Goal: Transaction & Acquisition: Book appointment/travel/reservation

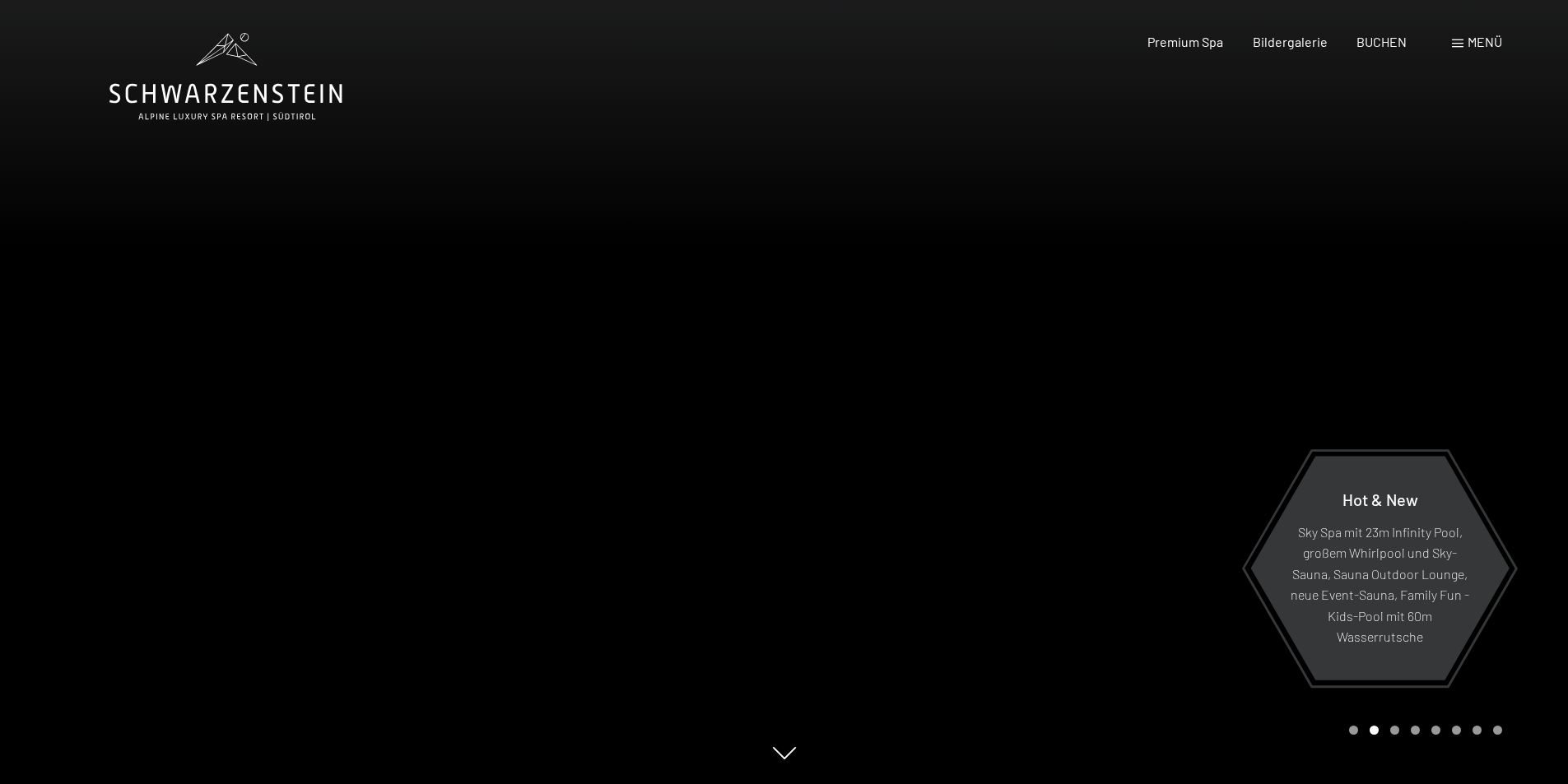
click at [1470, 44] on span "Menü" at bounding box center [1484, 42] width 35 height 16
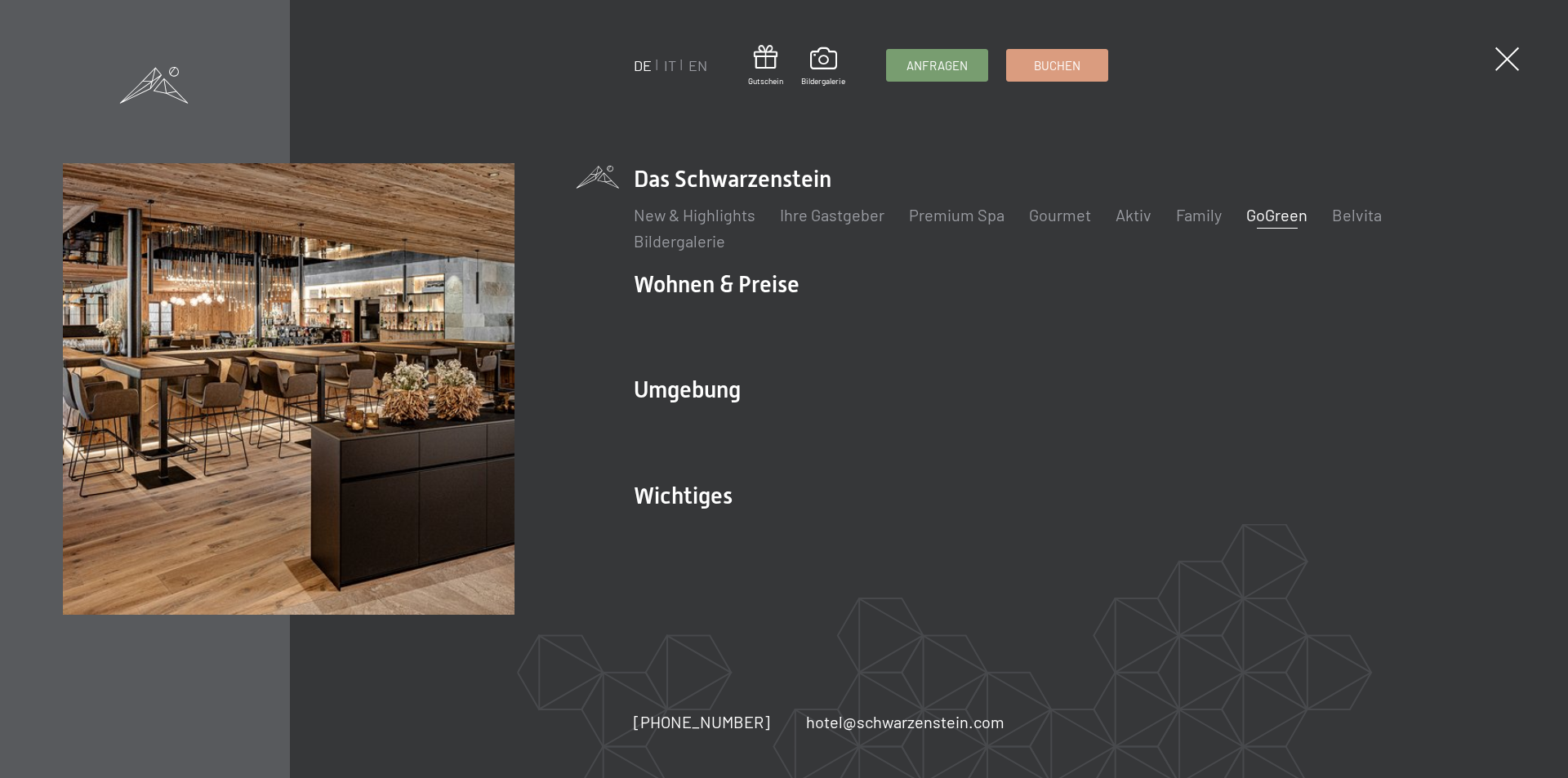
click at [1280, 218] on link "GoGreen" at bounding box center [1277, 215] width 61 height 20
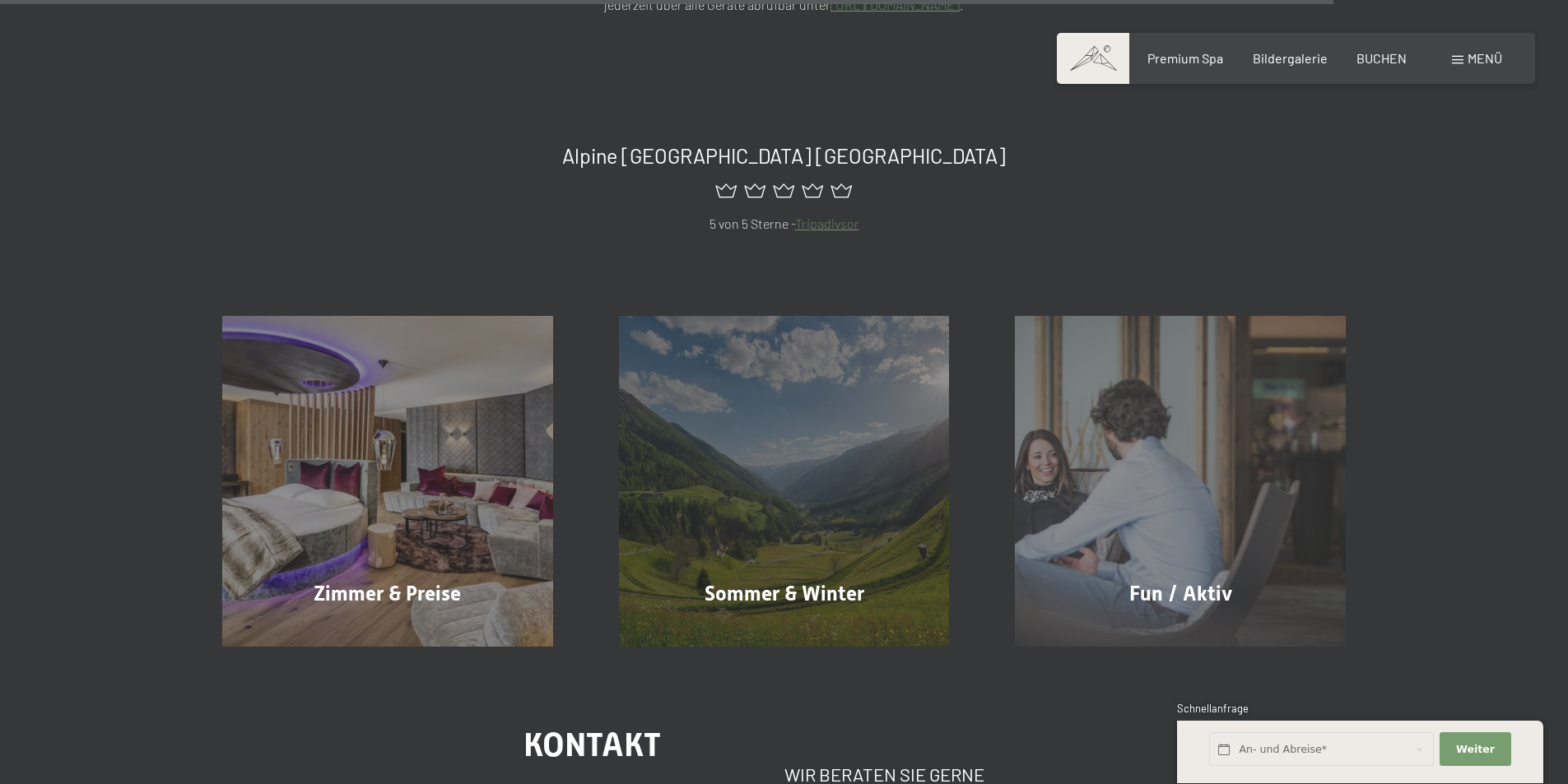
scroll to position [4115, 0]
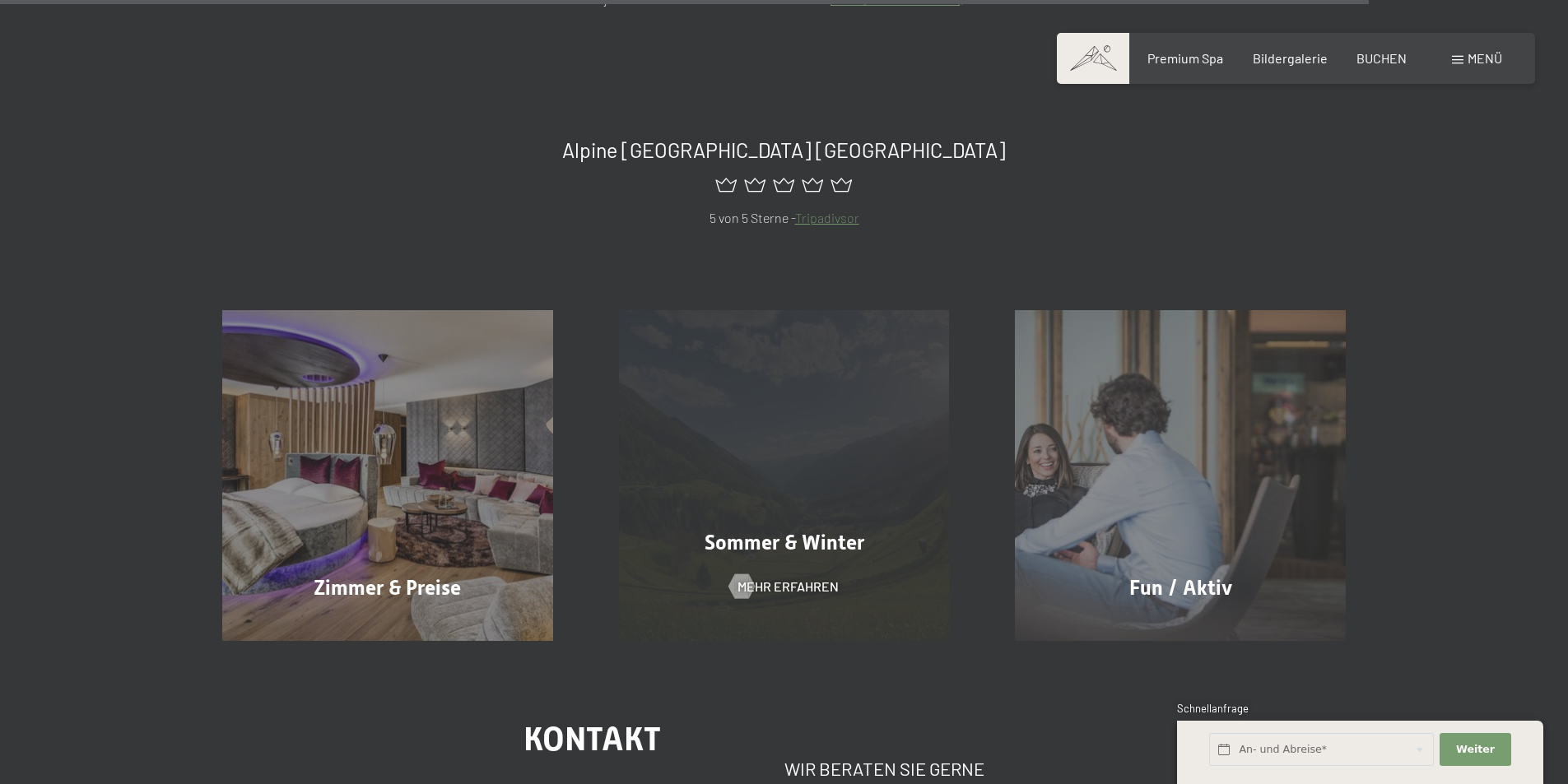
click at [761, 531] on span "Sommer & Winter" at bounding box center [784, 543] width 159 height 24
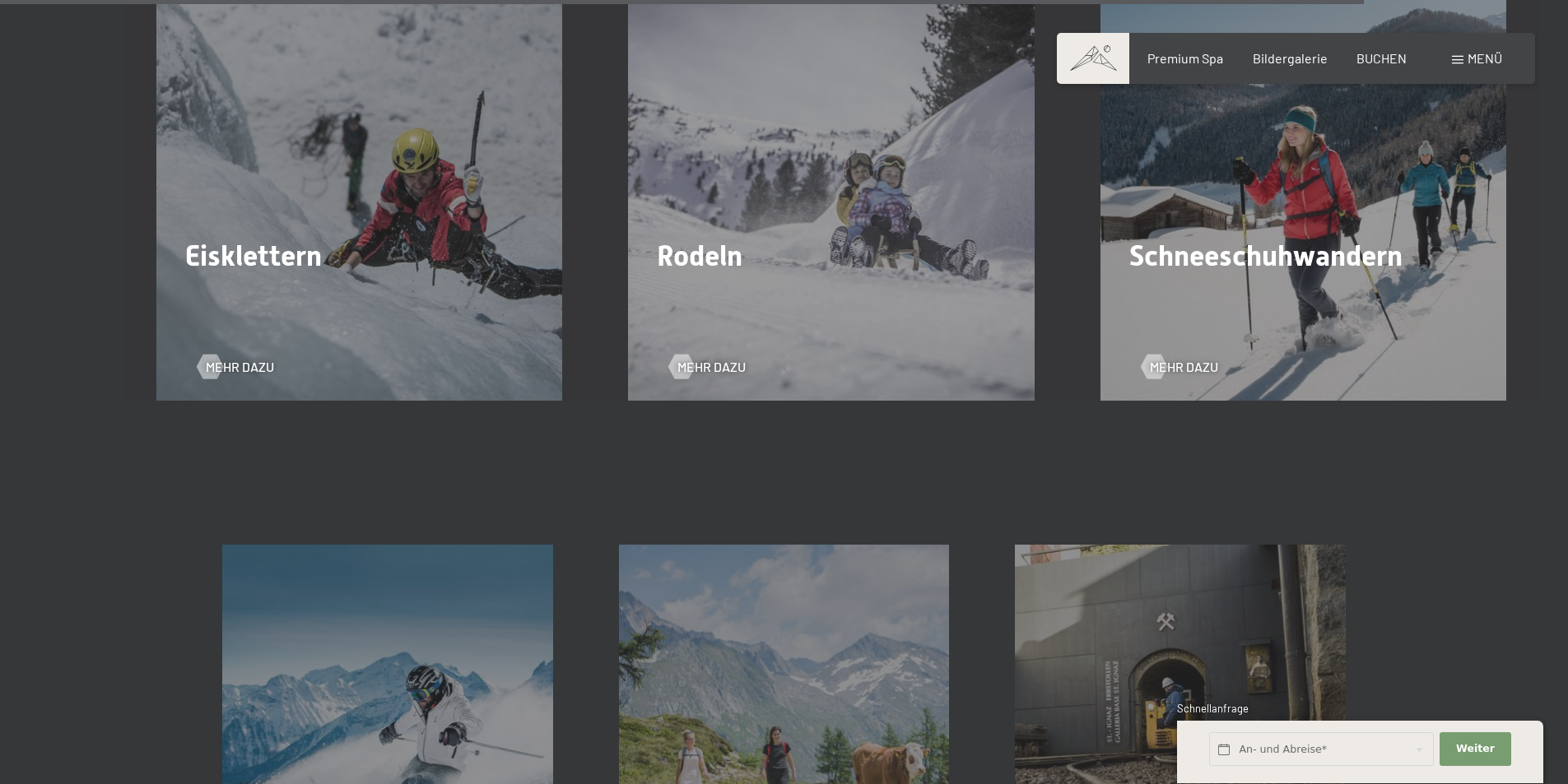
scroll to position [5350, 0]
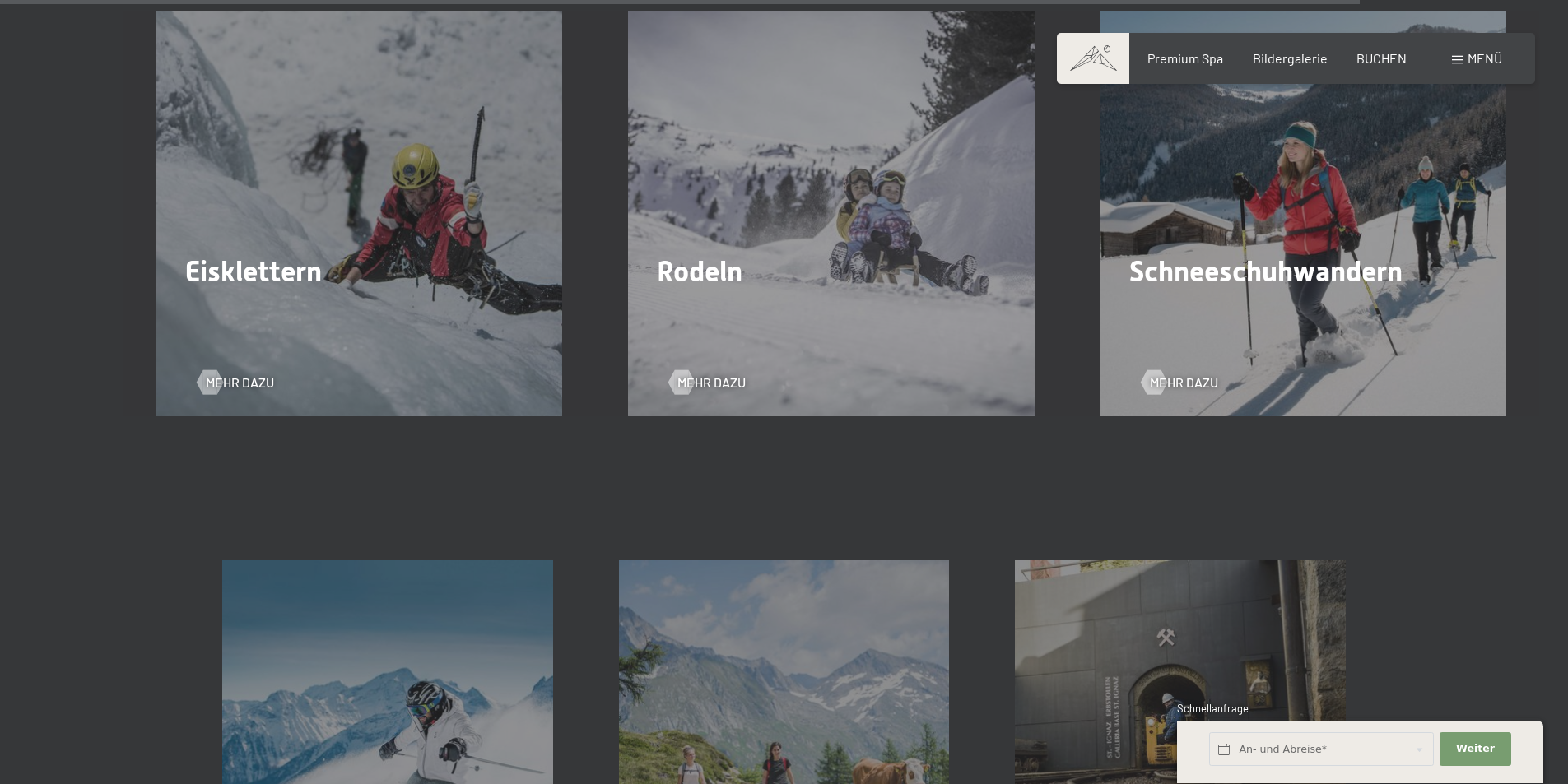
click at [1480, 60] on span "Menü" at bounding box center [1484, 58] width 35 height 16
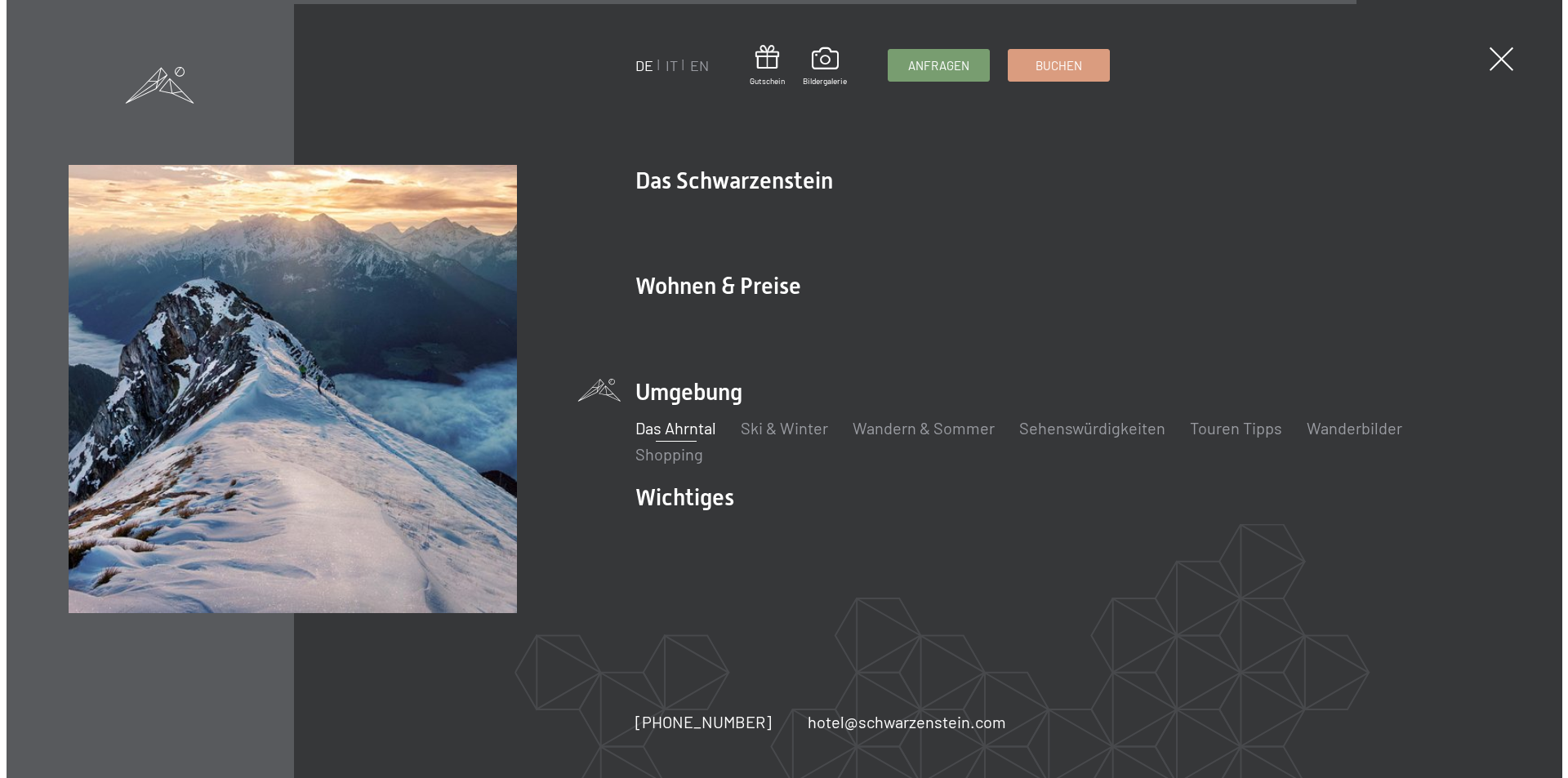
scroll to position [5321, 0]
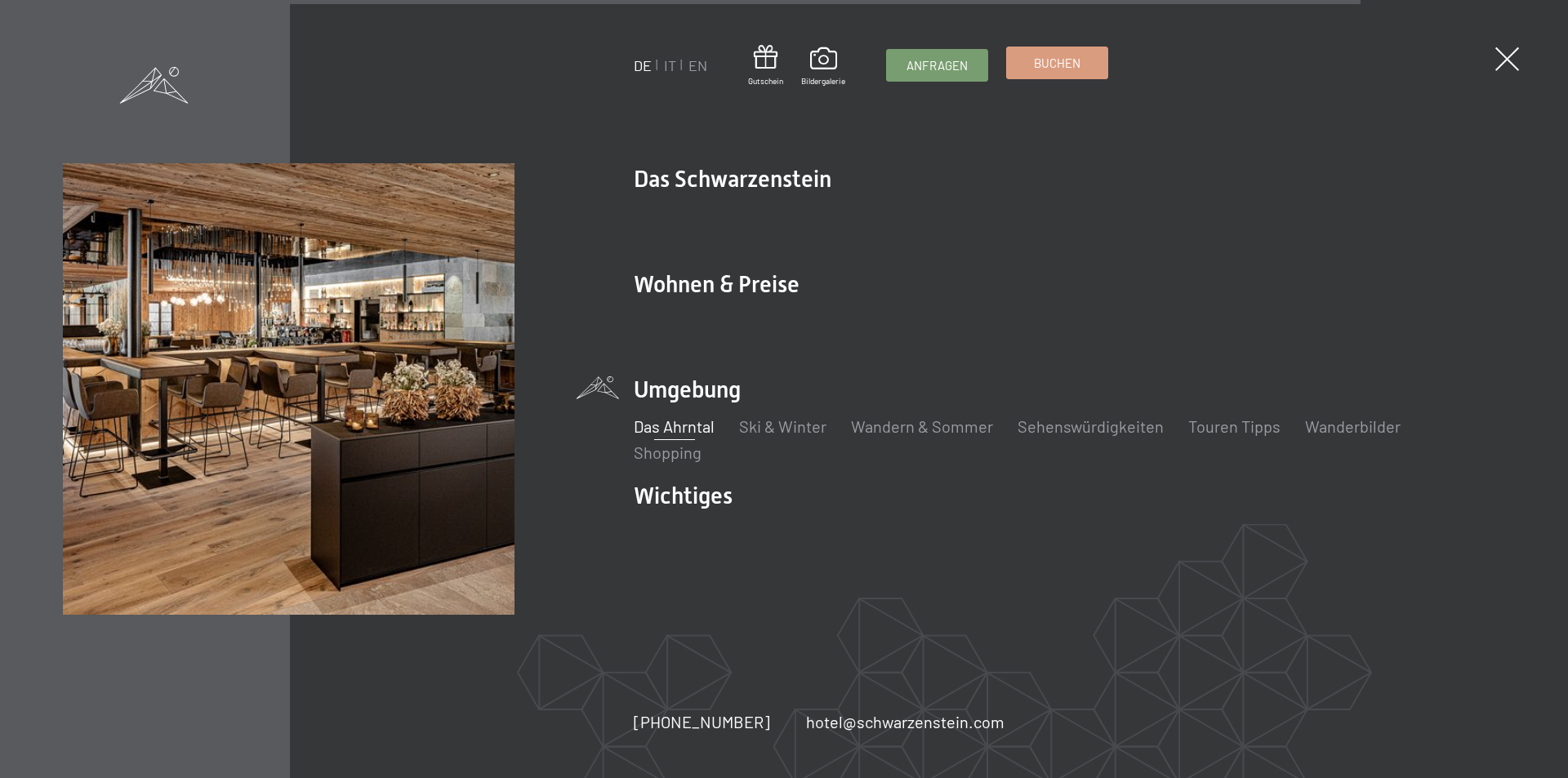
click at [1081, 67] on span "Buchen" at bounding box center [1057, 62] width 46 height 17
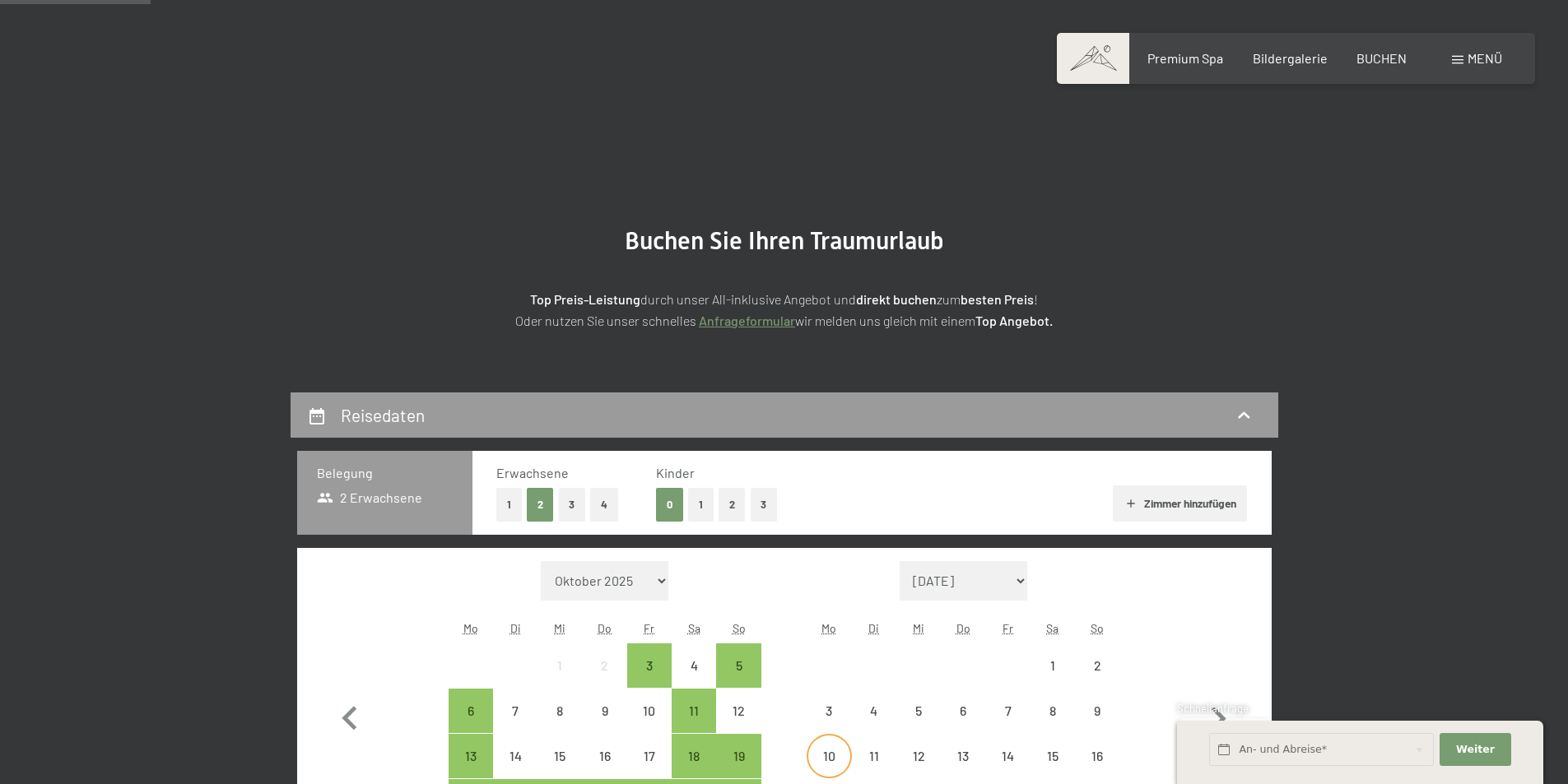
scroll to position [411, 0]
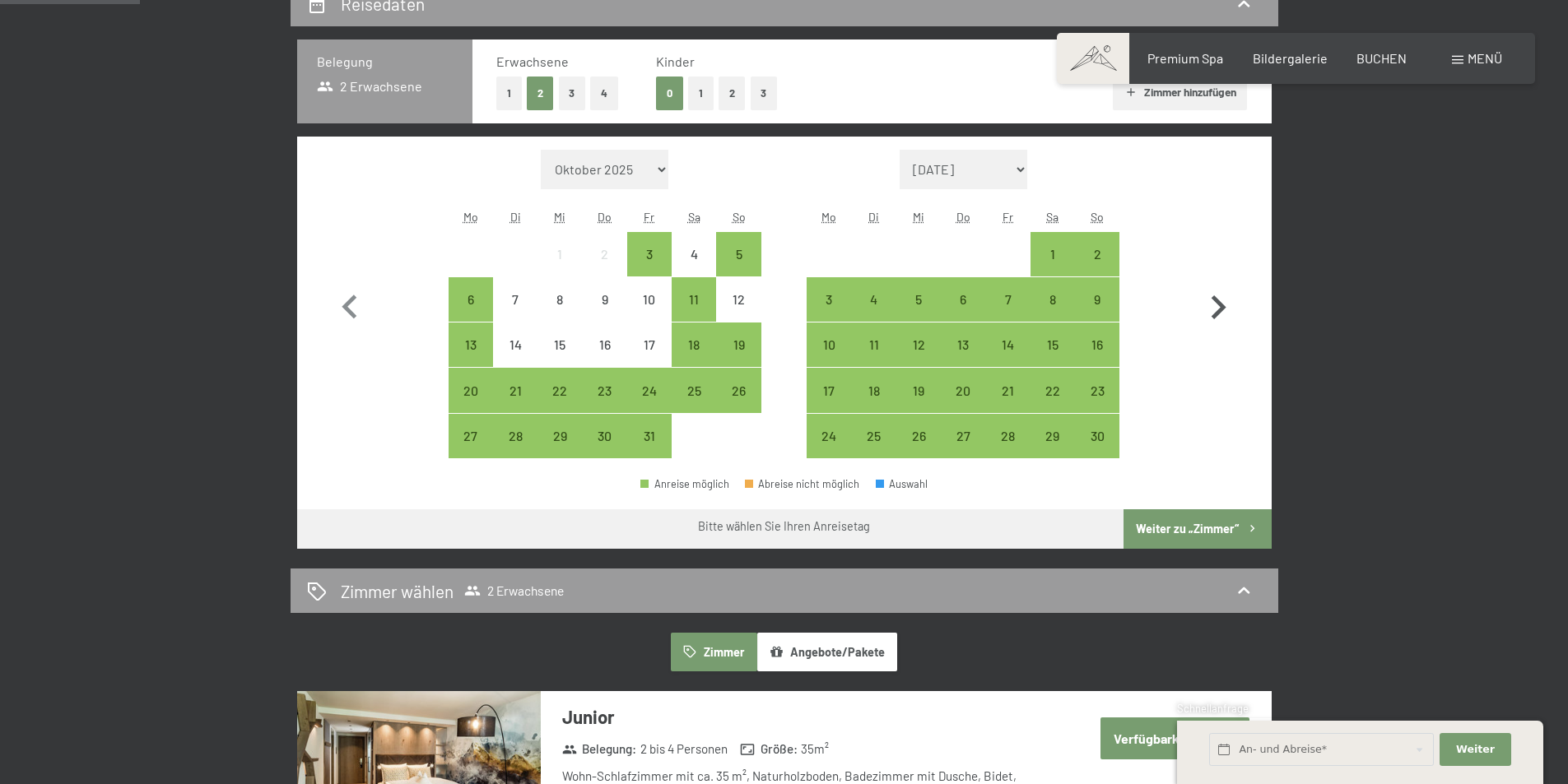
click at [1210, 312] on icon "button" at bounding box center [1218, 308] width 48 height 48
select select "2025-11-01"
select select "2025-12-01"
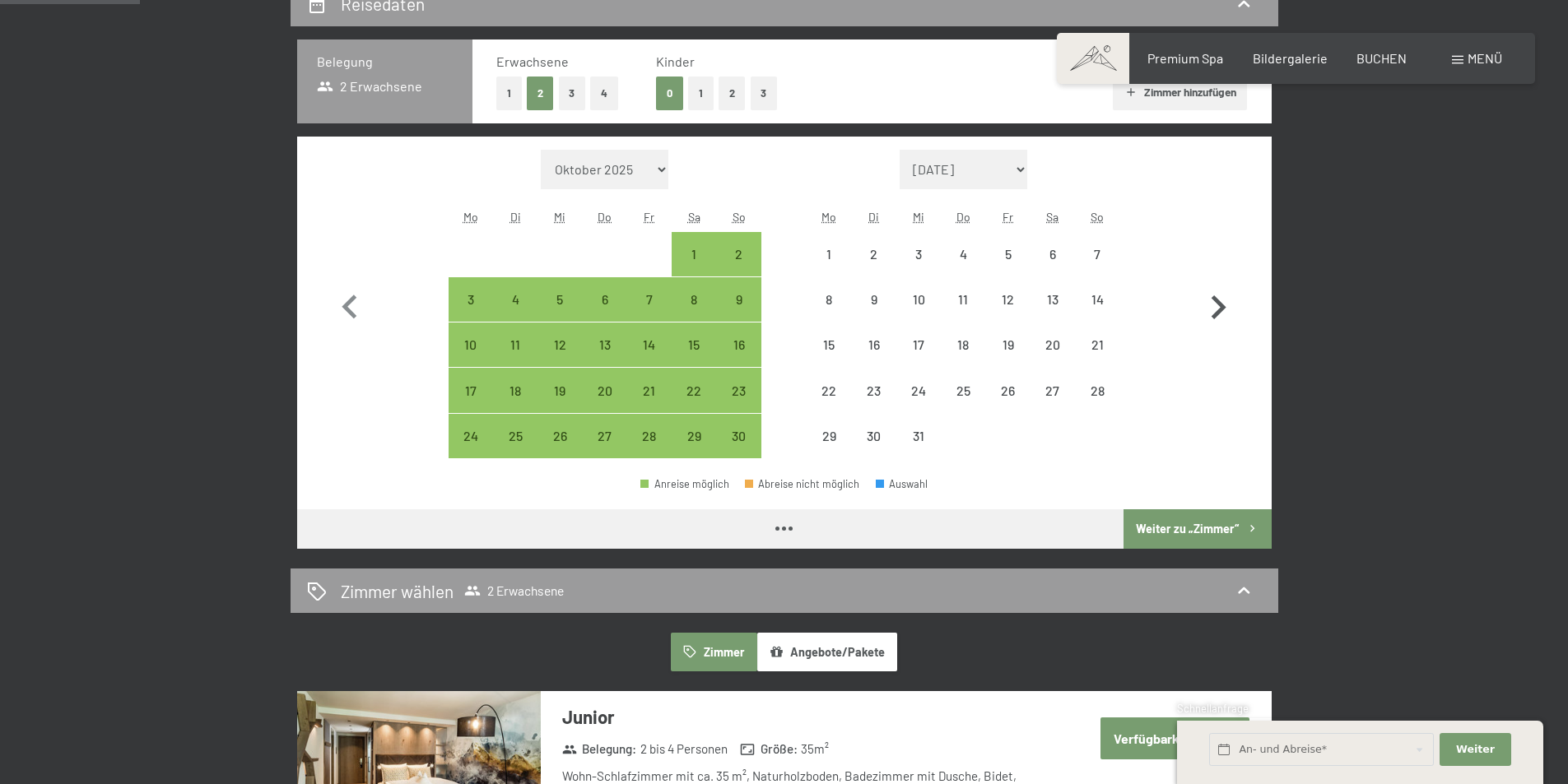
click at [1210, 312] on icon "button" at bounding box center [1218, 308] width 48 height 48
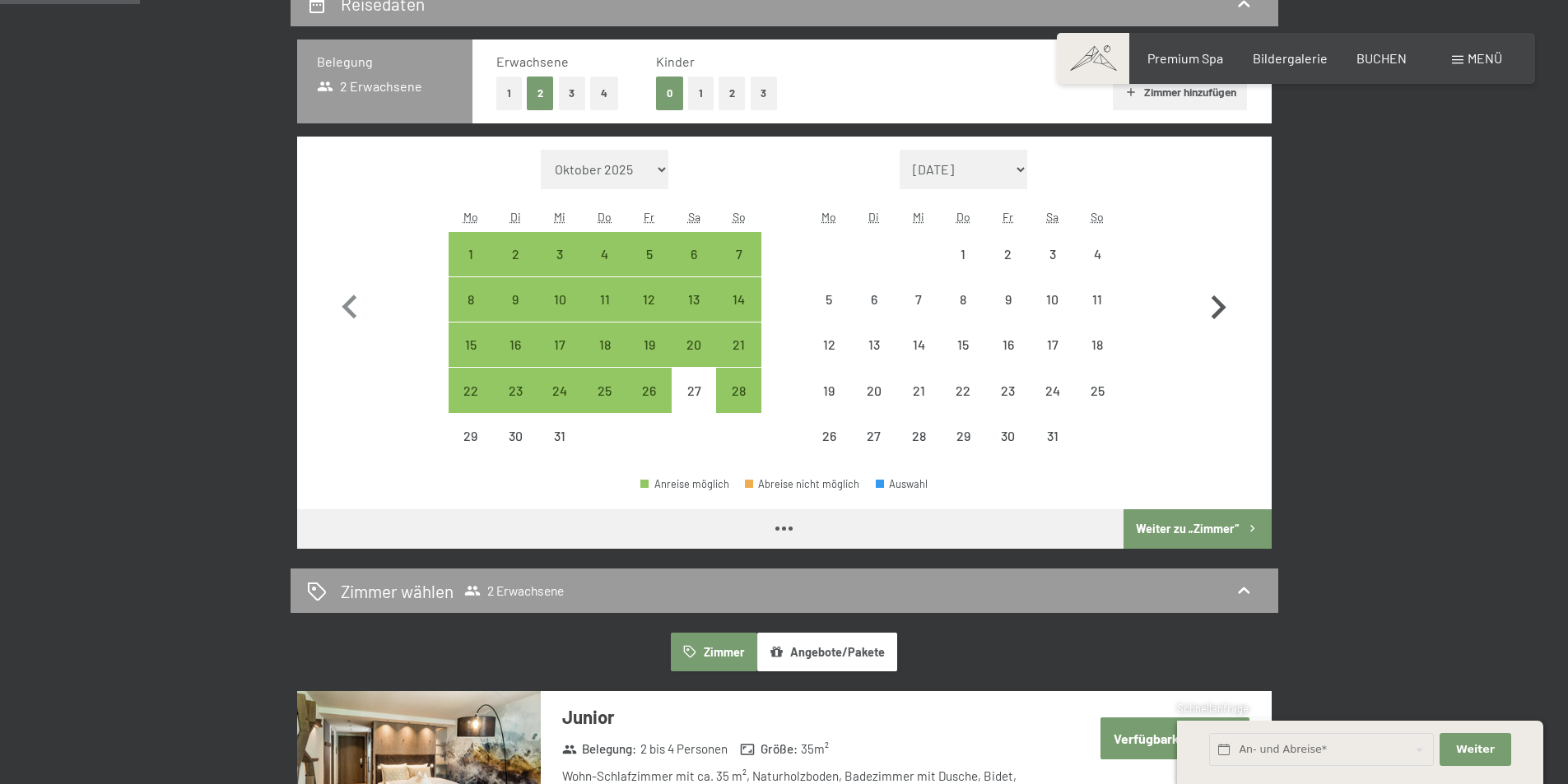
click at [1210, 312] on icon "button" at bounding box center [1218, 308] width 48 height 48
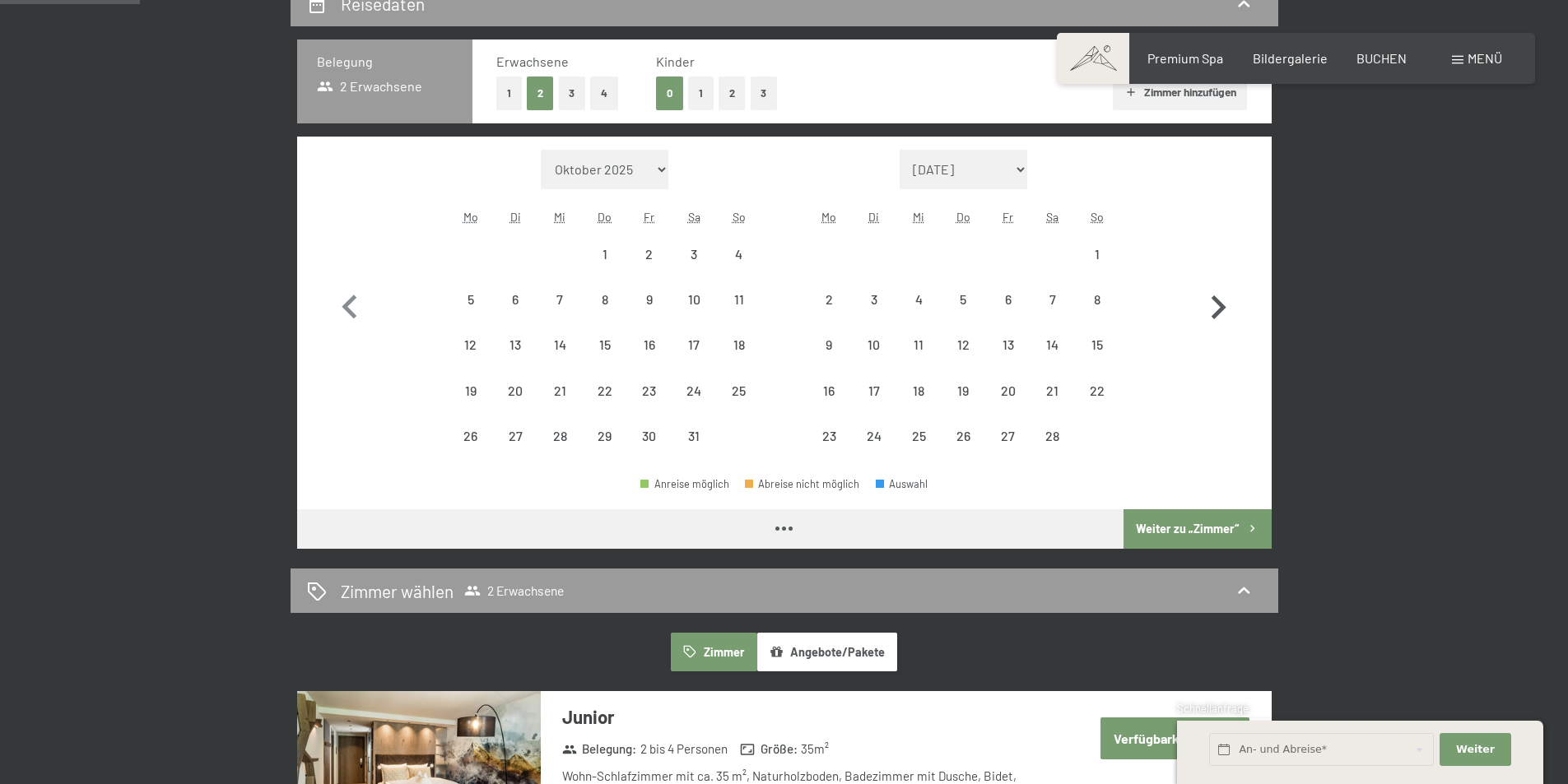
click at [1210, 312] on icon "button" at bounding box center [1218, 308] width 48 height 48
select select "2026-03-01"
select select "2026-04-01"
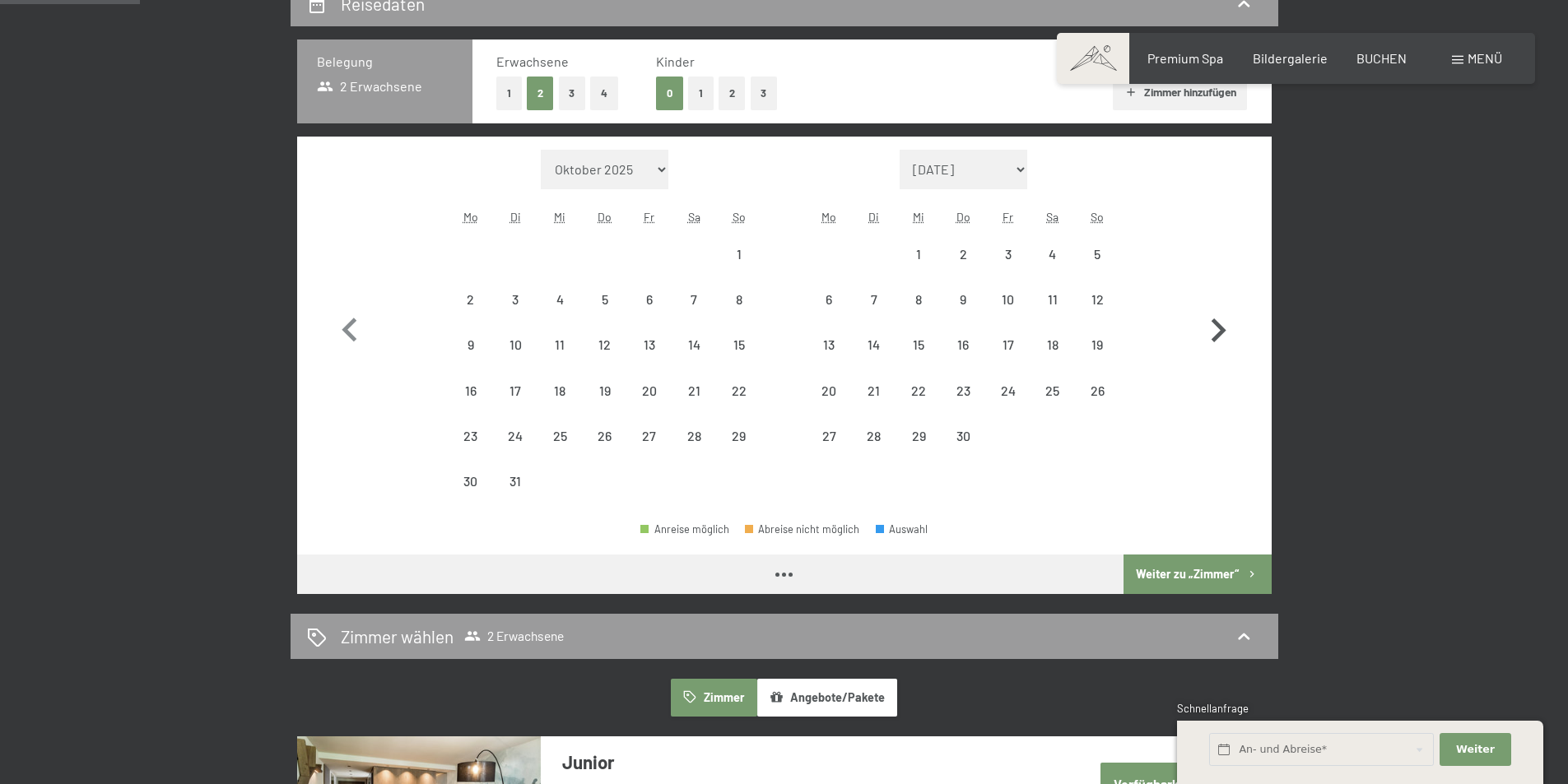
select select "2026-03-01"
select select "2026-04-01"
click at [1210, 312] on icon "button" at bounding box center [1218, 331] width 48 height 48
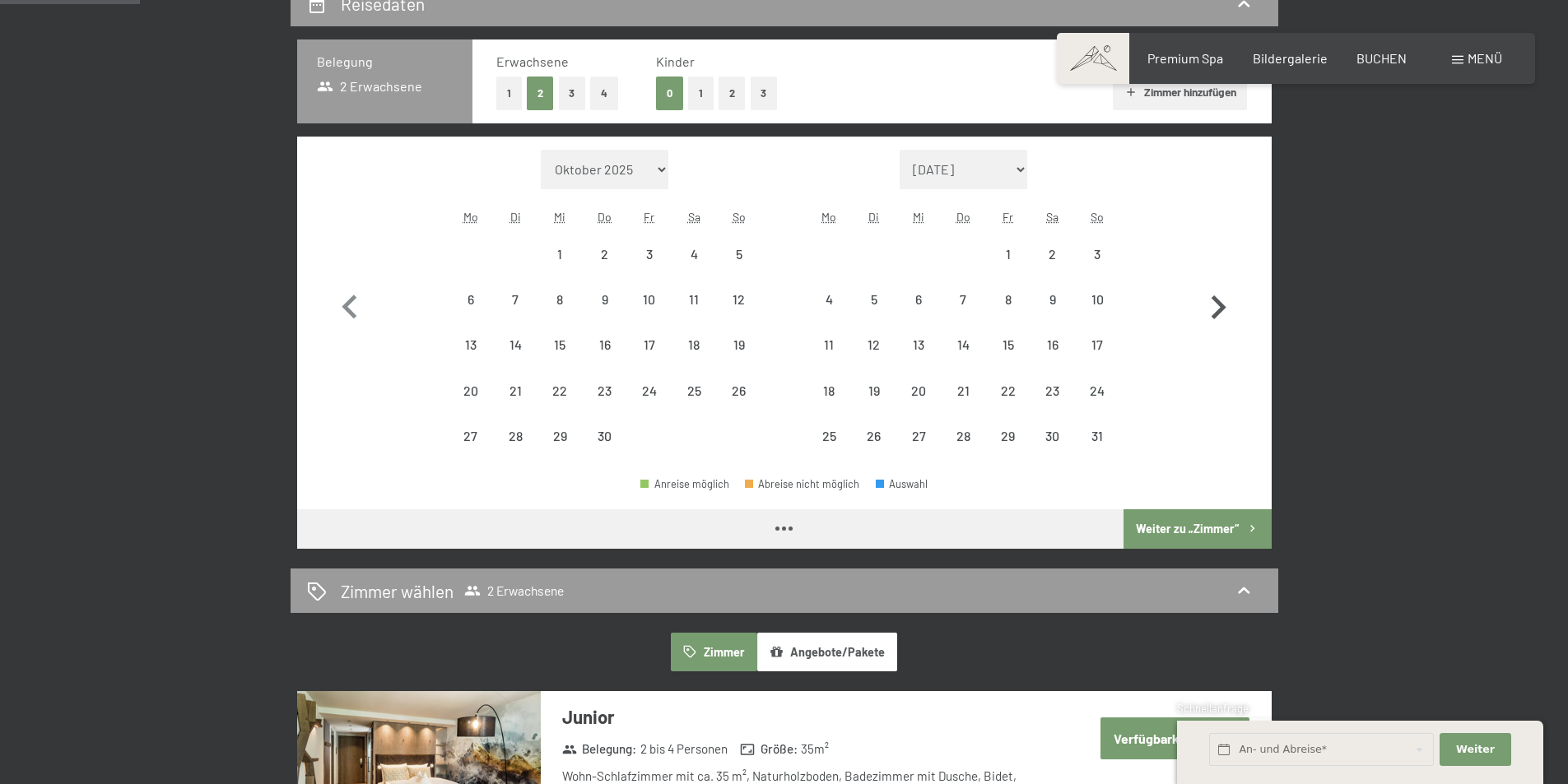
select select "2026-04-01"
select select "2026-05-01"
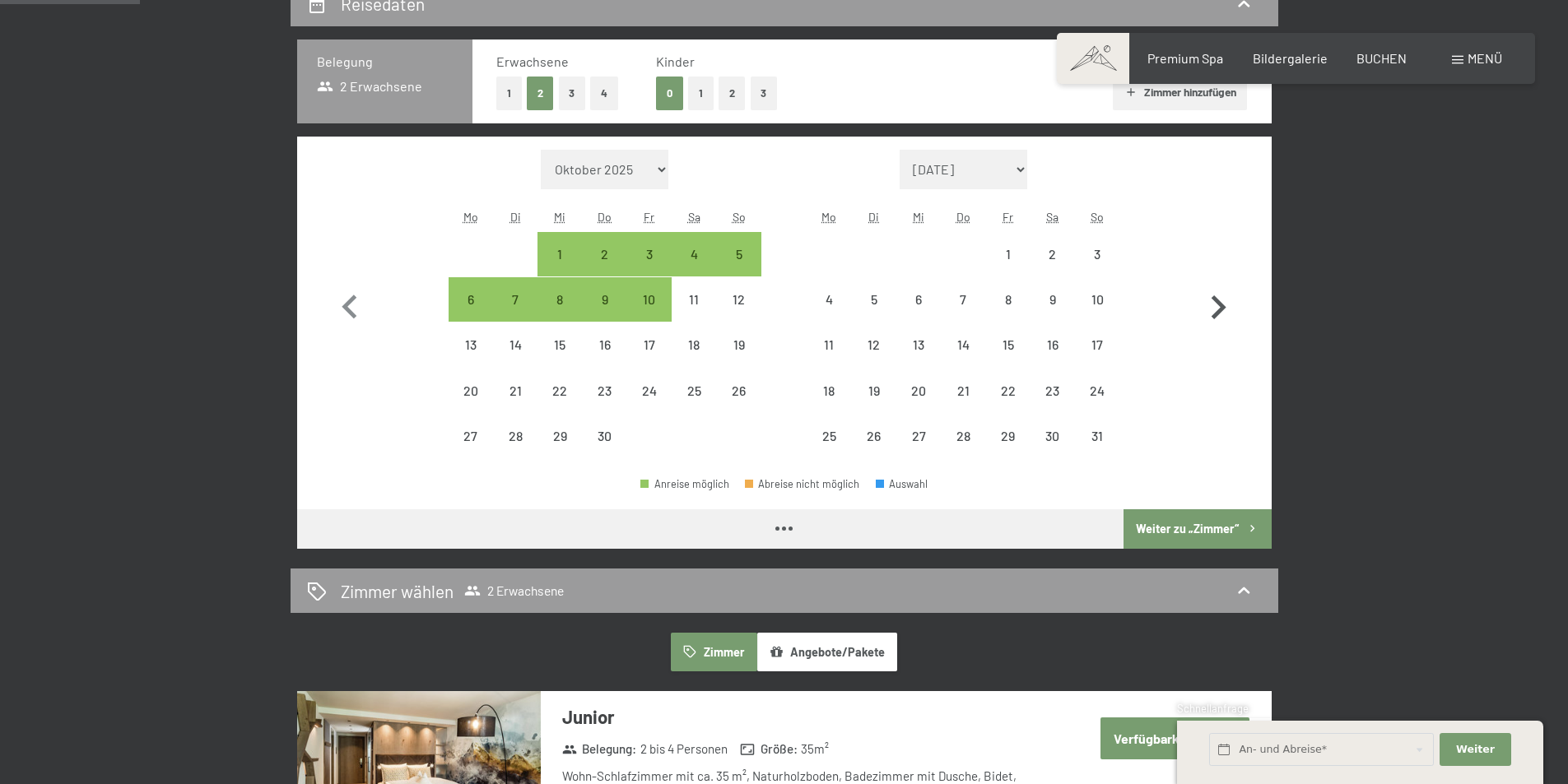
click at [1210, 312] on icon "button" at bounding box center [1218, 308] width 48 height 48
select select "2026-05-01"
select select "2026-06-01"
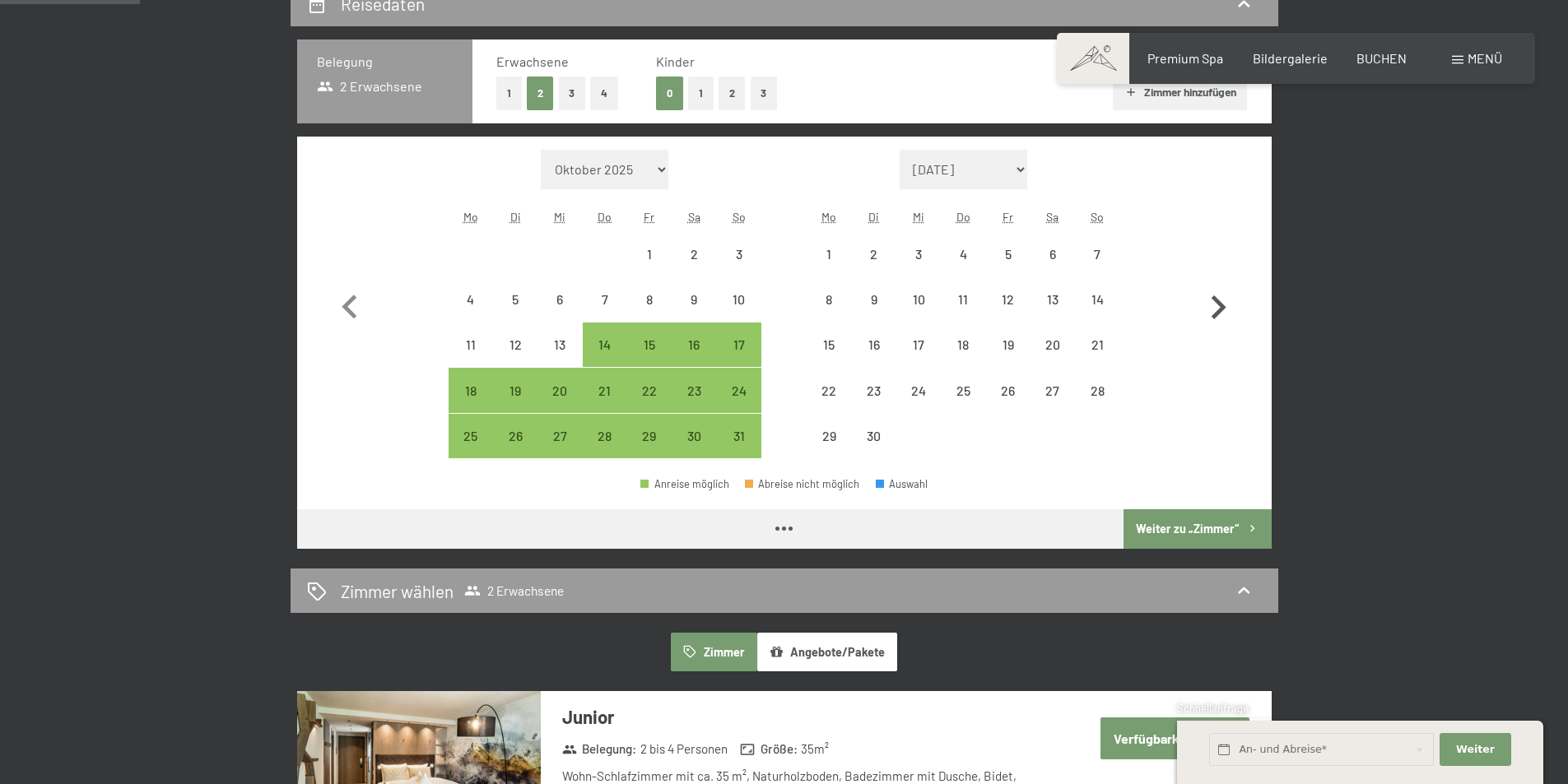
click at [1210, 312] on icon "button" at bounding box center [1218, 308] width 48 height 48
select select "2026-06-01"
select select "2026-07-01"
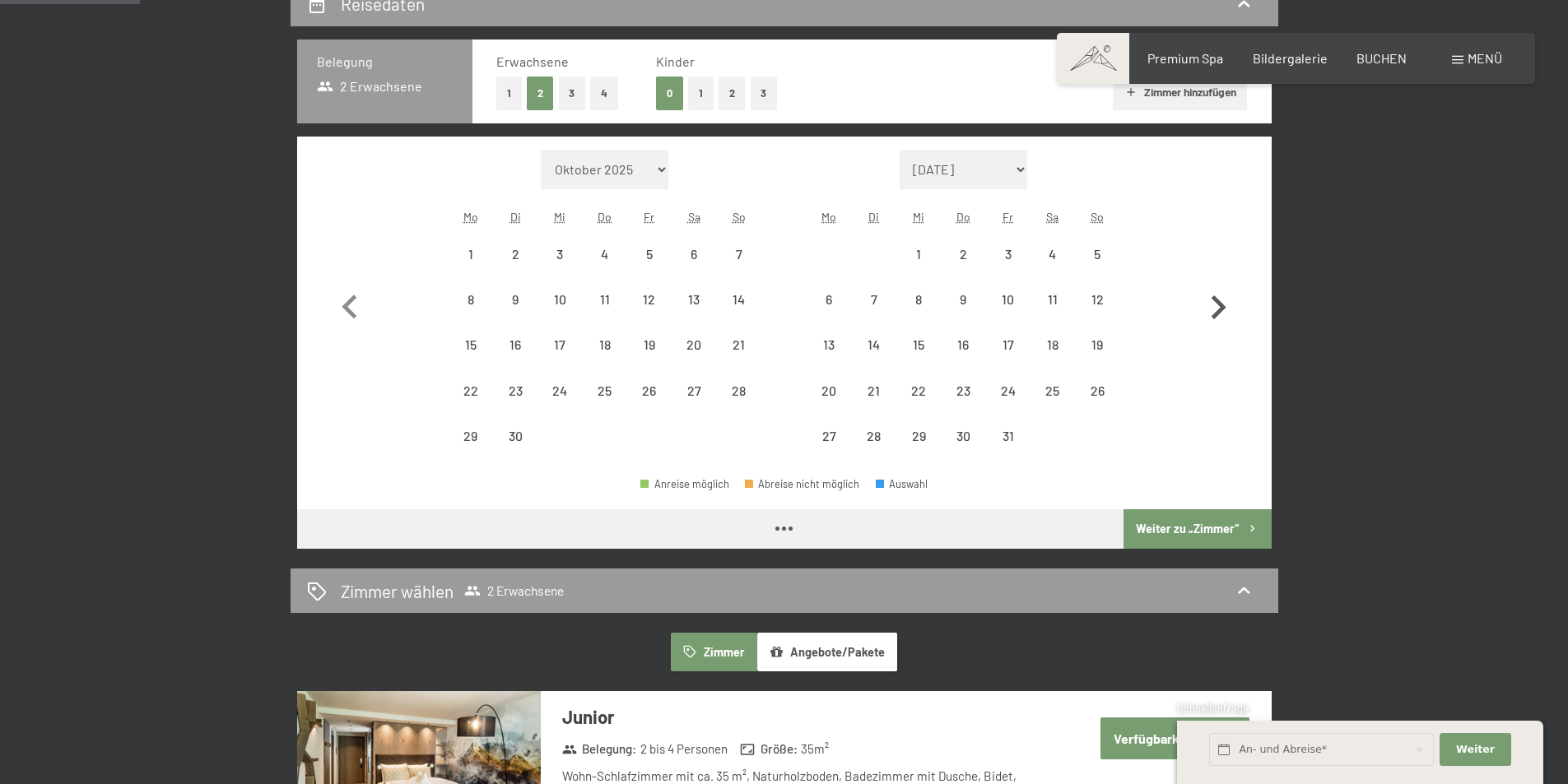
select select "2026-06-01"
select select "2026-07-01"
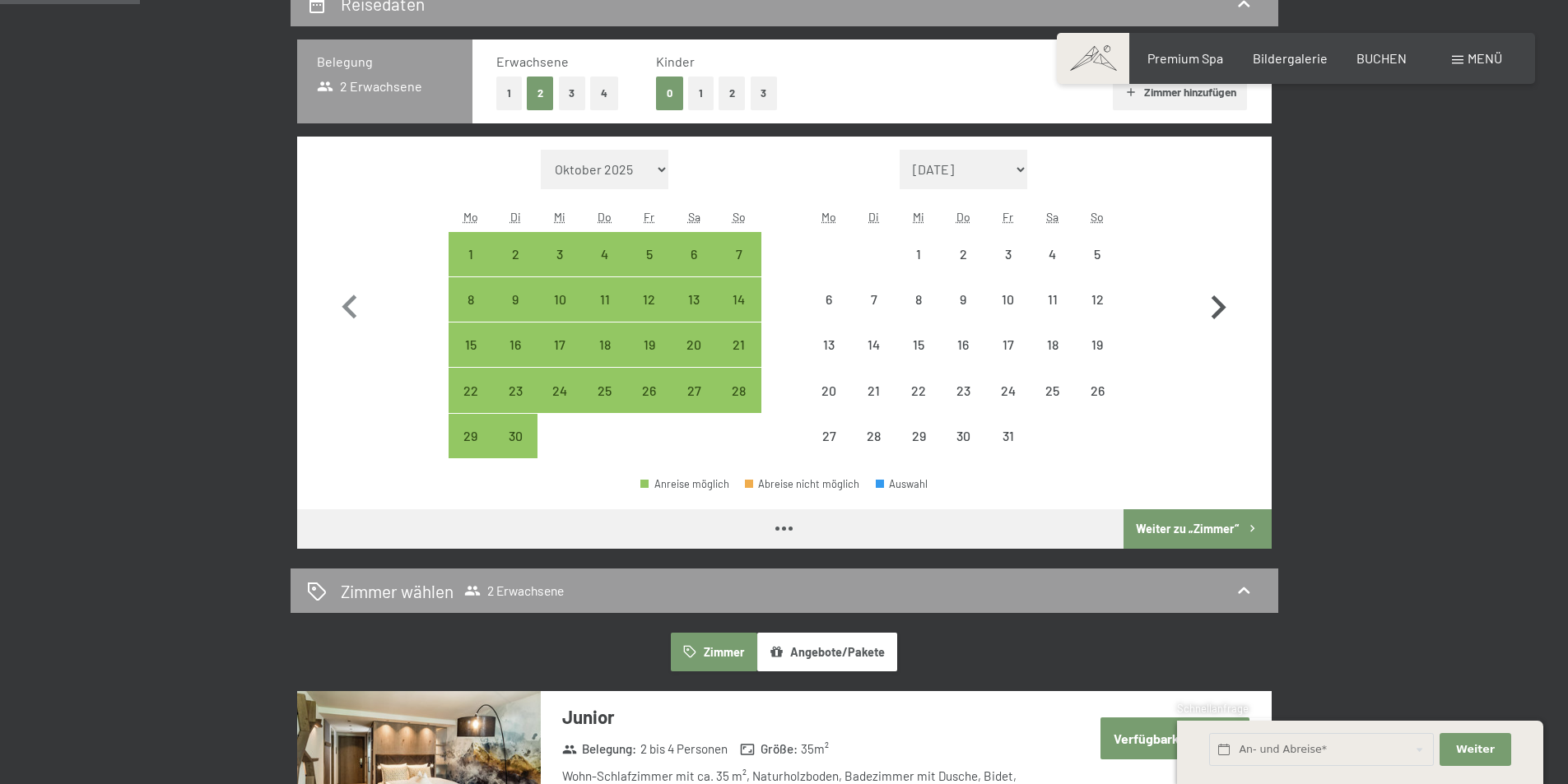
click at [1210, 312] on icon "button" at bounding box center [1218, 308] width 48 height 48
select select "2026-07-01"
select select "2026-08-01"
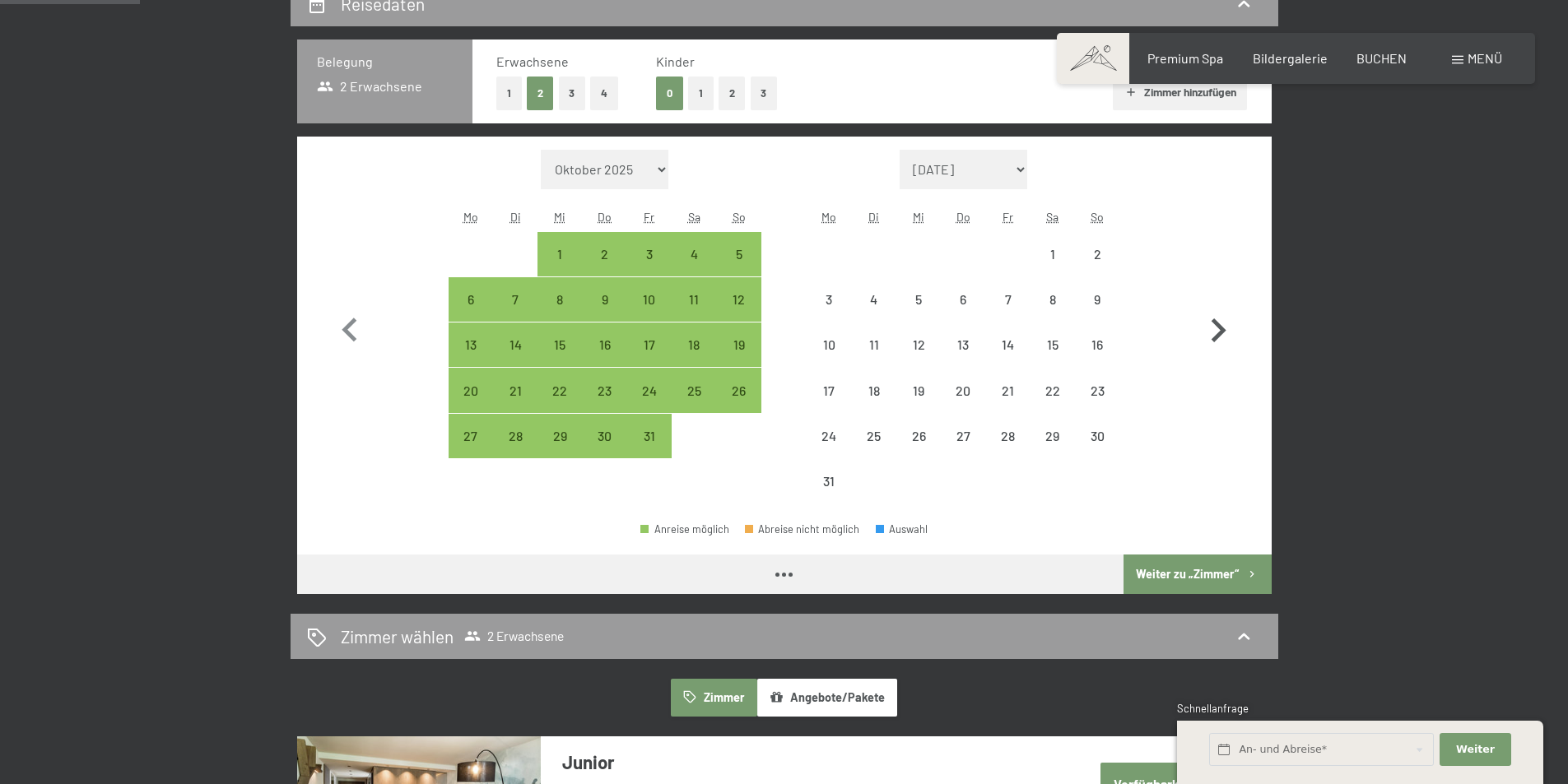
select select "2026-07-01"
select select "2026-08-01"
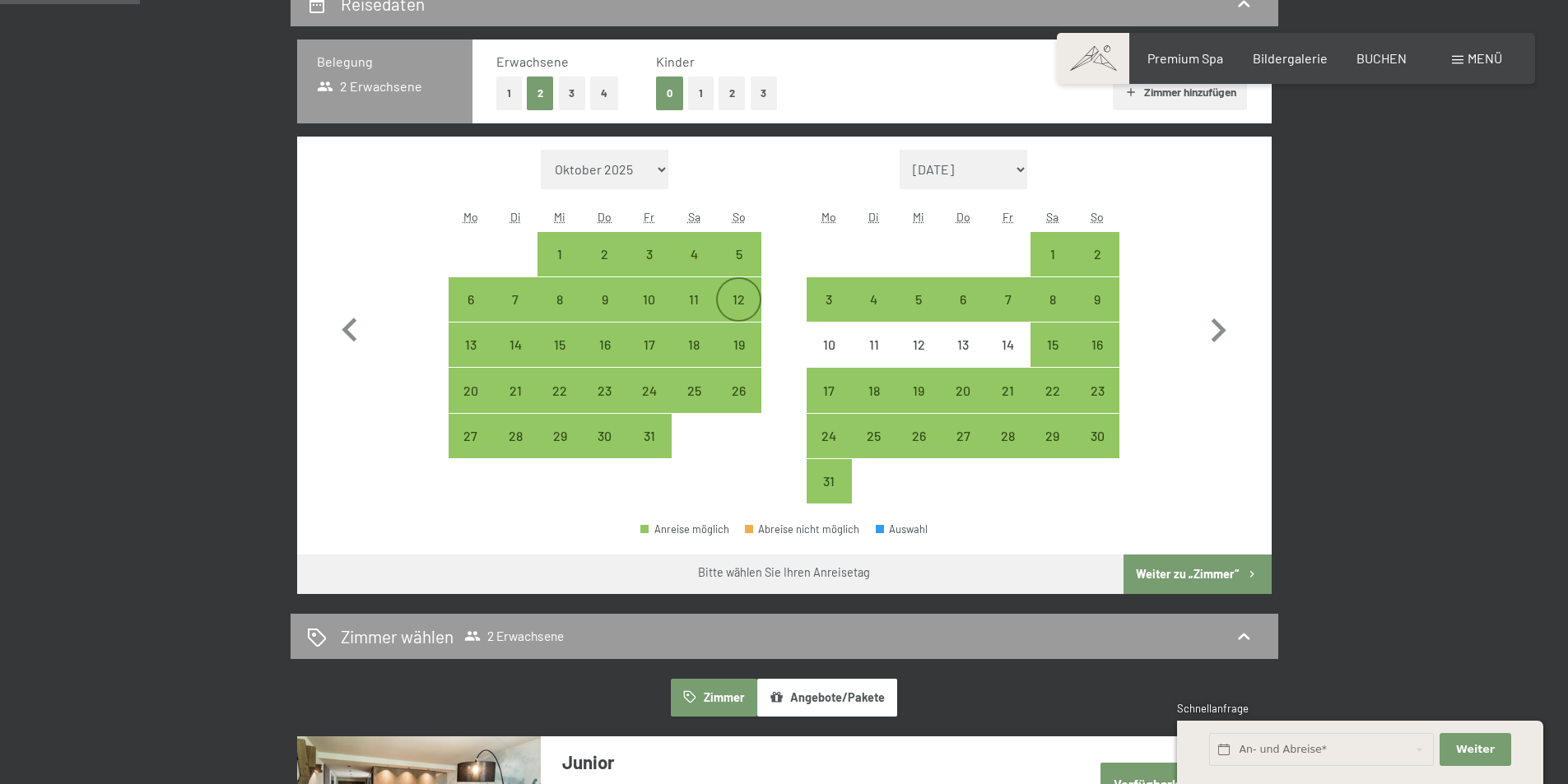
click at [727, 299] on div "12" at bounding box center [737, 313] width 41 height 41
select select "2026-07-01"
select select "2026-08-01"
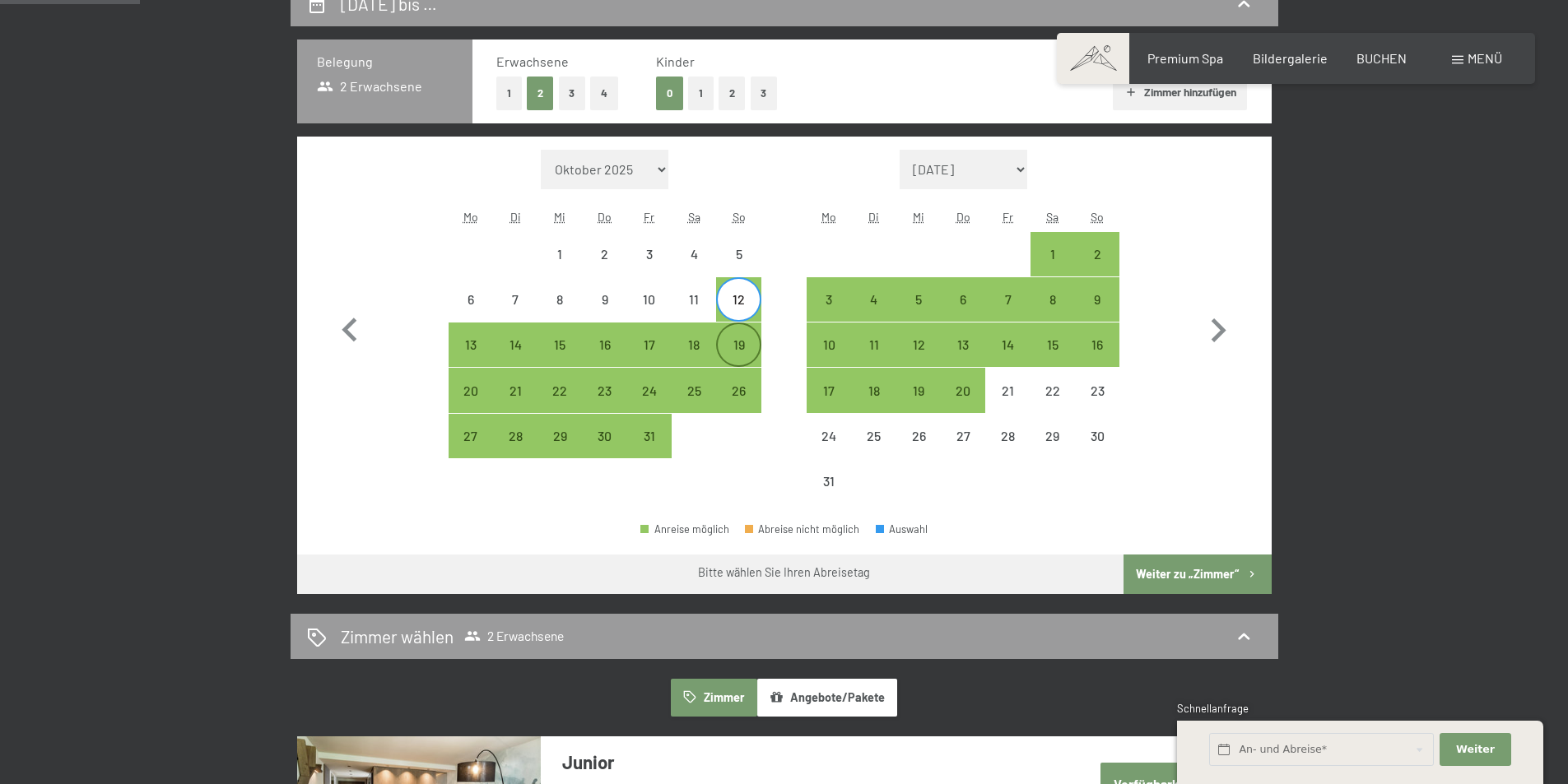
click at [746, 350] on div "19" at bounding box center [737, 359] width 41 height 41
select select "2026-07-01"
select select "2026-08-01"
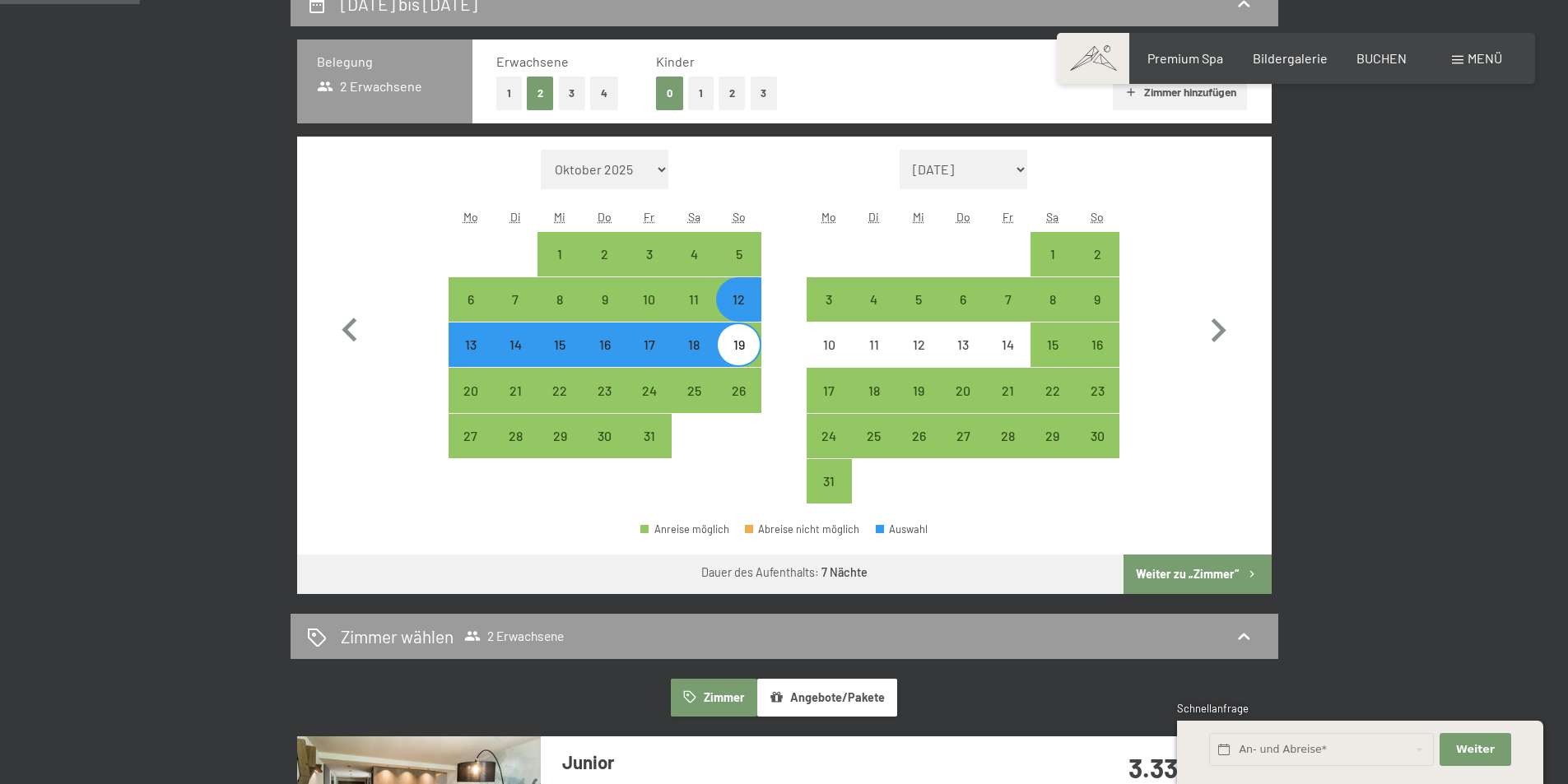
click at [1180, 576] on button "Weiter zu „Zimmer“" at bounding box center [1197, 575] width 147 height 40
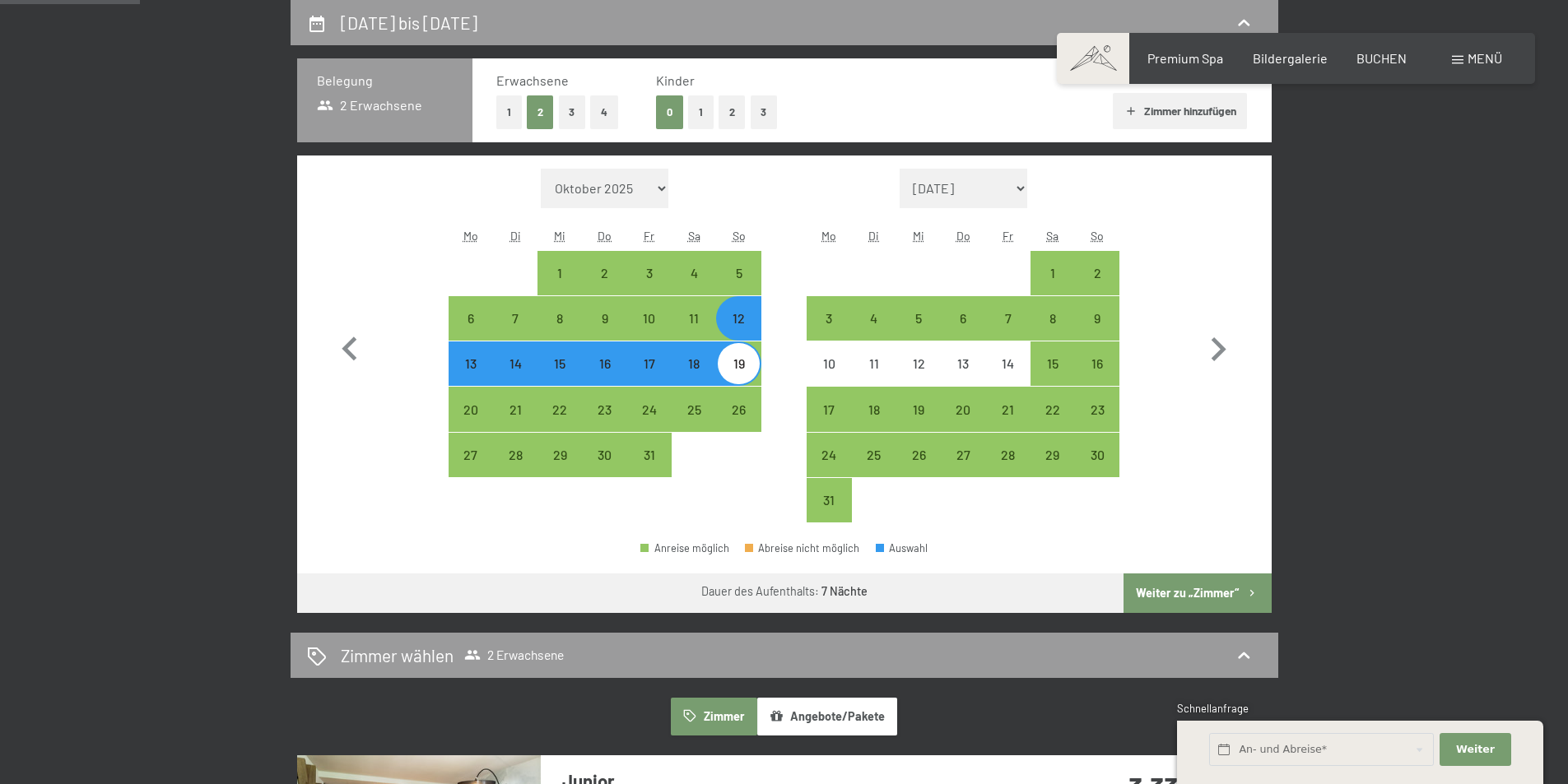
select select "2026-07-01"
select select "2026-08-01"
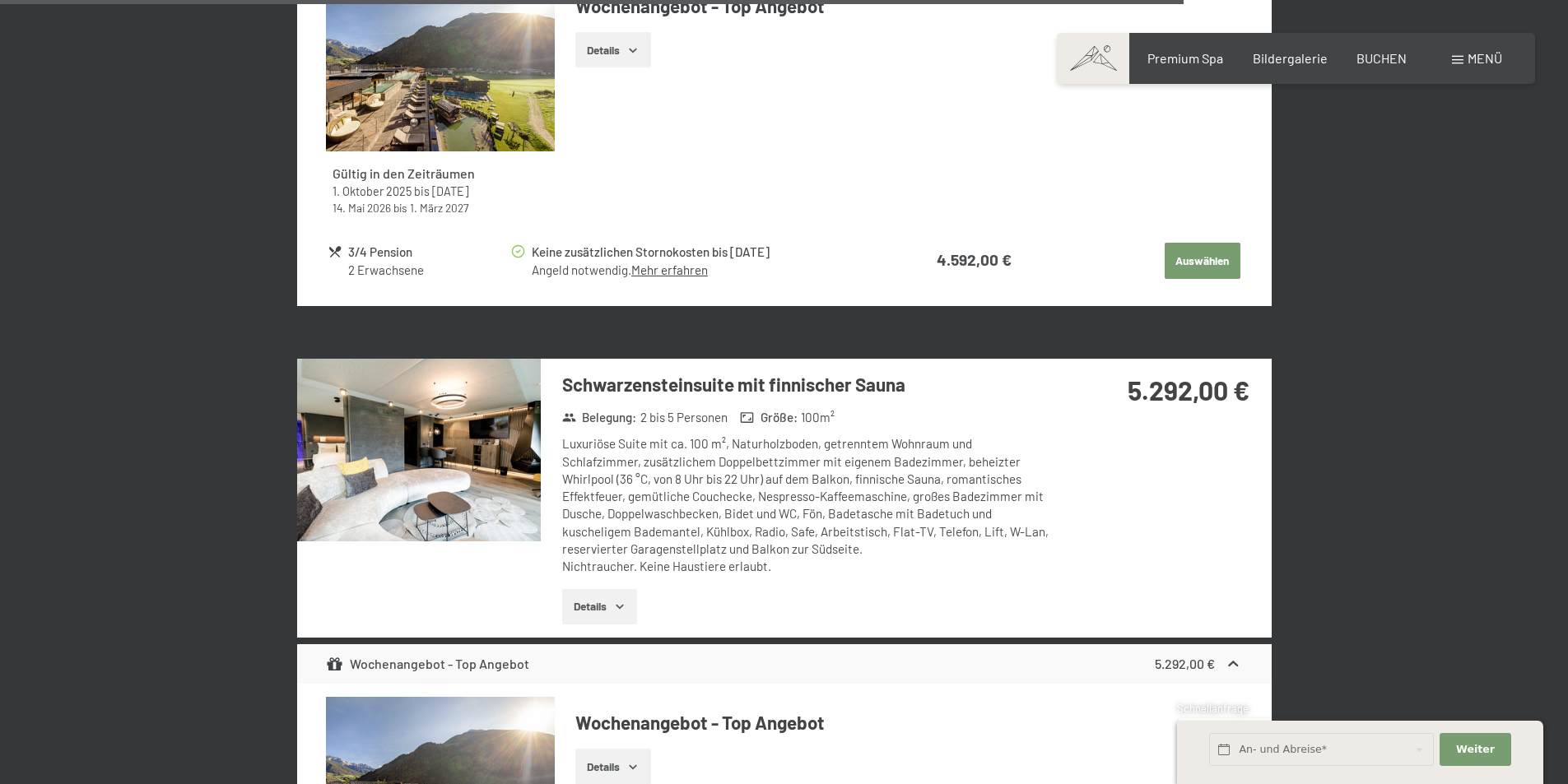
scroll to position [5166, 0]
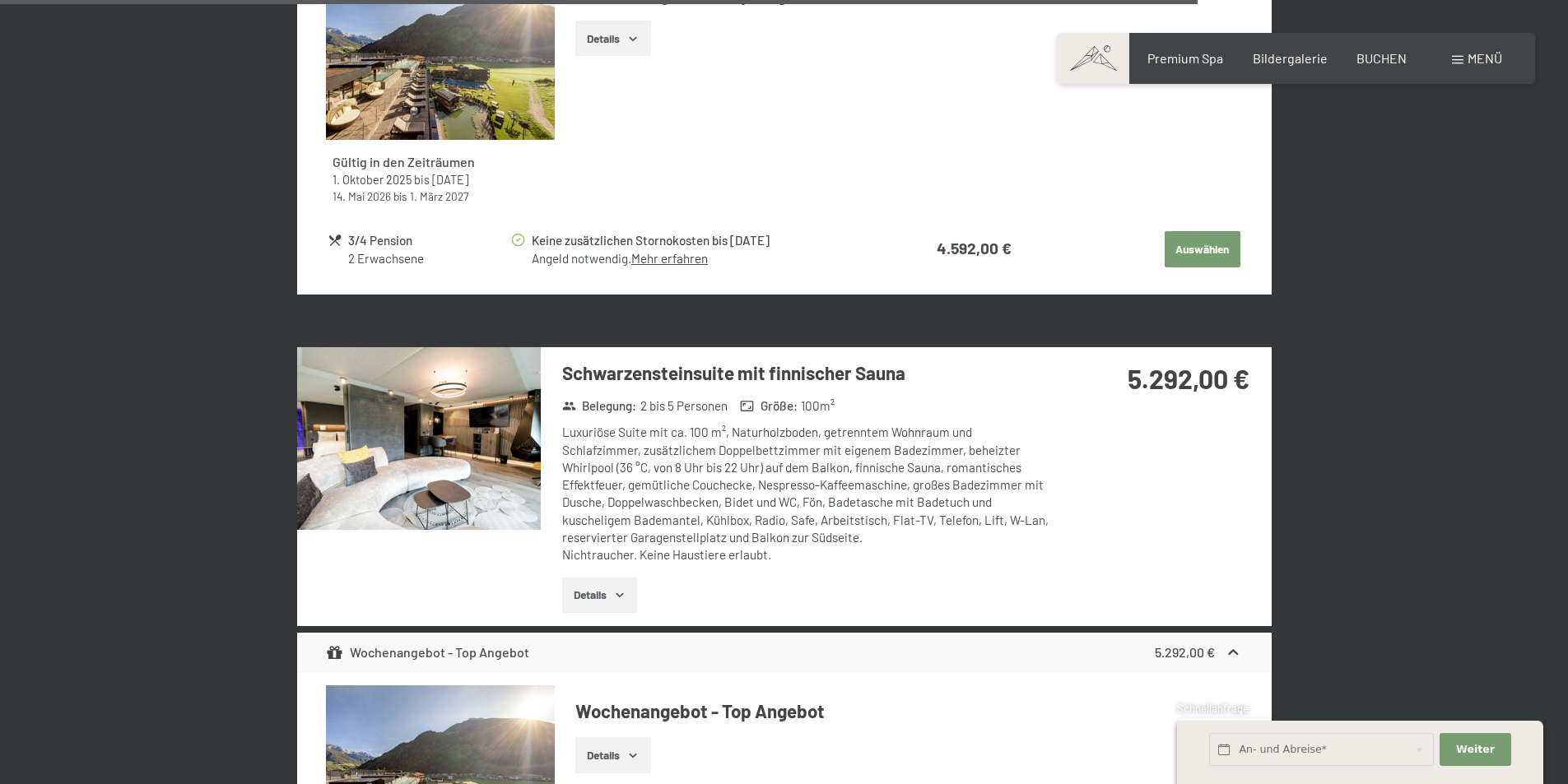
click at [439, 457] on img at bounding box center [418, 438] width 244 height 182
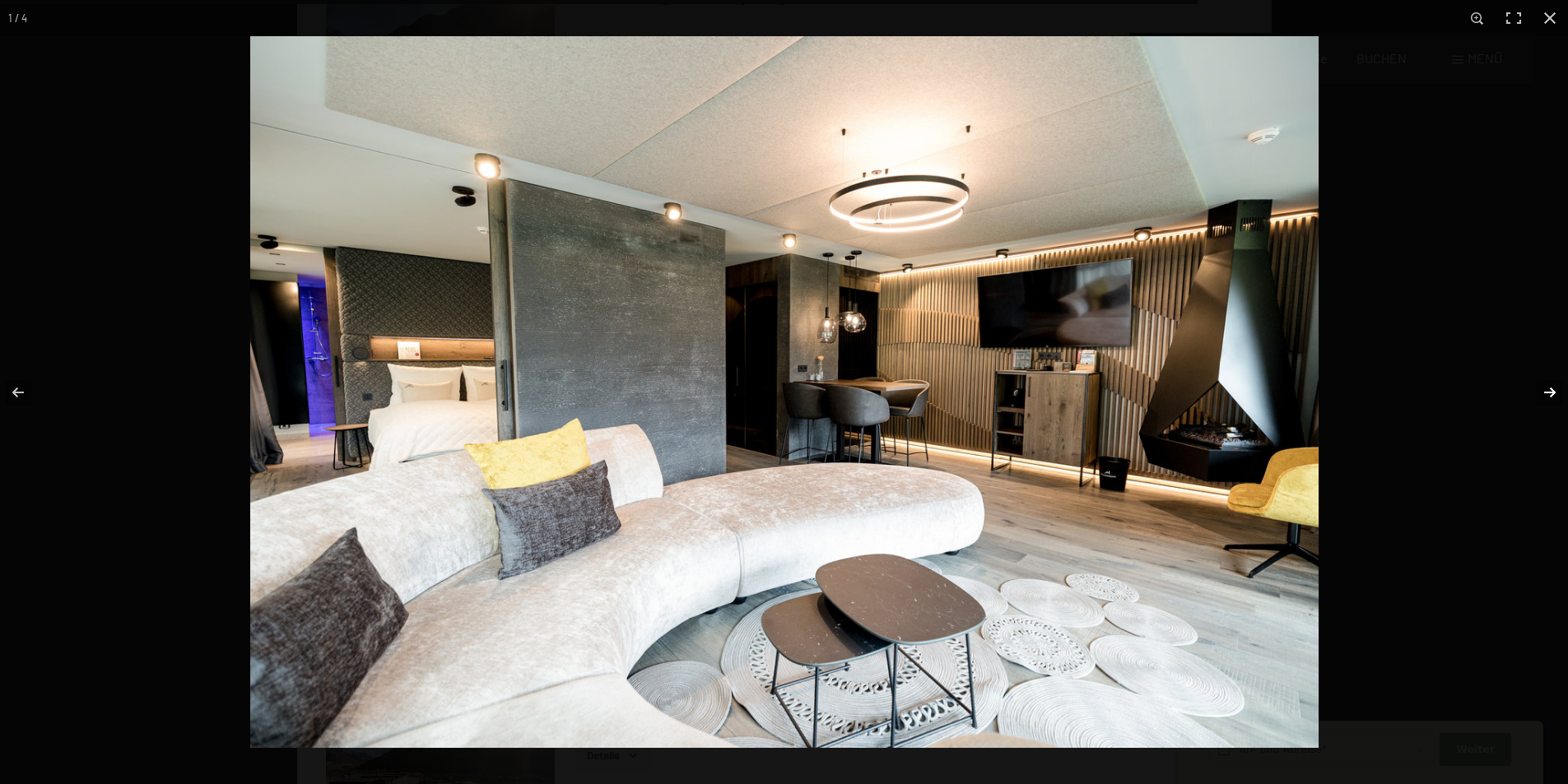
click at [1547, 393] on button "button" at bounding box center [1539, 392] width 58 height 83
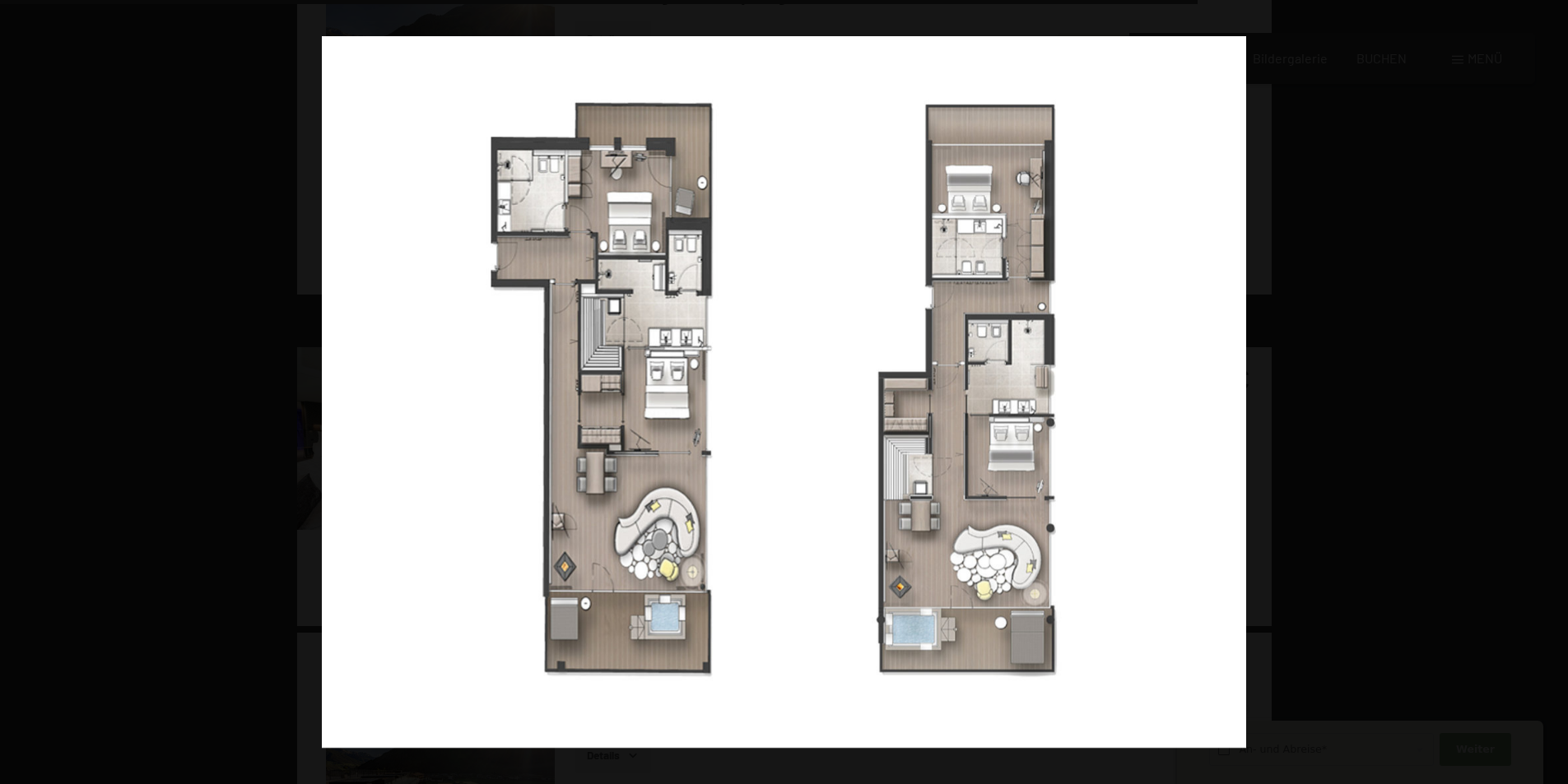
click at [1545, 395] on button "button" at bounding box center [1539, 392] width 58 height 83
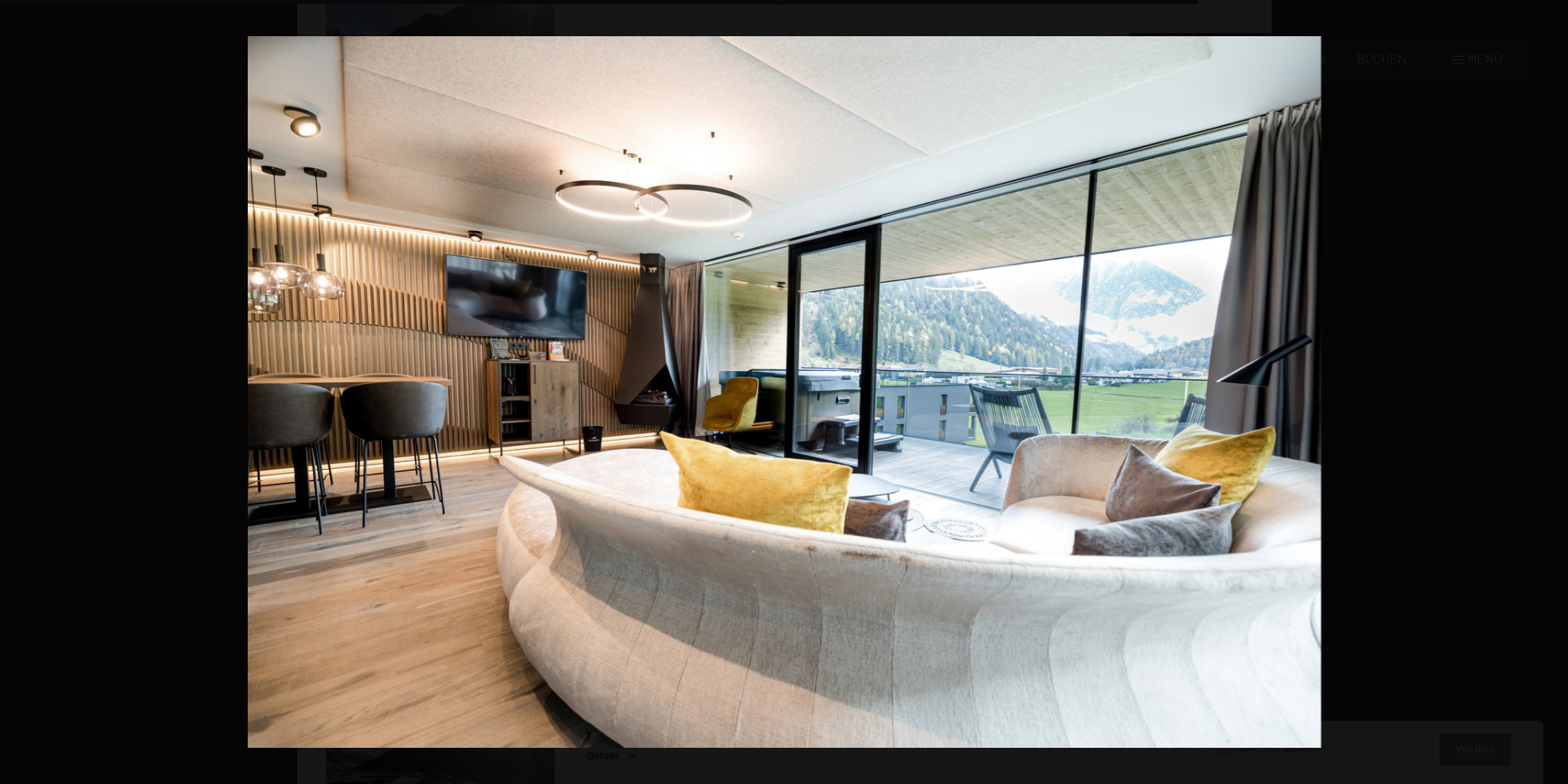
click at [1545, 395] on button "button" at bounding box center [1539, 392] width 58 height 83
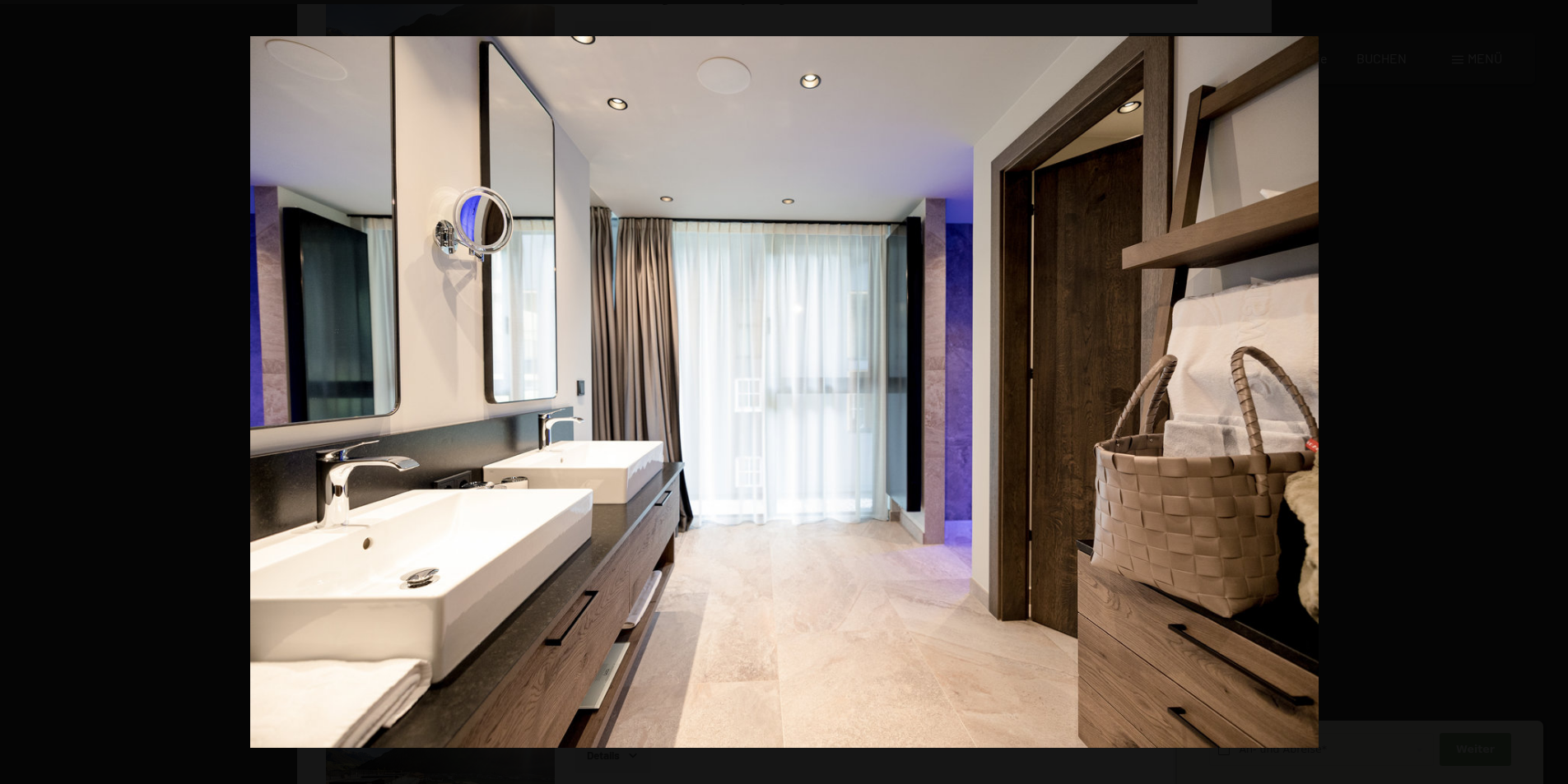
click at [1545, 395] on button "button" at bounding box center [1539, 392] width 58 height 83
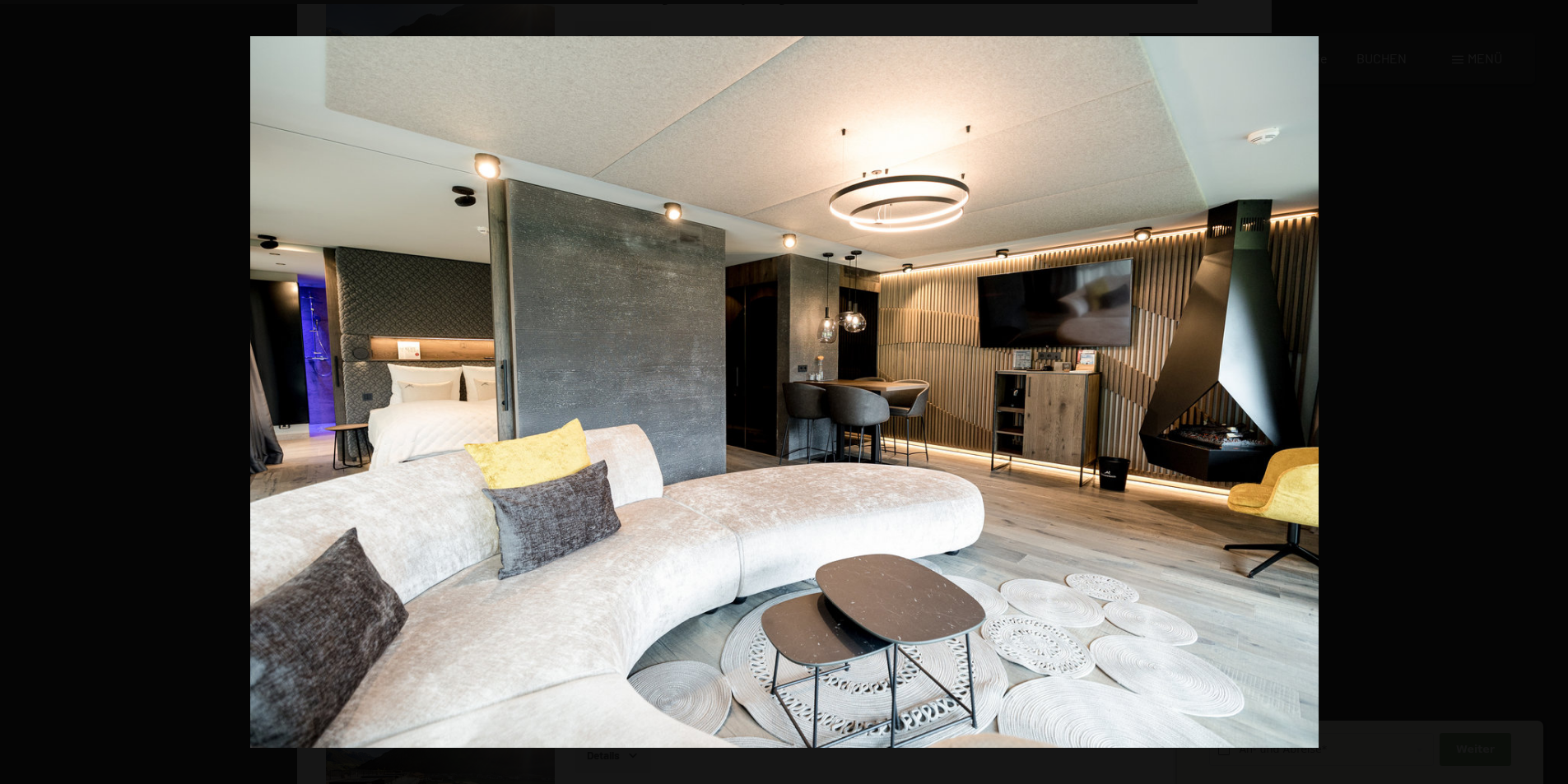
click at [1545, 395] on button "button" at bounding box center [1539, 392] width 58 height 83
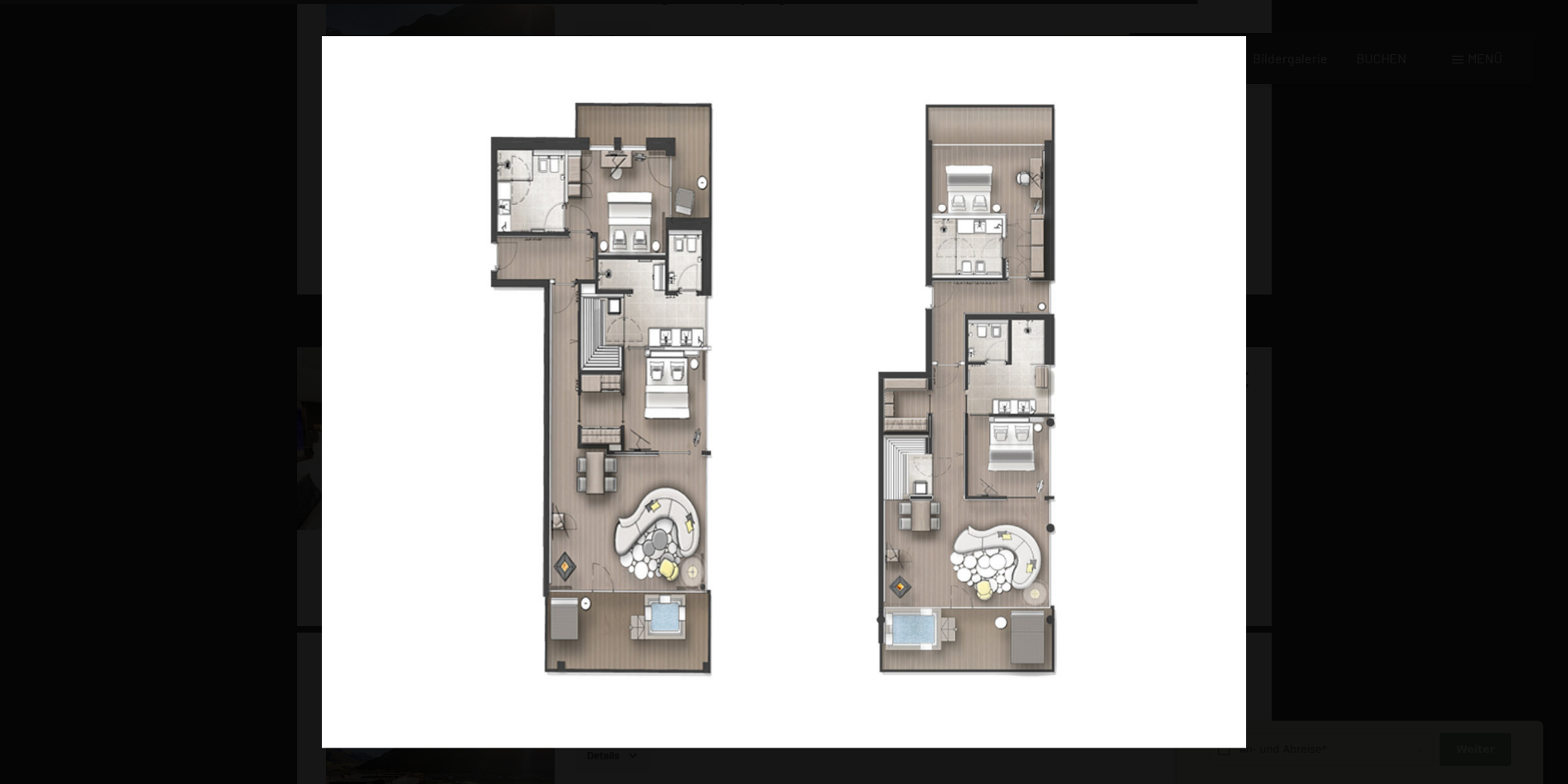
click at [1545, 395] on button "button" at bounding box center [1539, 392] width 58 height 83
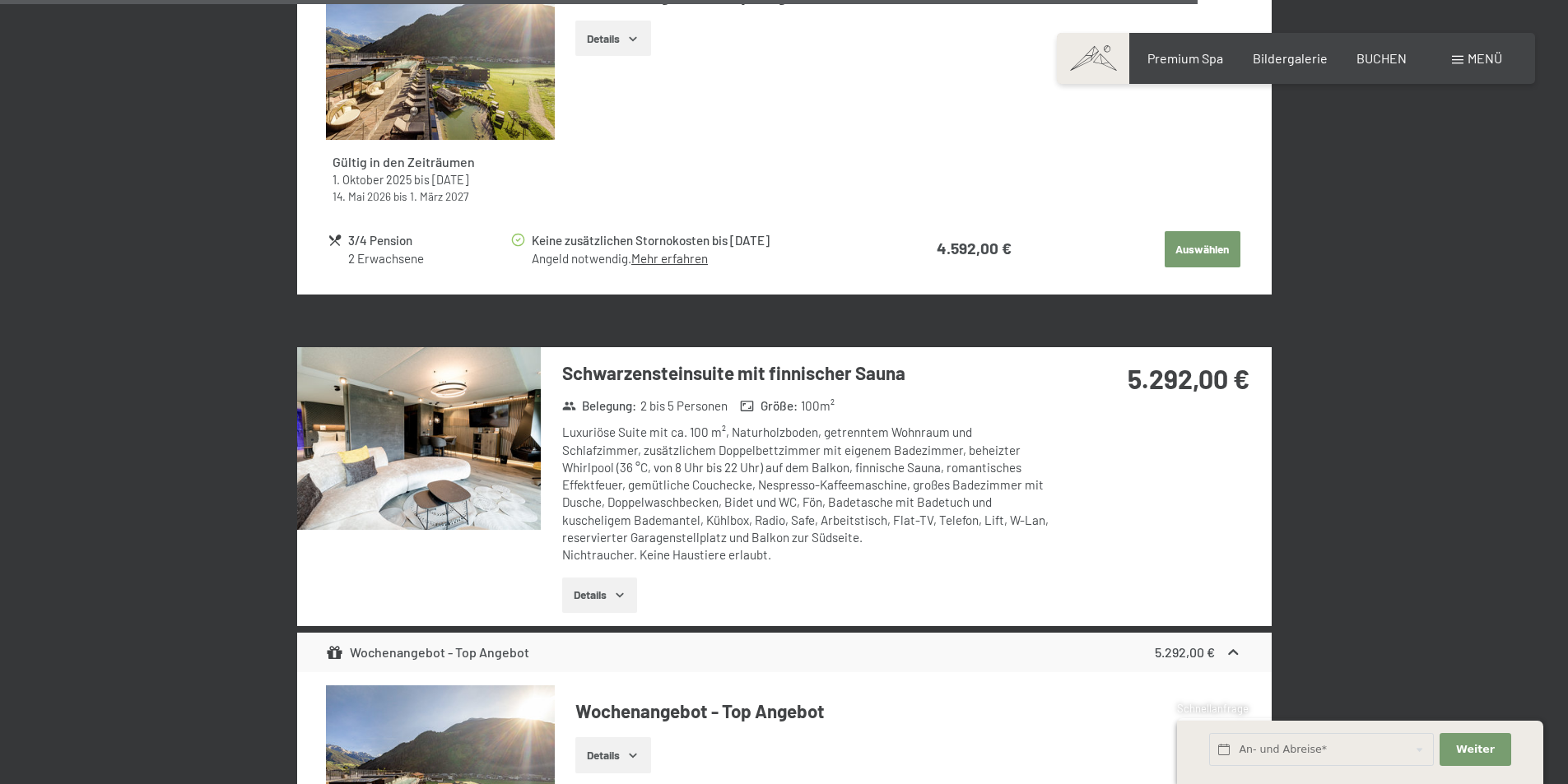
click at [0, 0] on button "button" at bounding box center [0, 0] width 0 height 0
click at [585, 578] on button "Details" at bounding box center [599, 596] width 75 height 36
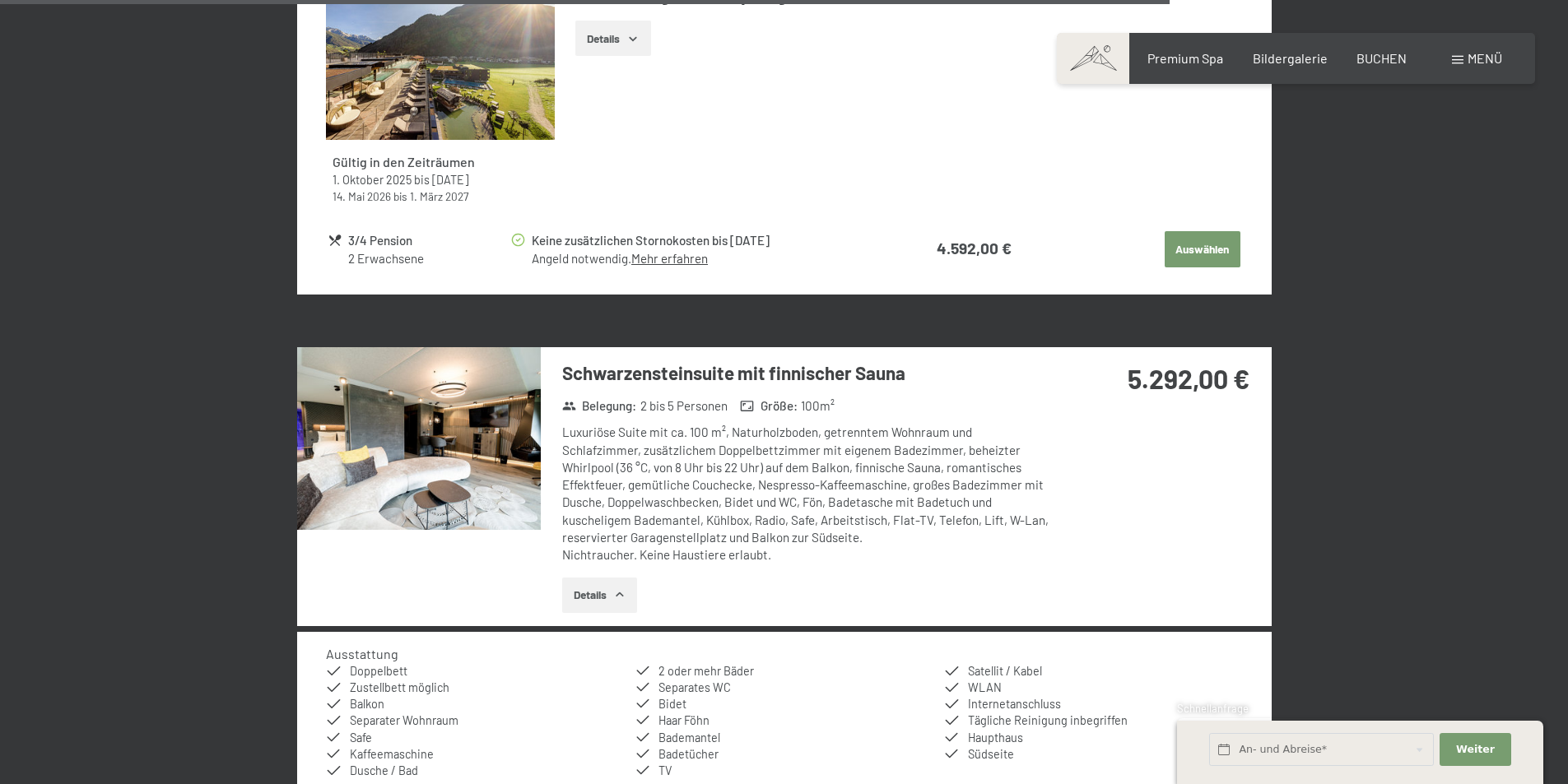
scroll to position [5249, 0]
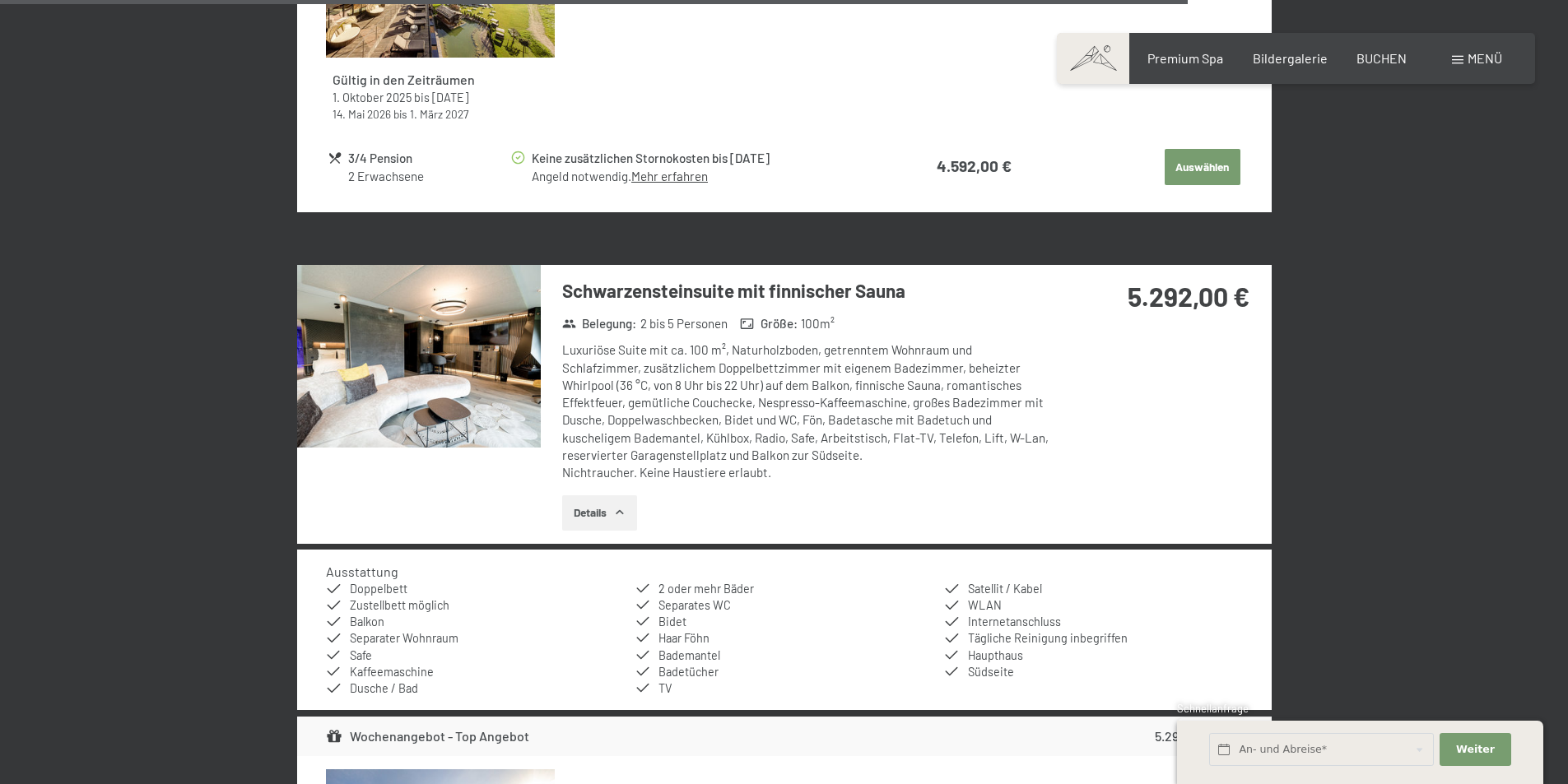
click at [620, 510] on icon "button" at bounding box center [619, 512] width 7 height 4
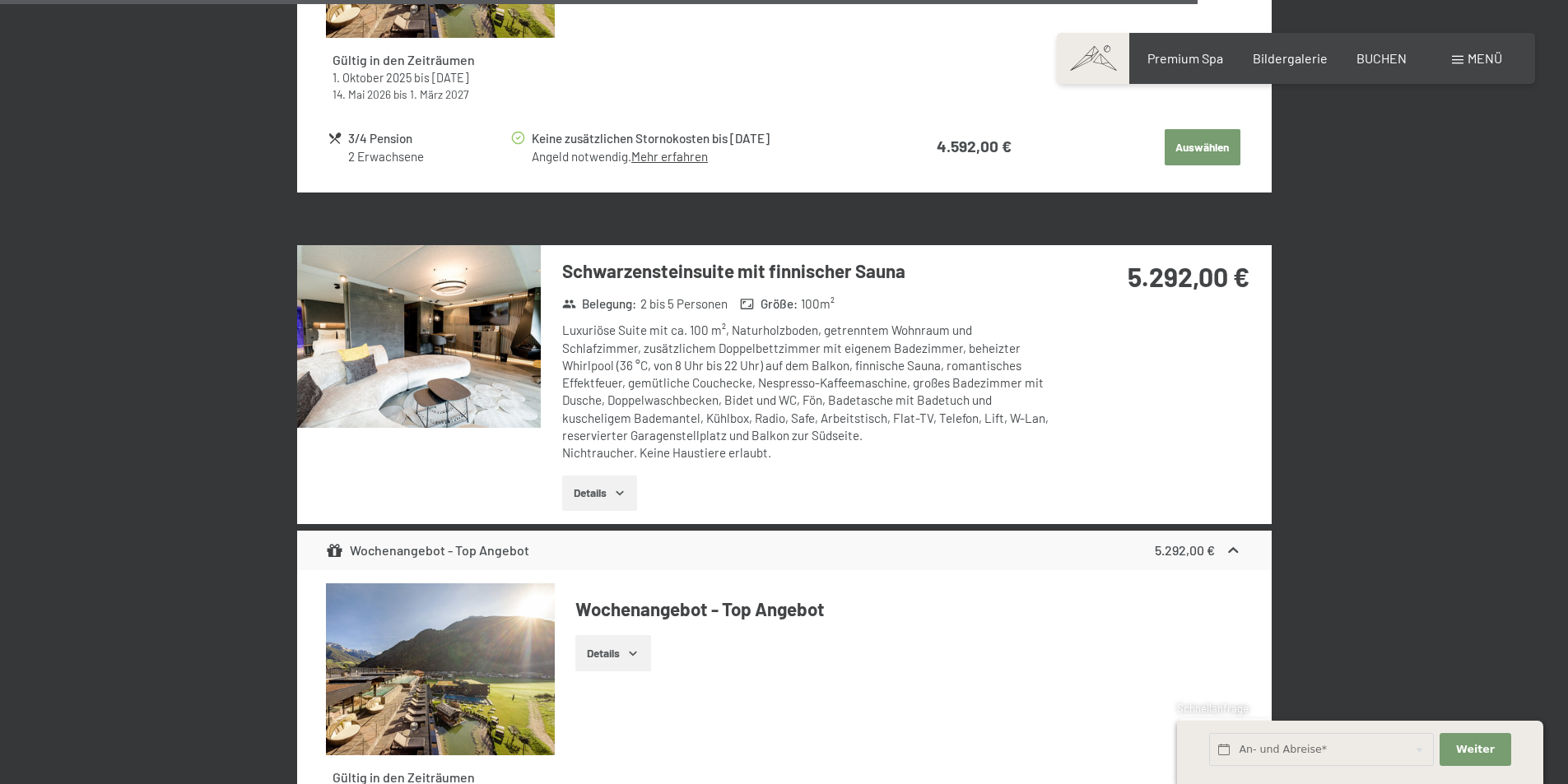
scroll to position [5166, 0]
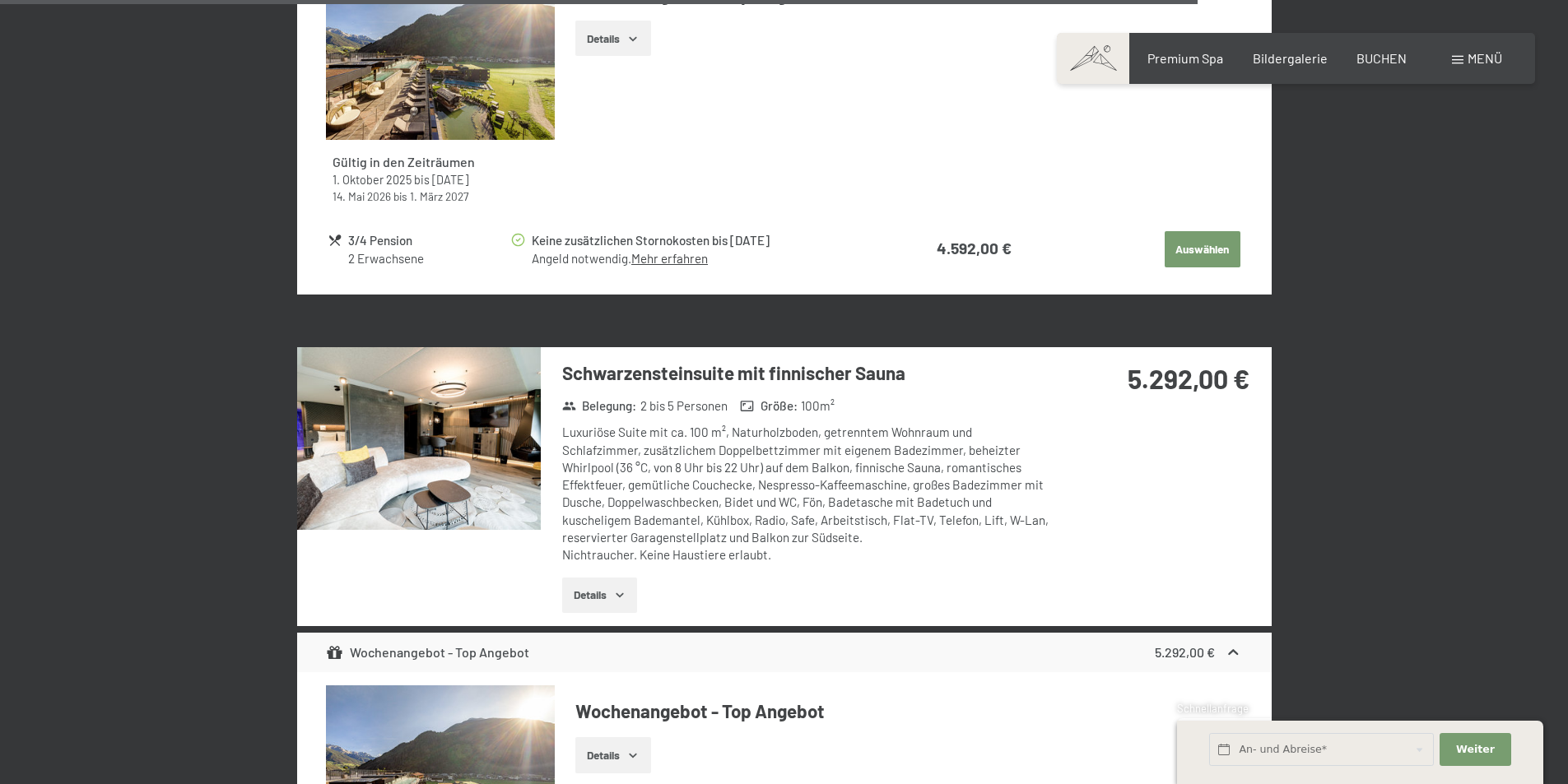
click at [512, 447] on img at bounding box center [418, 438] width 244 height 182
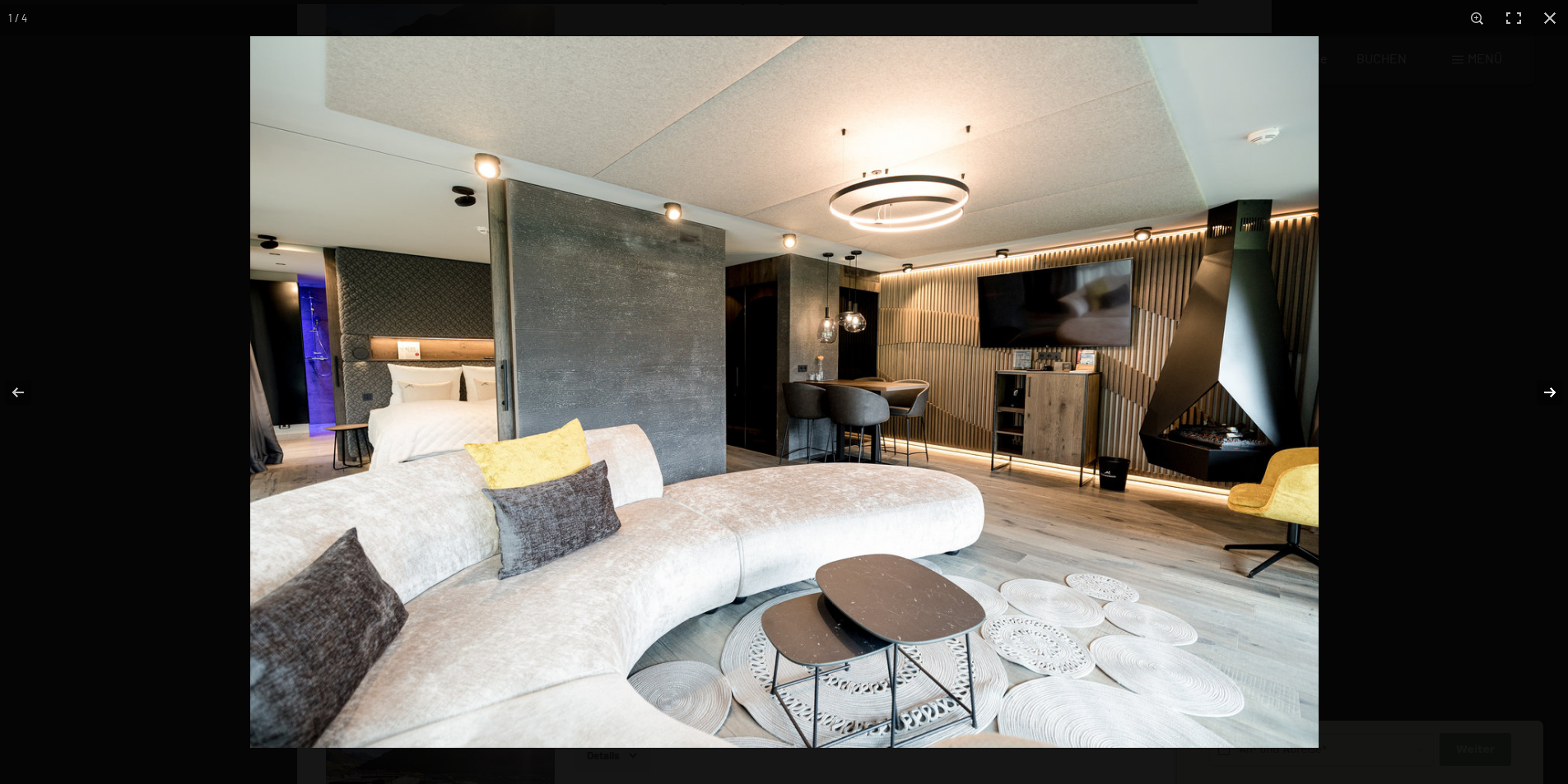
click at [1550, 395] on button "button" at bounding box center [1539, 392] width 58 height 83
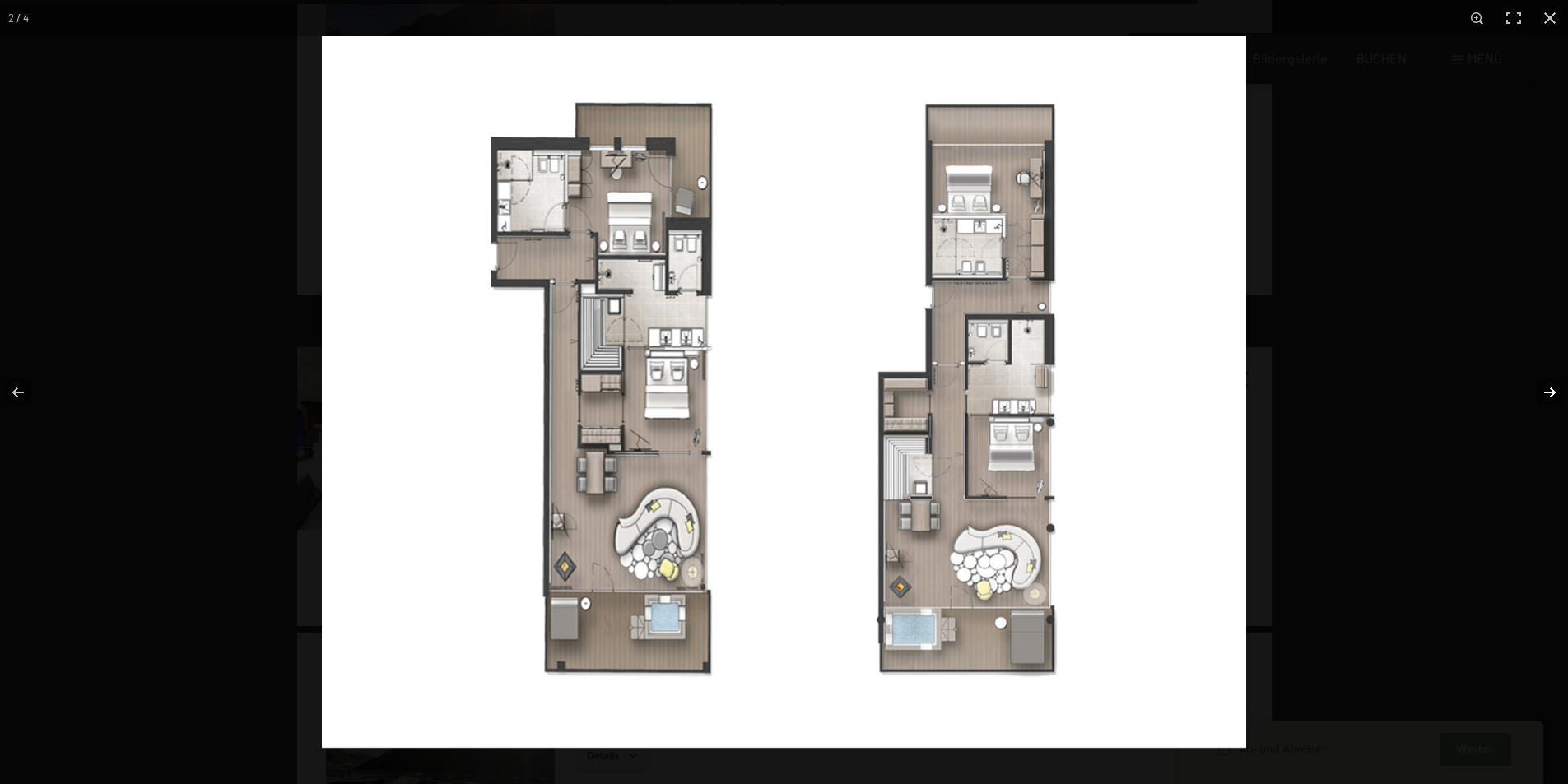
click at [1543, 391] on button "button" at bounding box center [1539, 392] width 58 height 83
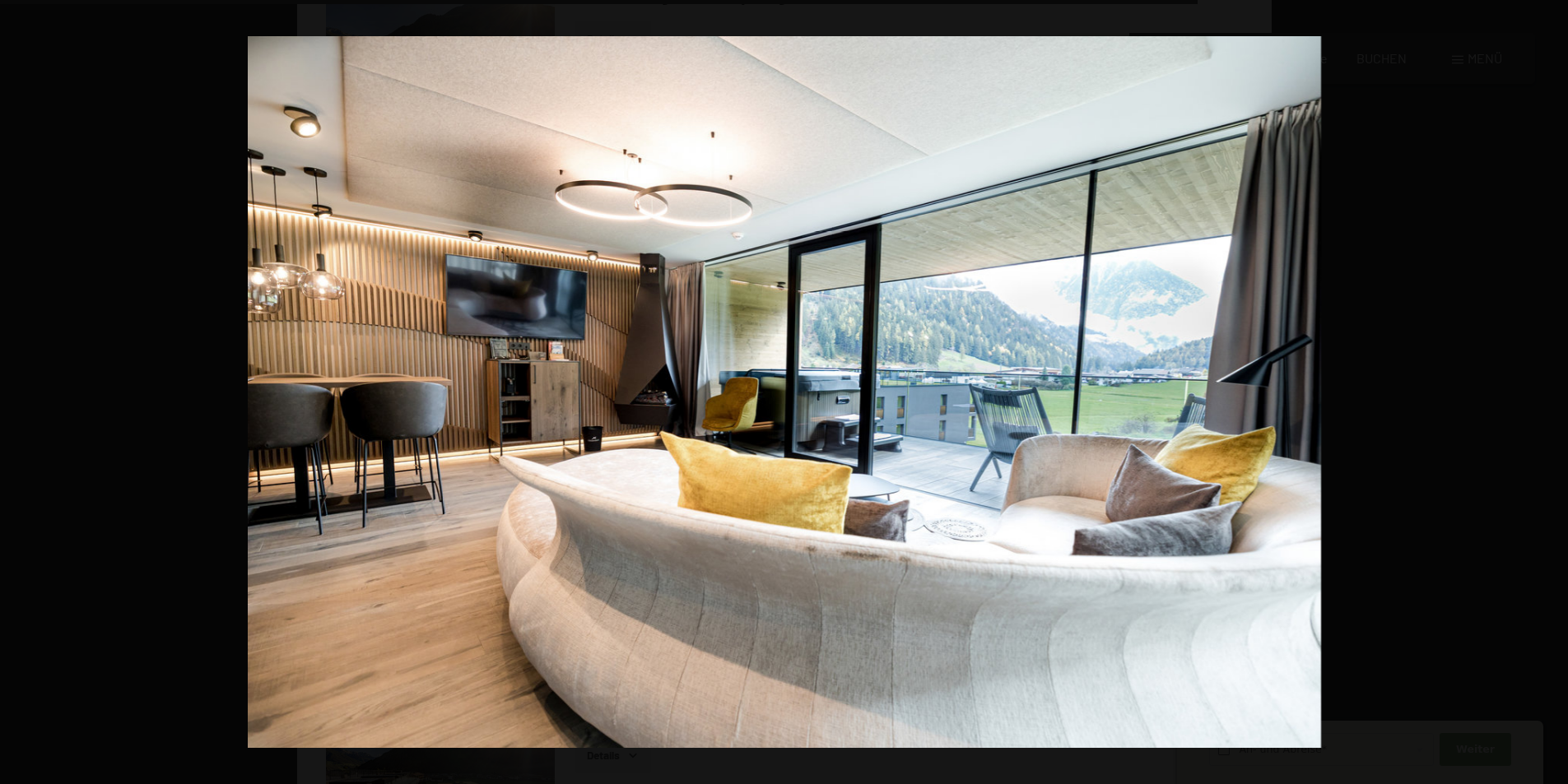
click at [1543, 391] on button "button" at bounding box center [1539, 392] width 58 height 83
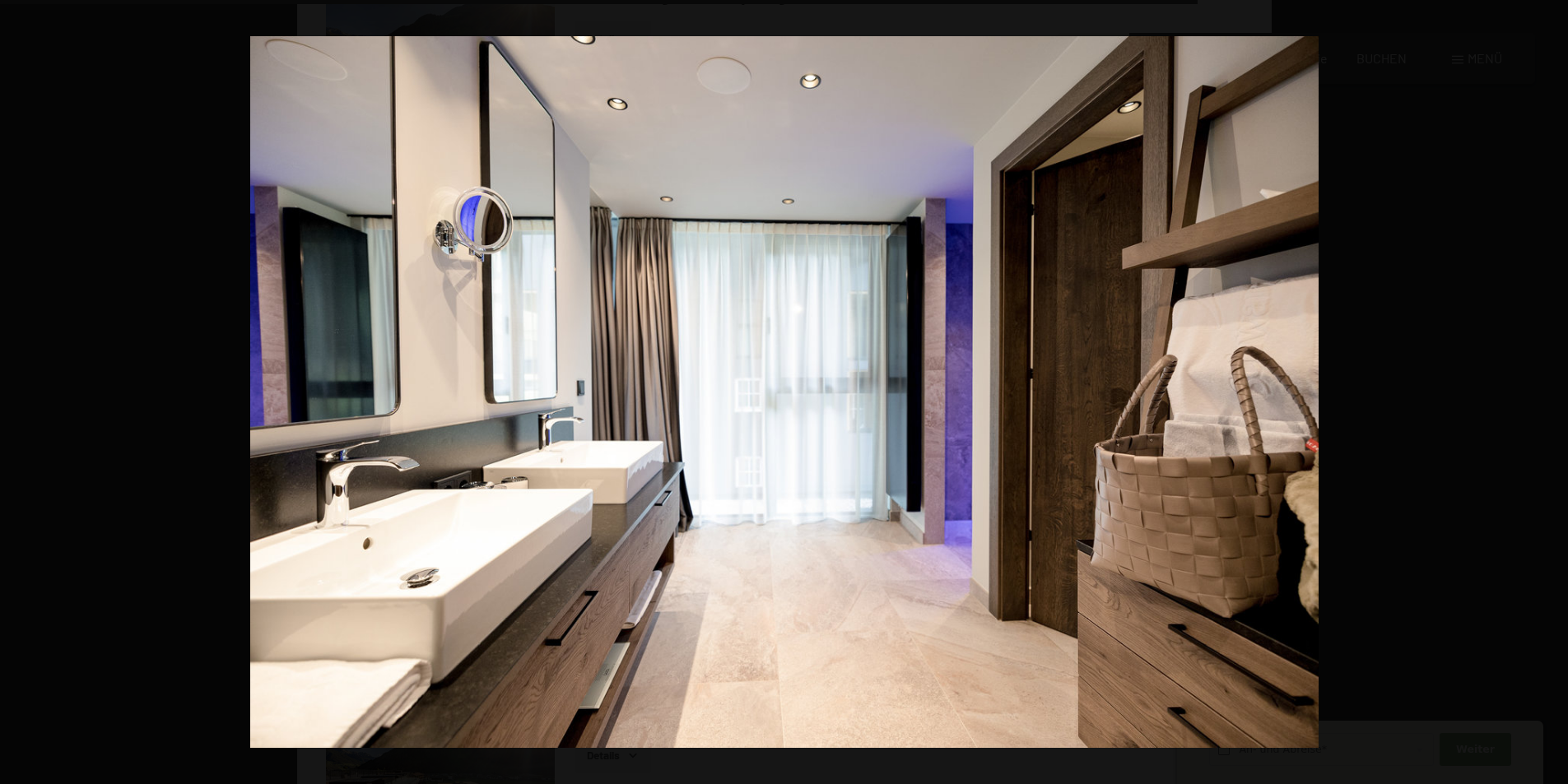
click at [1543, 391] on button "button" at bounding box center [1539, 392] width 58 height 83
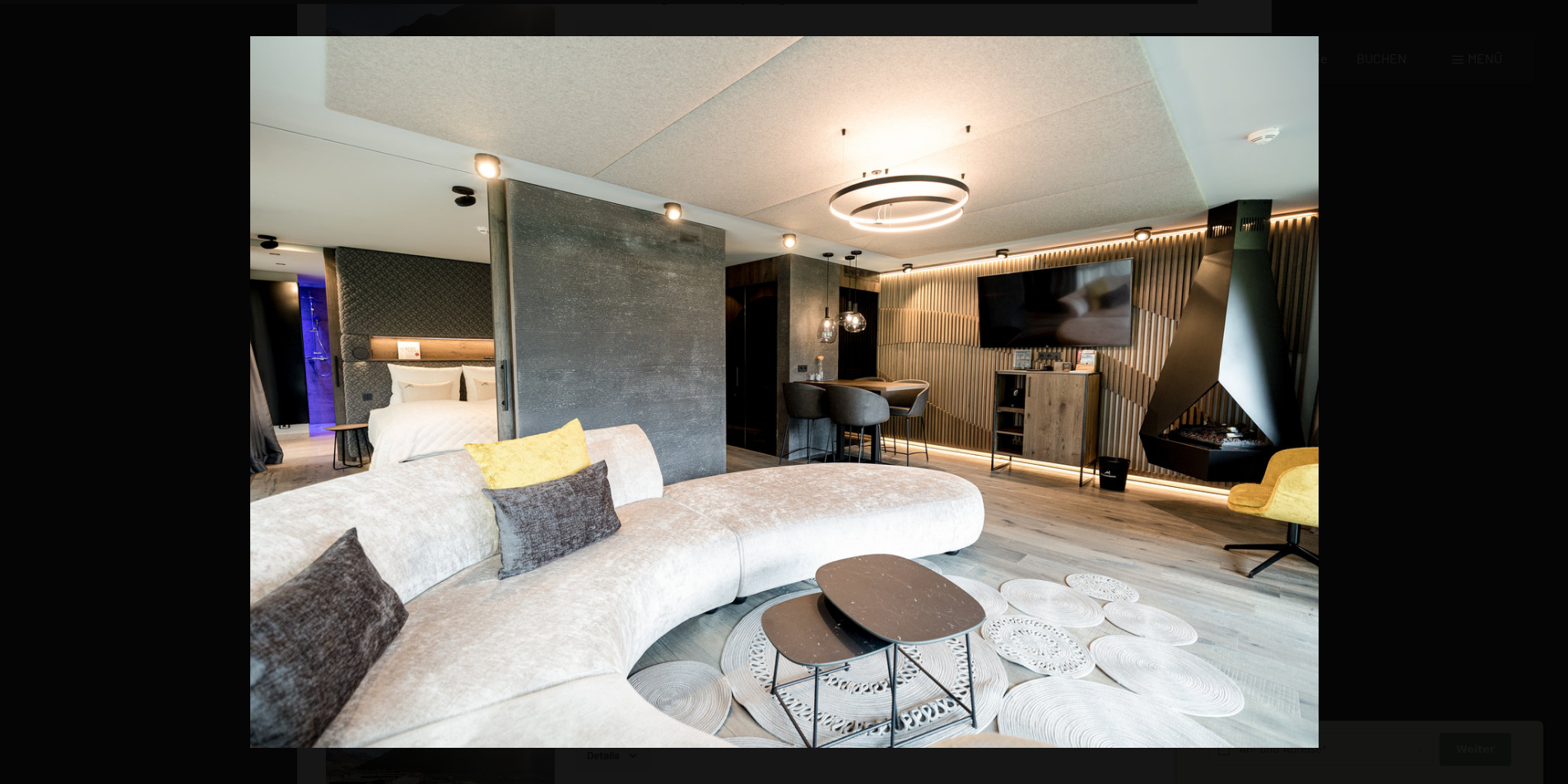
click at [1543, 391] on button "button" at bounding box center [1539, 392] width 58 height 83
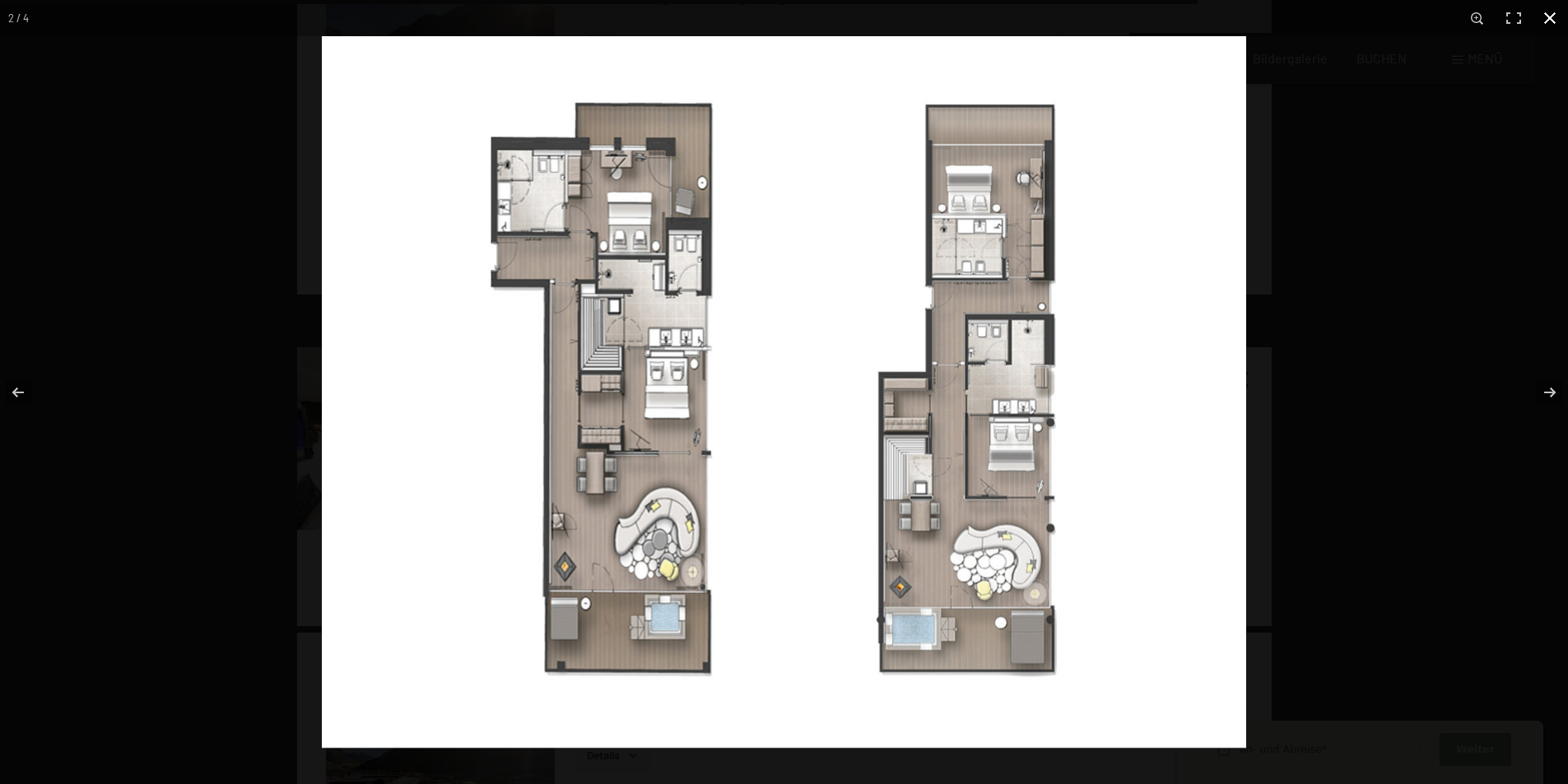
click at [1542, 21] on button "button" at bounding box center [1550, 18] width 36 height 36
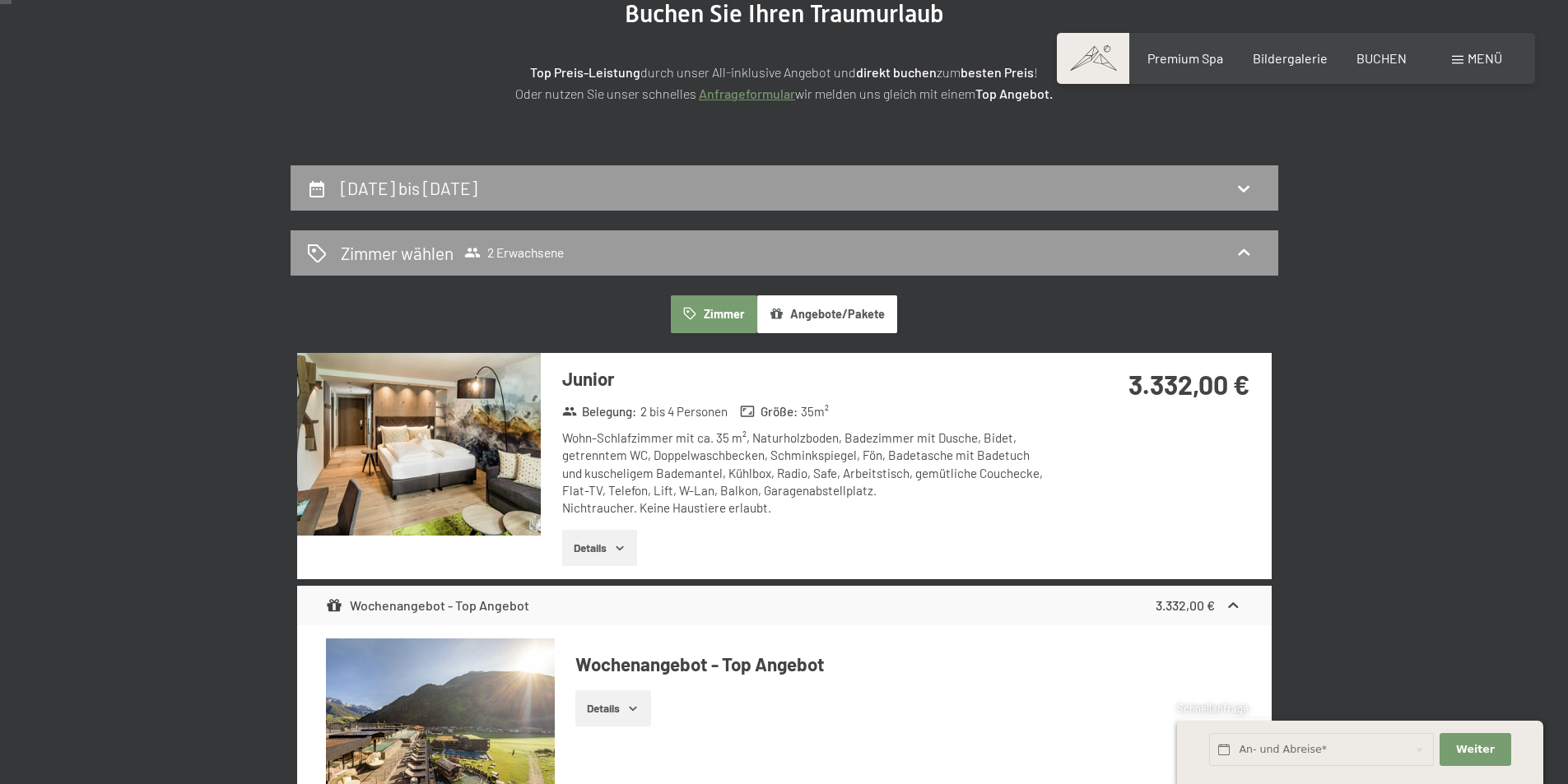
scroll to position [0, 0]
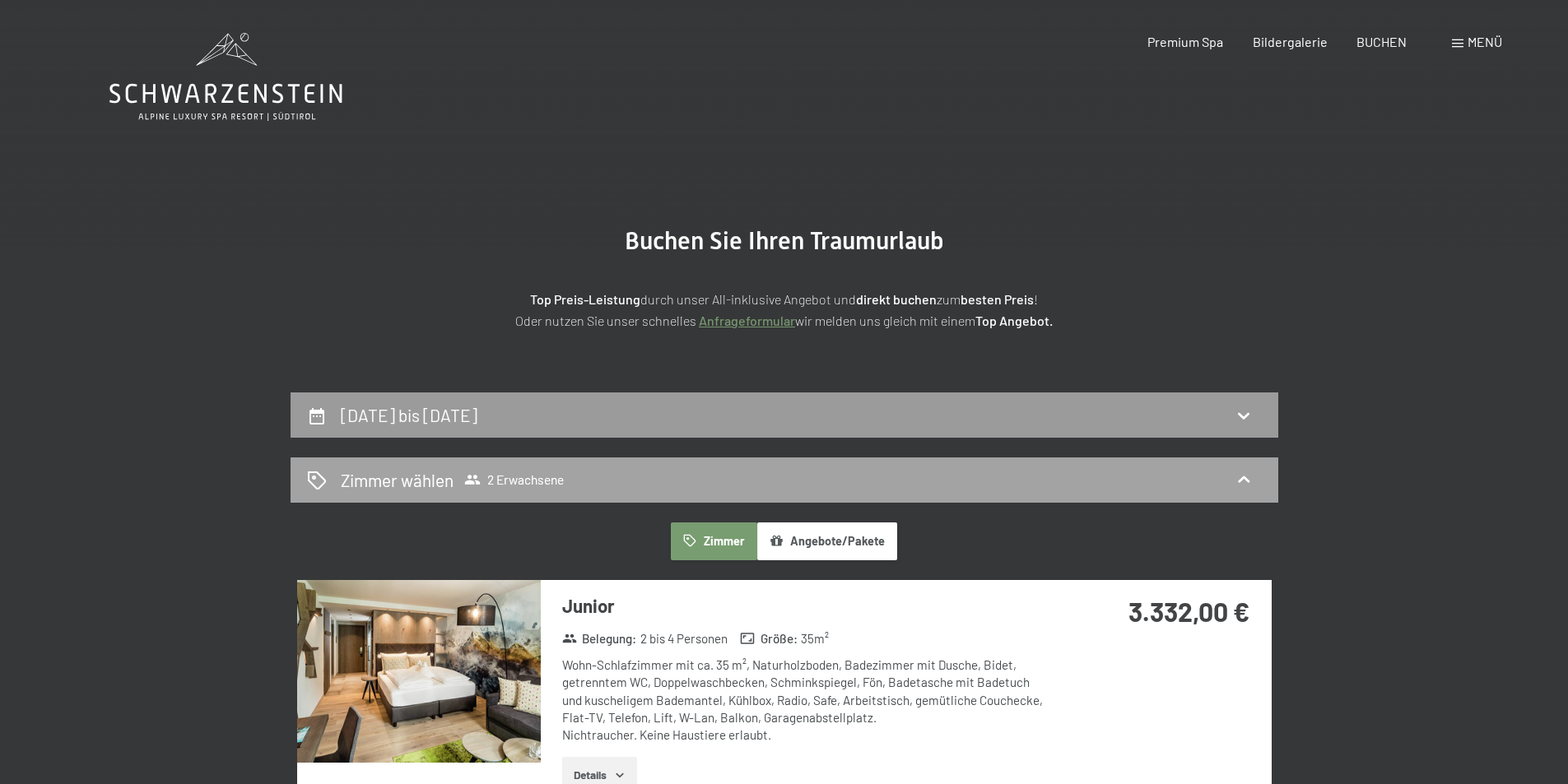
click at [435, 476] on h2 "Zimmer wählen" at bounding box center [396, 480] width 113 height 24
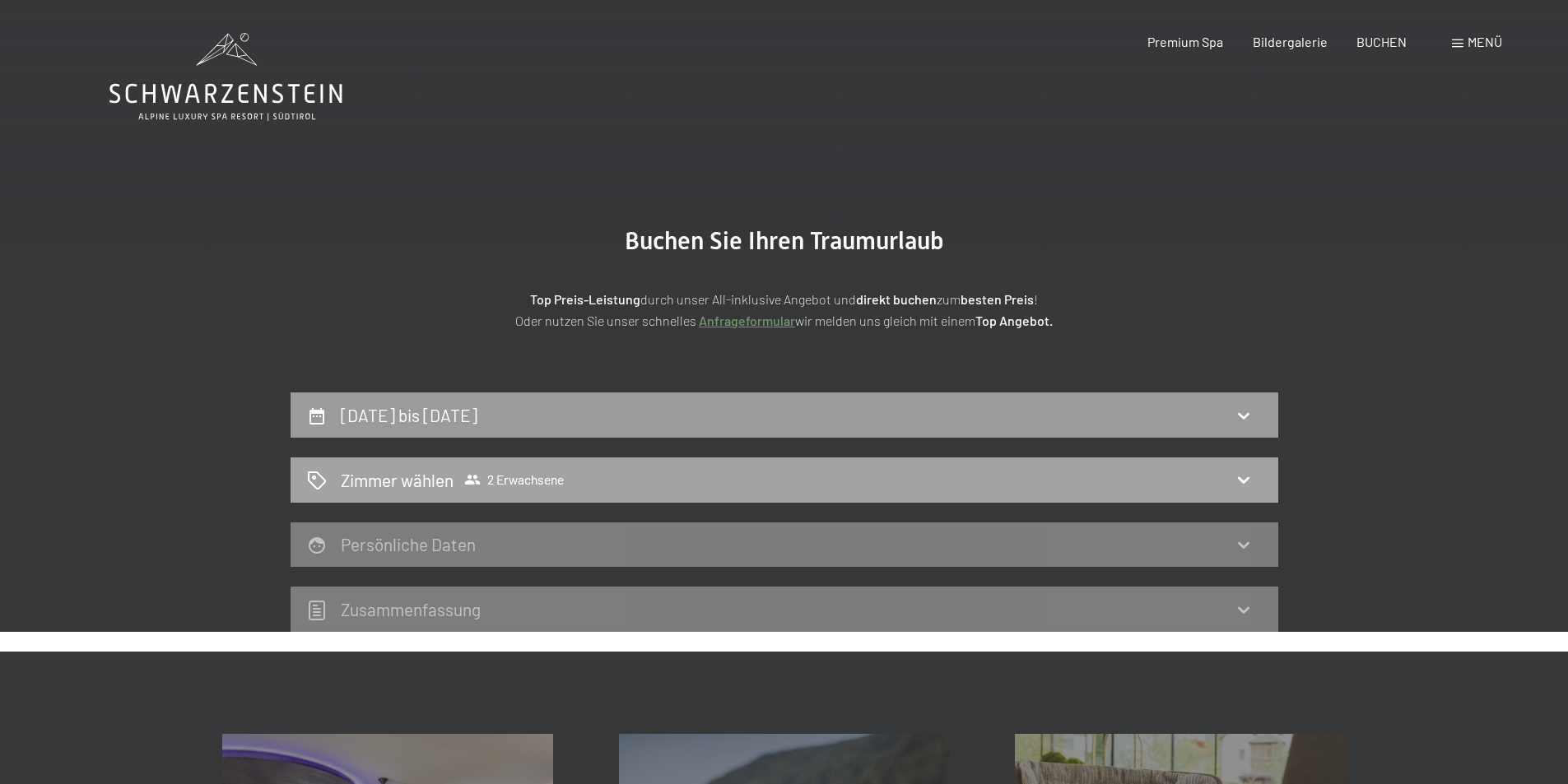
click at [429, 479] on h2 "Zimmer wählen" at bounding box center [396, 480] width 113 height 24
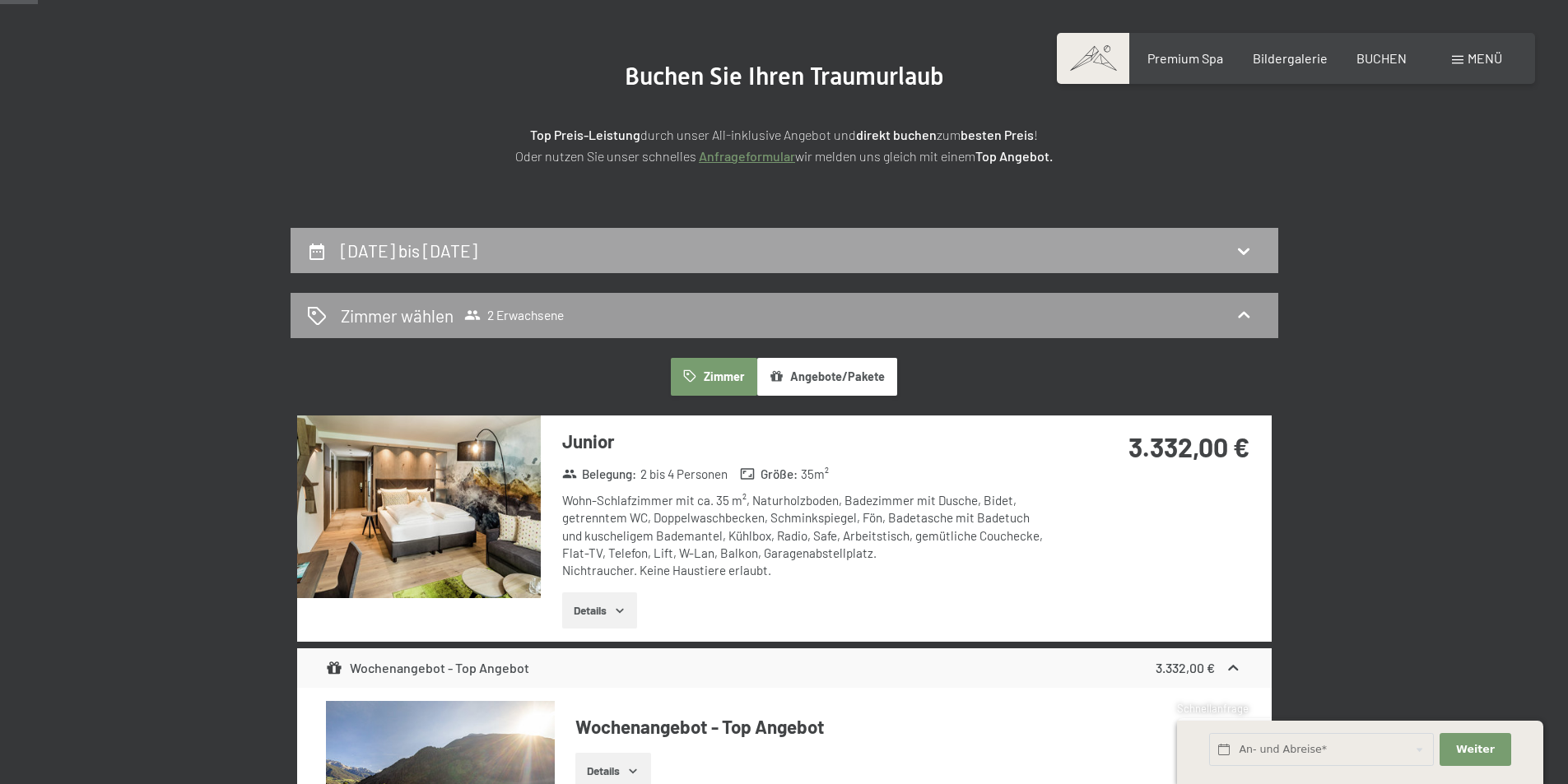
click at [404, 246] on h2 "12. Juli bis 19. Juli 2026" at bounding box center [408, 250] width 136 height 21
select select "2026-07-01"
select select "2026-08-01"
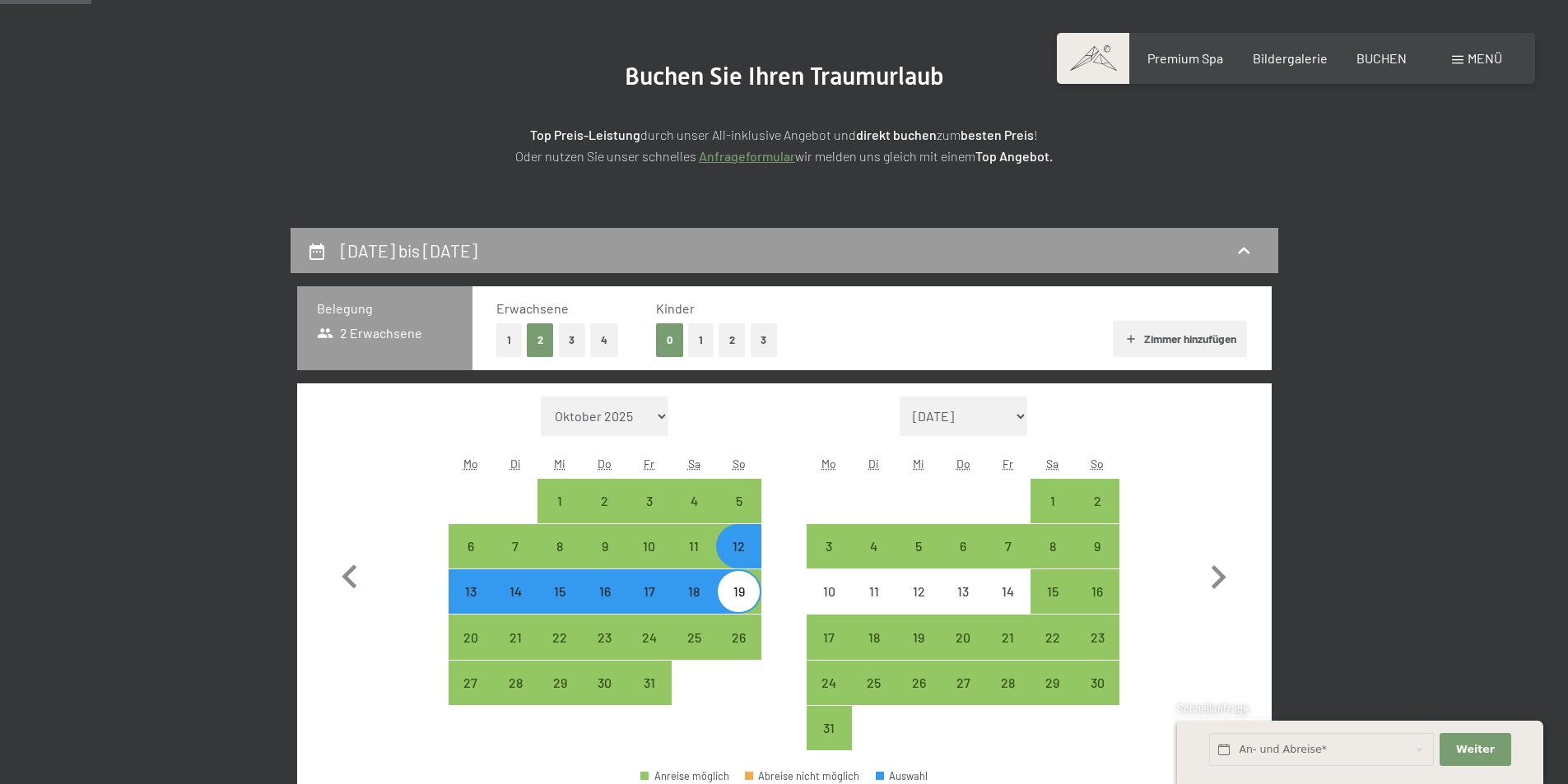
scroll to position [392, 0]
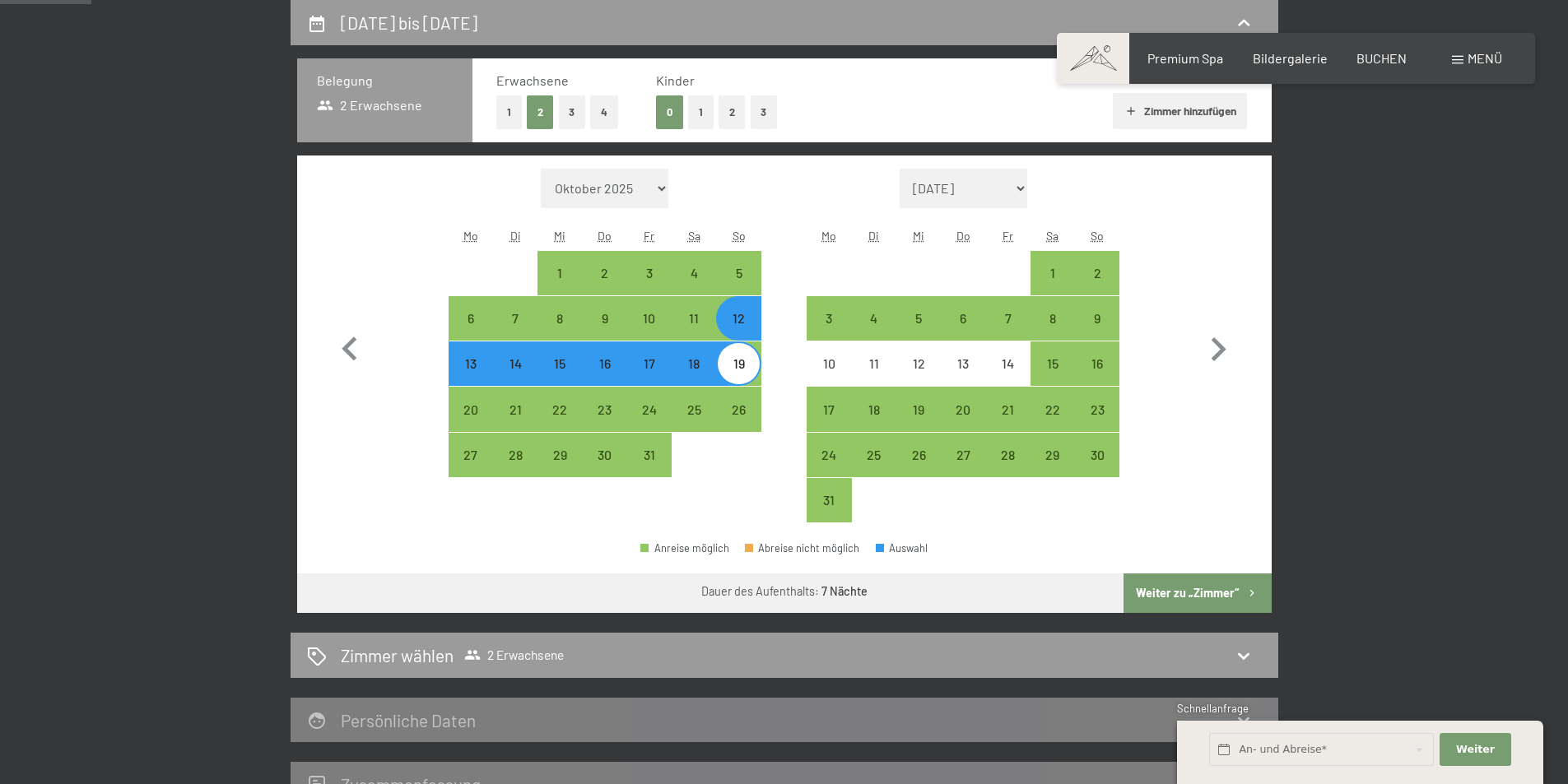
click at [600, 112] on button "4" at bounding box center [604, 113] width 28 height 34
select select "2026-07-01"
select select "2026-08-01"
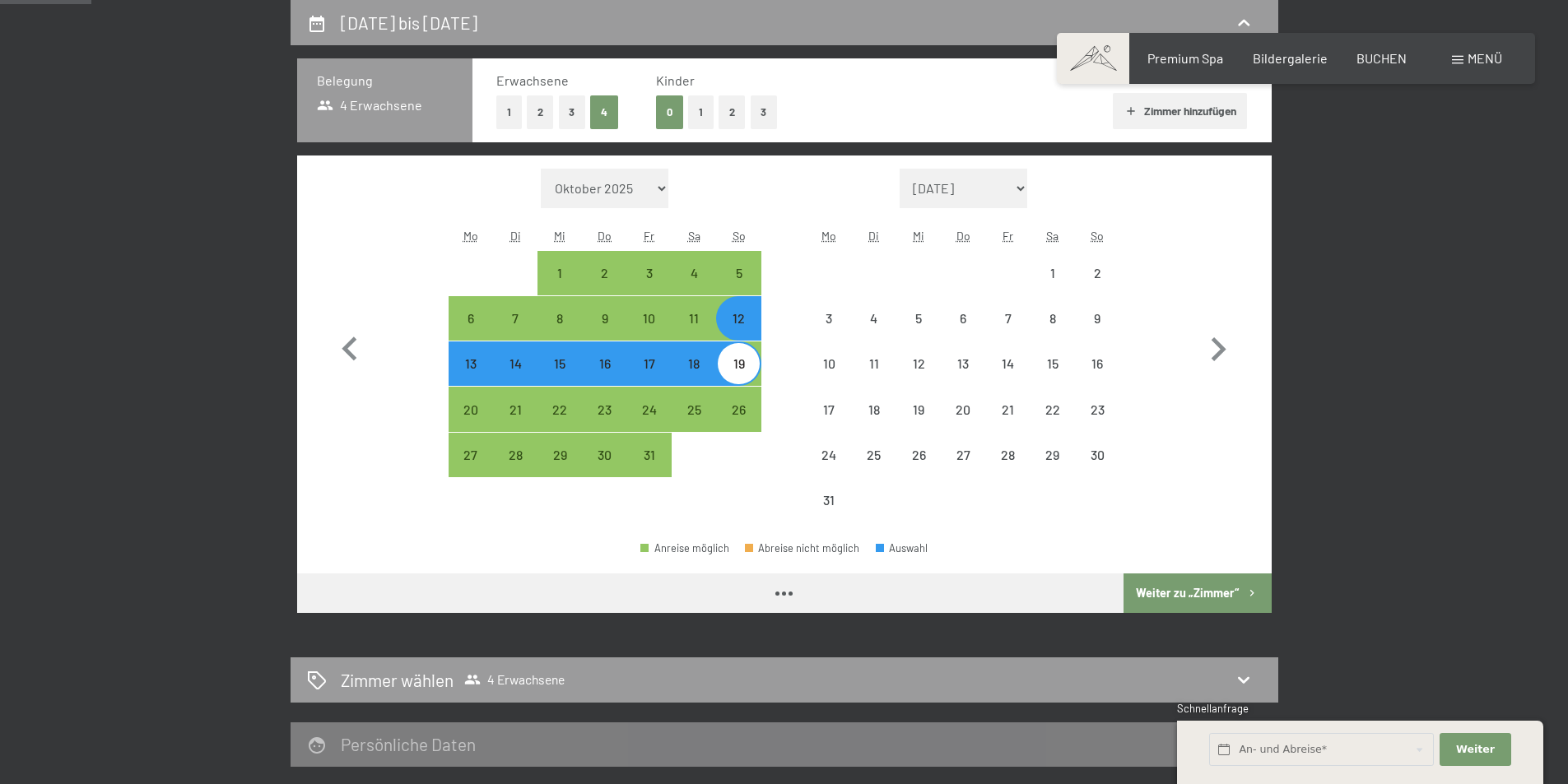
click at [743, 322] on div "12" at bounding box center [737, 332] width 41 height 41
select select "2026-07-01"
select select "2026-08-01"
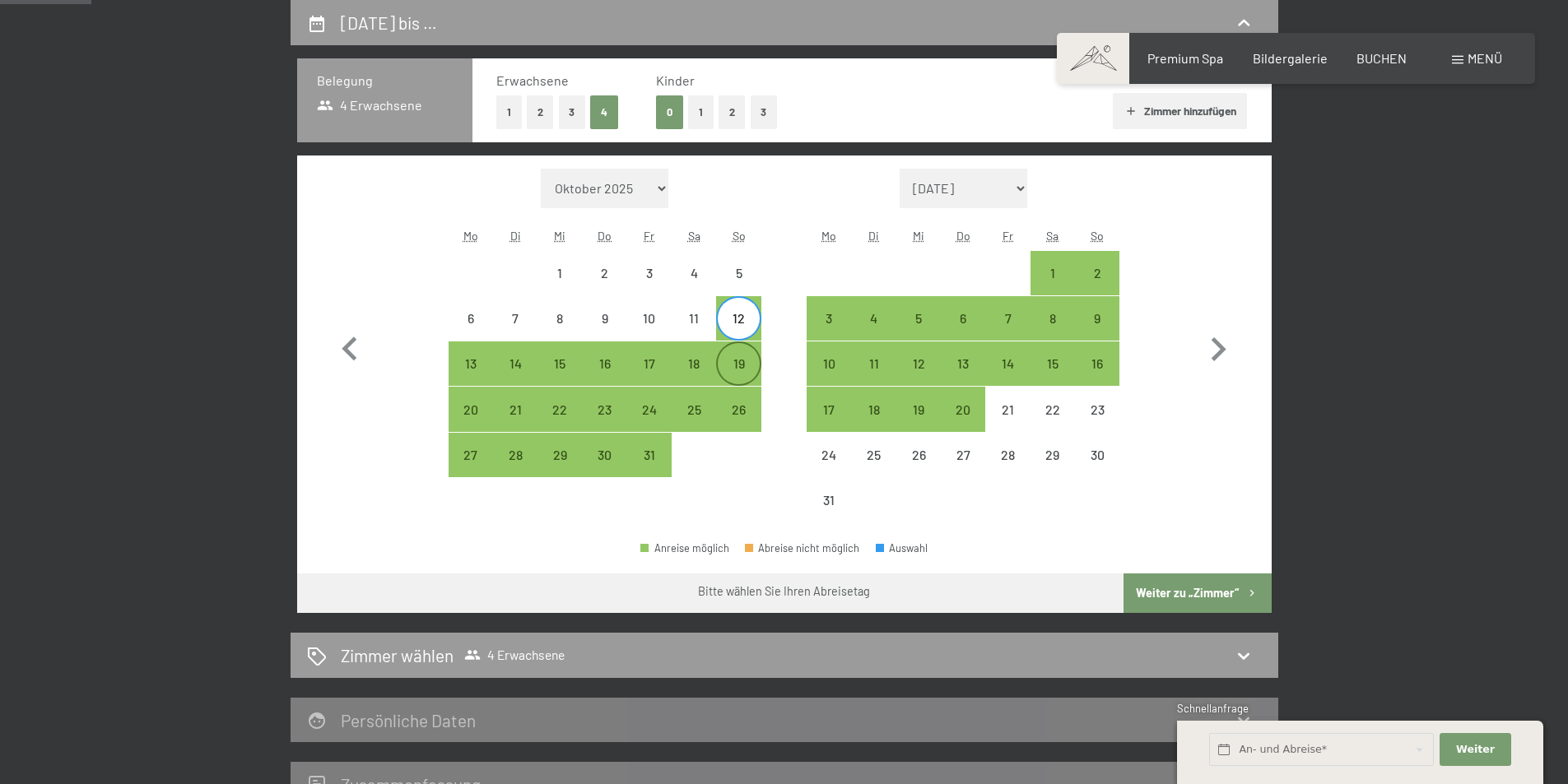
click at [742, 366] on div "19" at bounding box center [737, 378] width 41 height 41
select select "2026-07-01"
select select "2026-08-01"
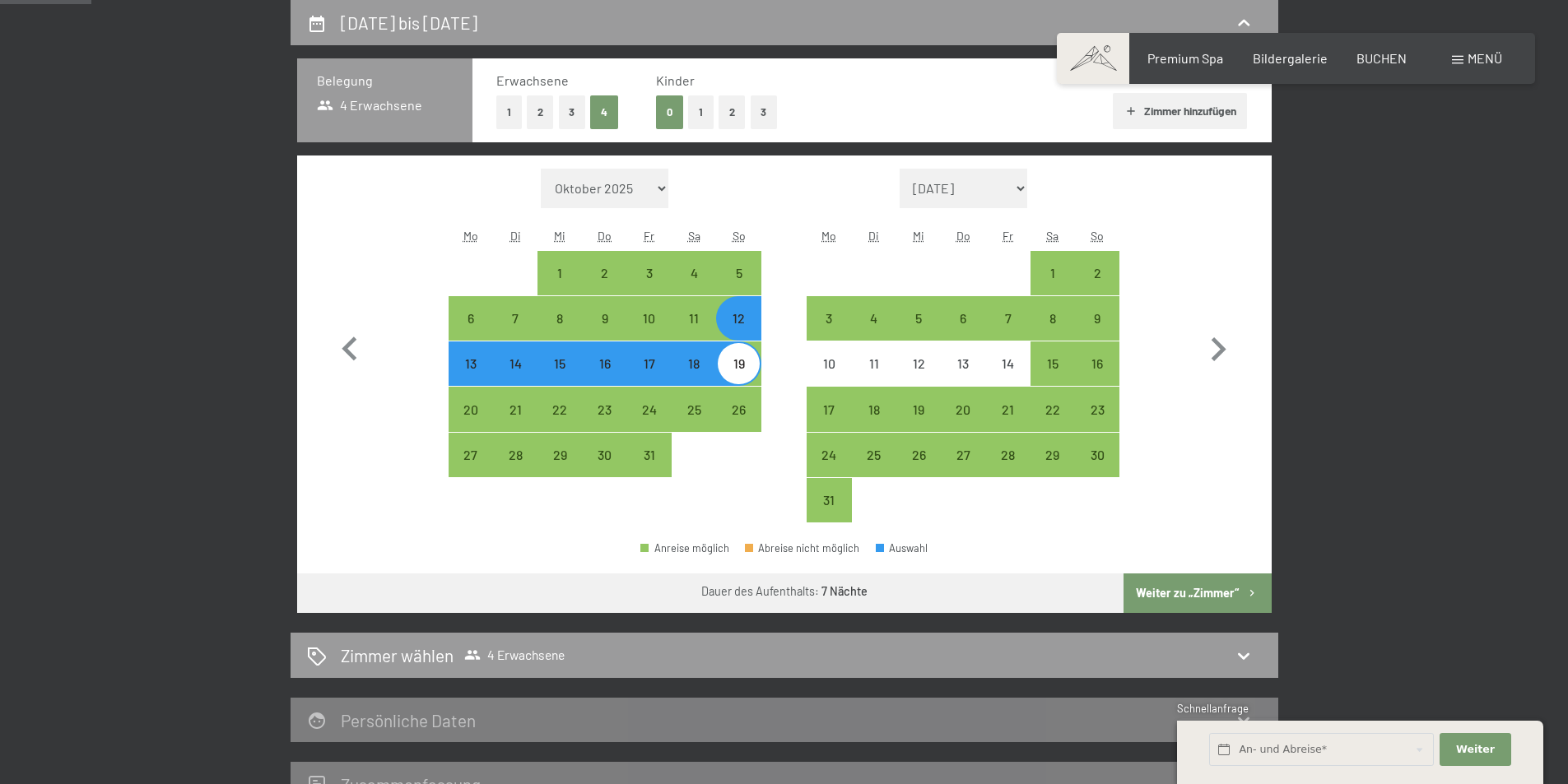
click at [1148, 592] on button "Weiter zu „Zimmer“" at bounding box center [1197, 594] width 147 height 40
select select "2026-07-01"
select select "2026-08-01"
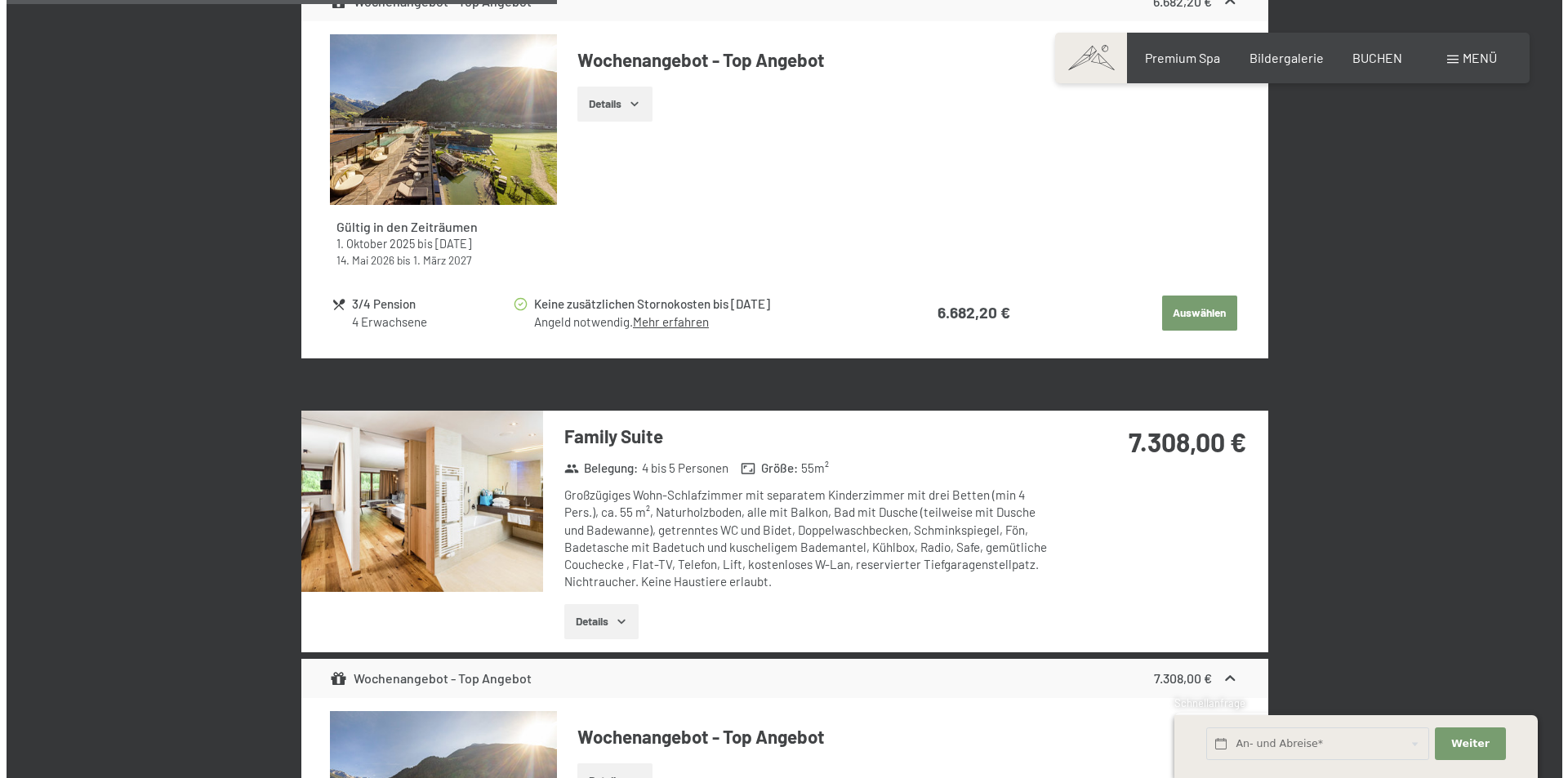
scroll to position [2105, 0]
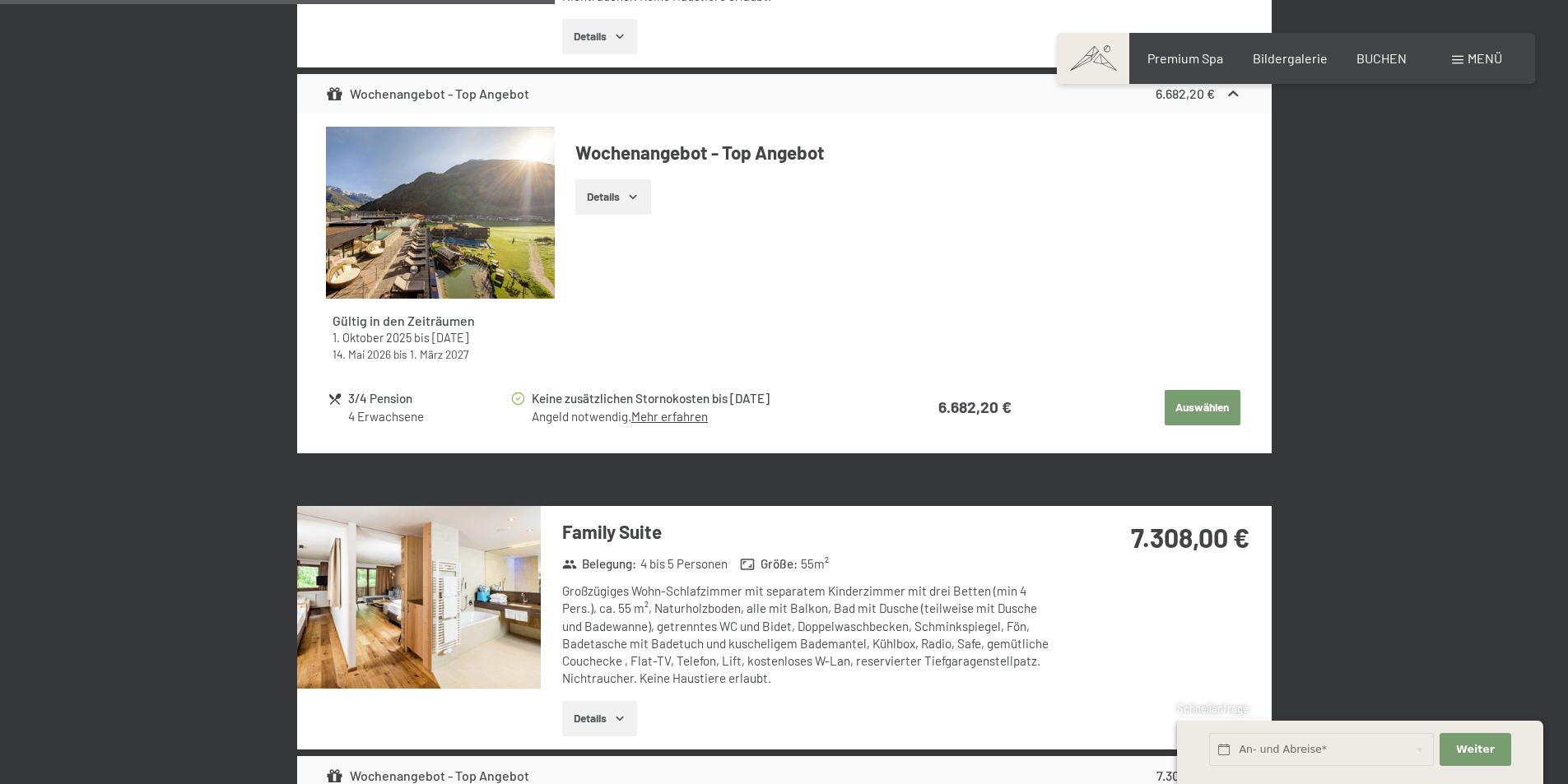
click at [1489, 55] on span "Menü" at bounding box center [1484, 58] width 35 height 16
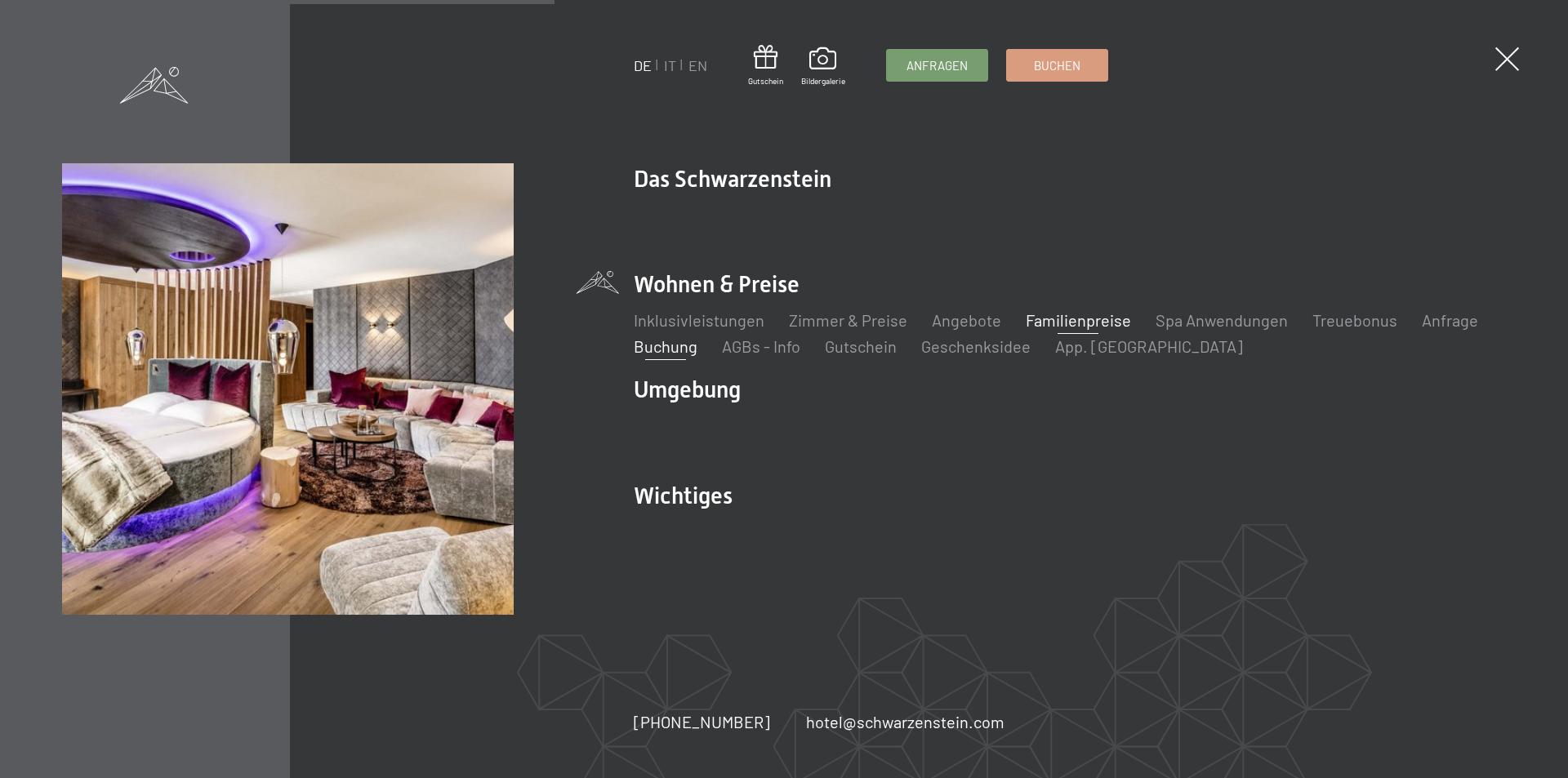
click at [1084, 326] on link "Familienpreise" at bounding box center [1079, 320] width 106 height 20
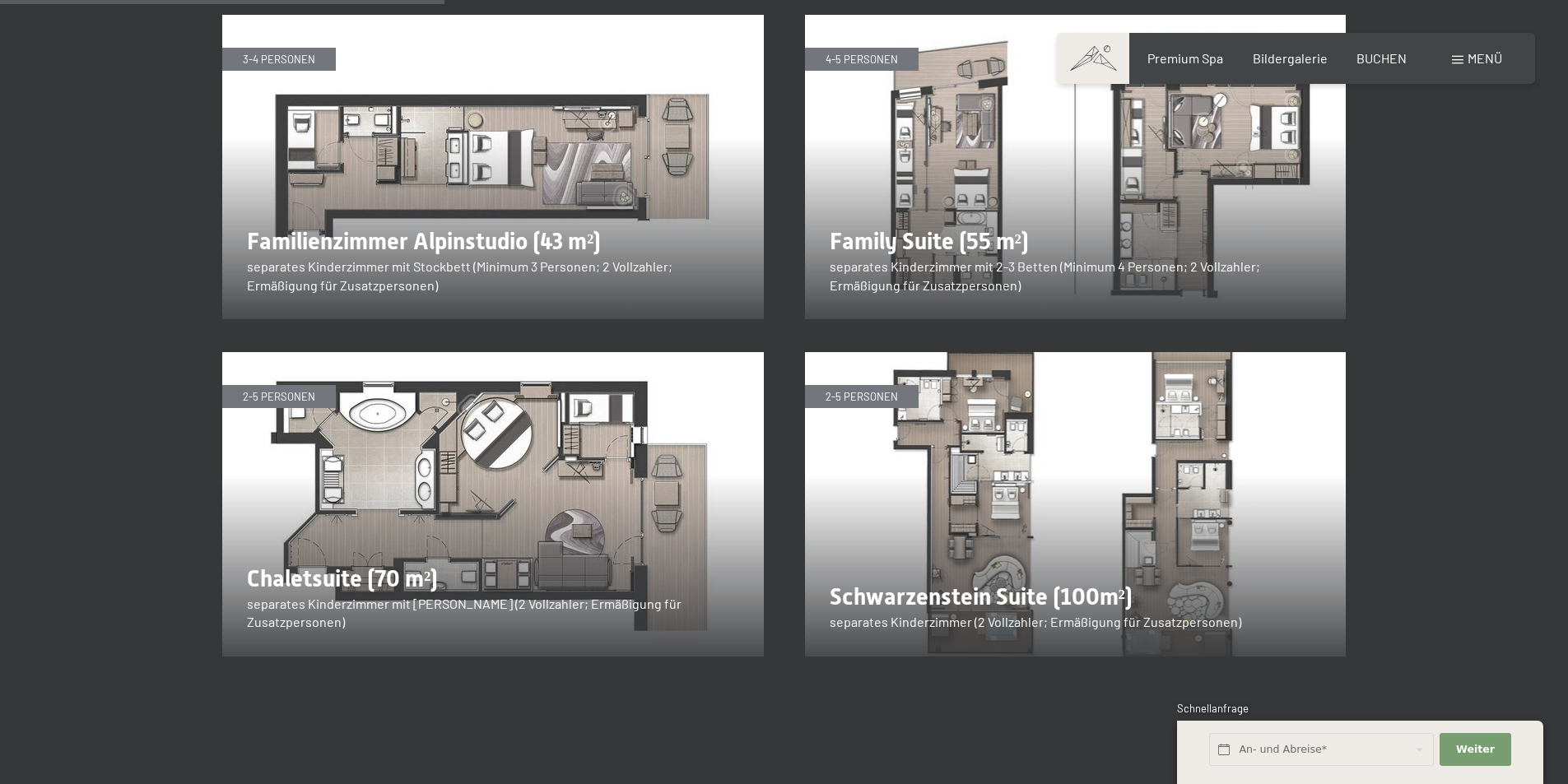
scroll to position [2140, 0]
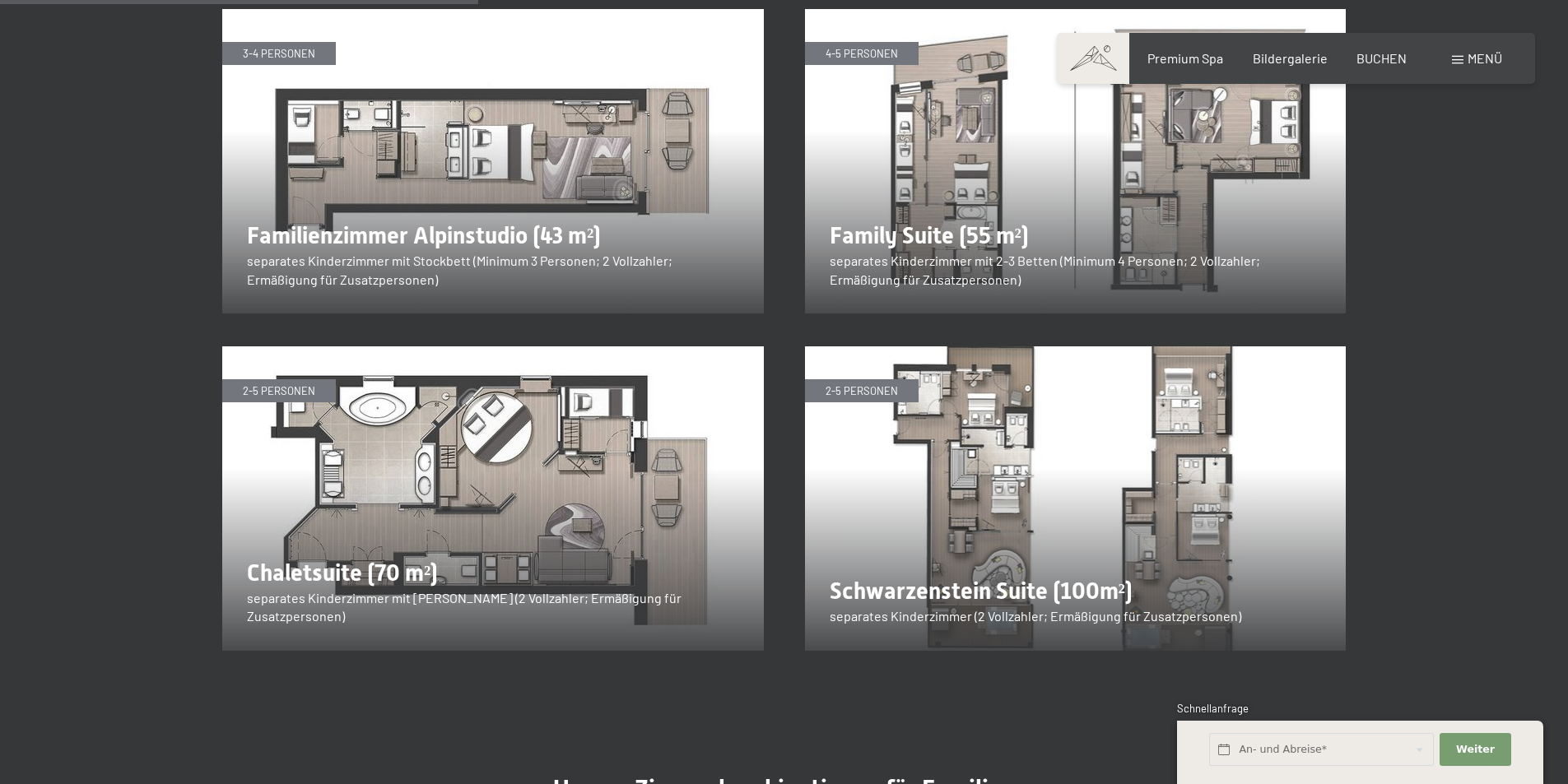
click at [409, 531] on img at bounding box center [493, 499] width 542 height 305
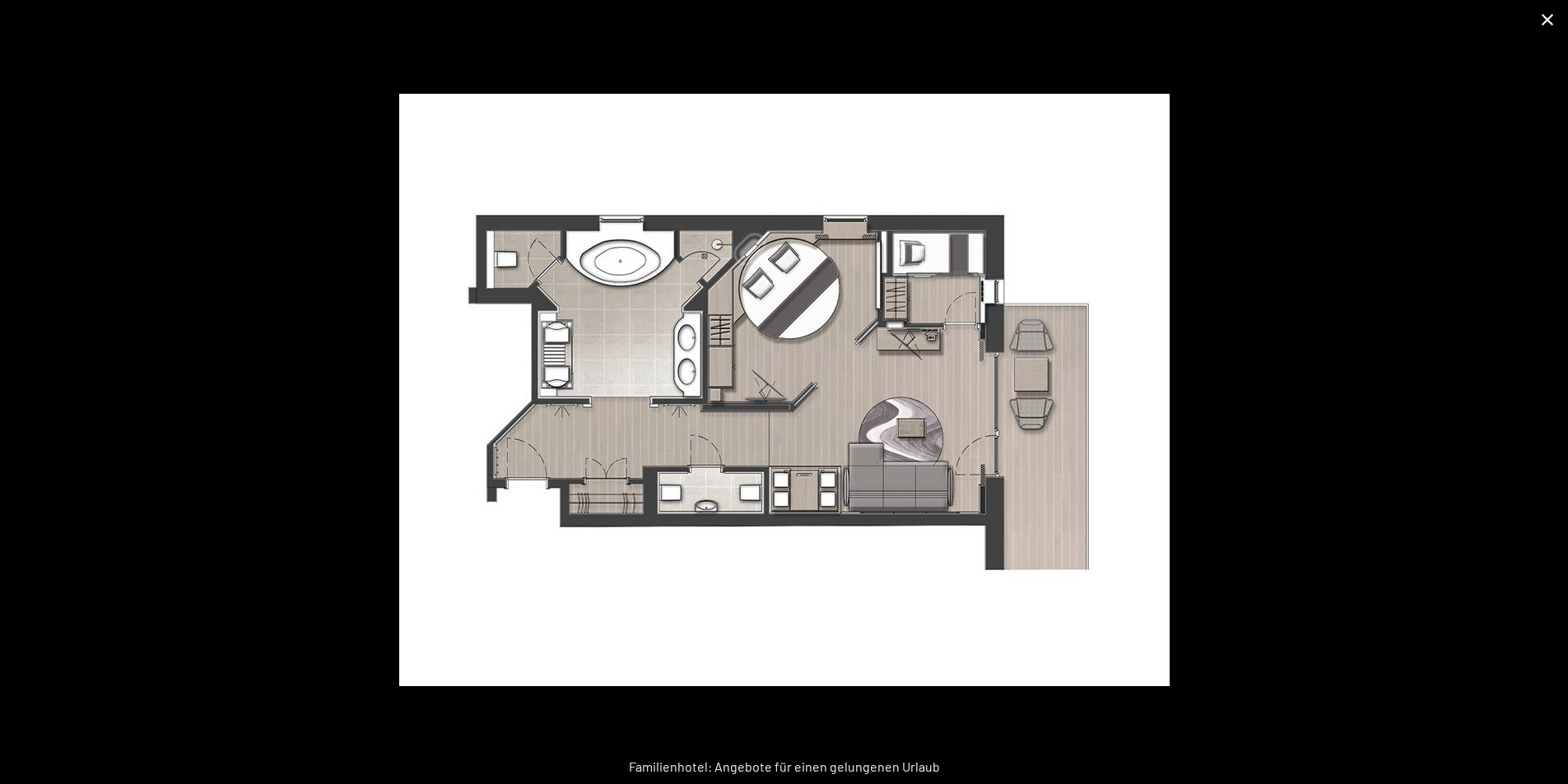
click at [1556, 14] on button "Close gallery" at bounding box center [1547, 19] width 41 height 39
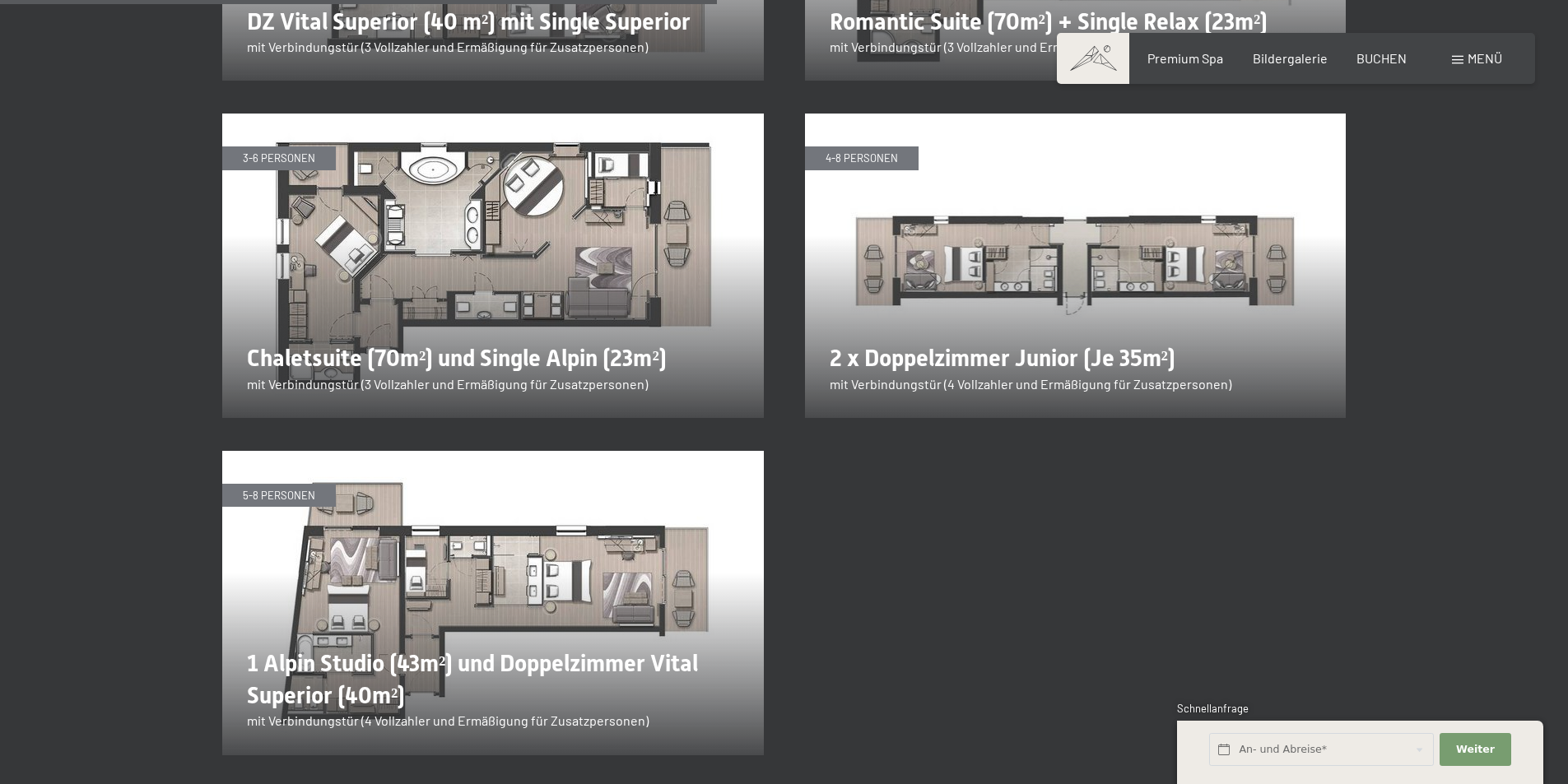
scroll to position [3210, 0]
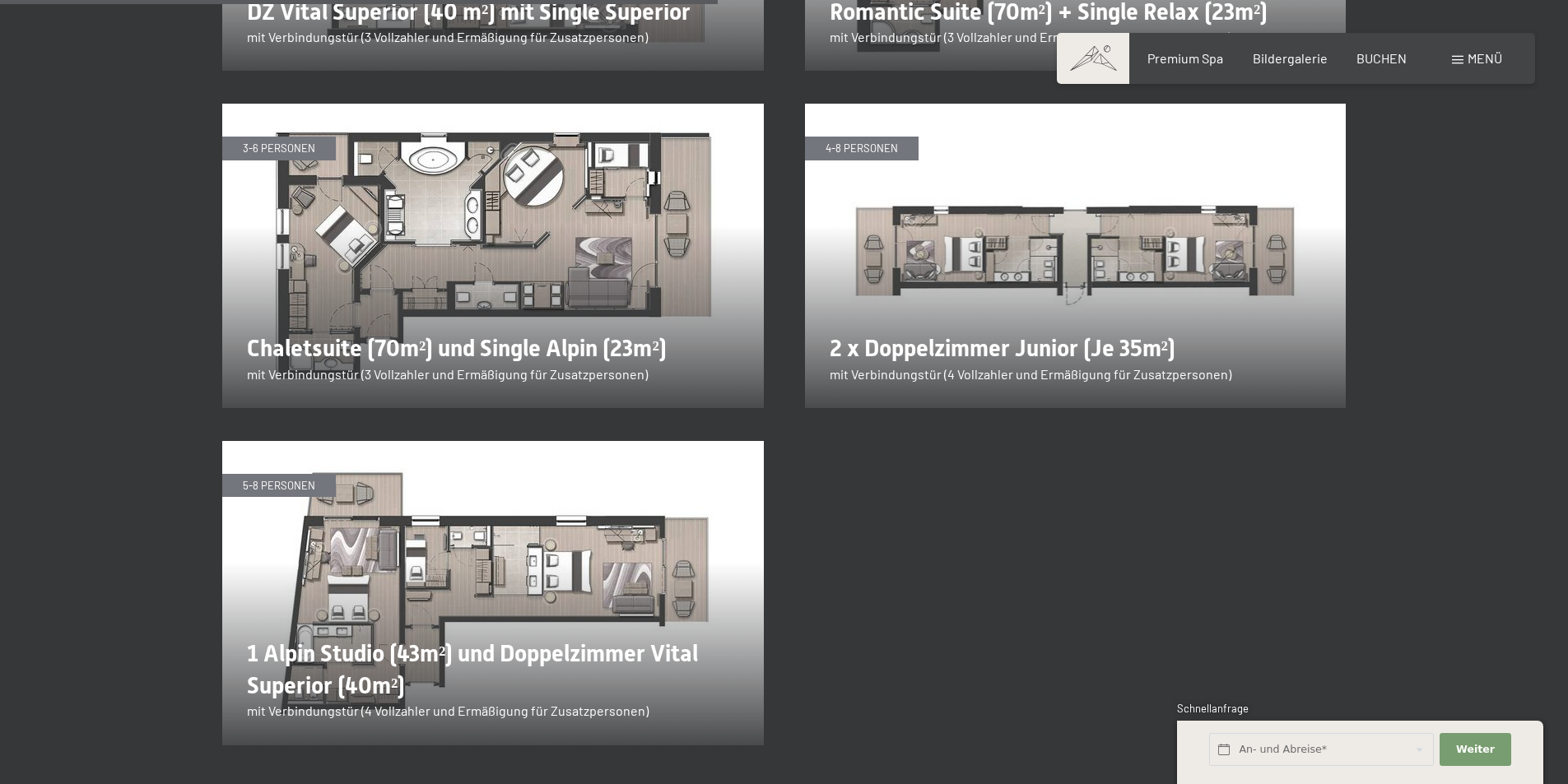
click at [409, 596] on img at bounding box center [493, 594] width 542 height 305
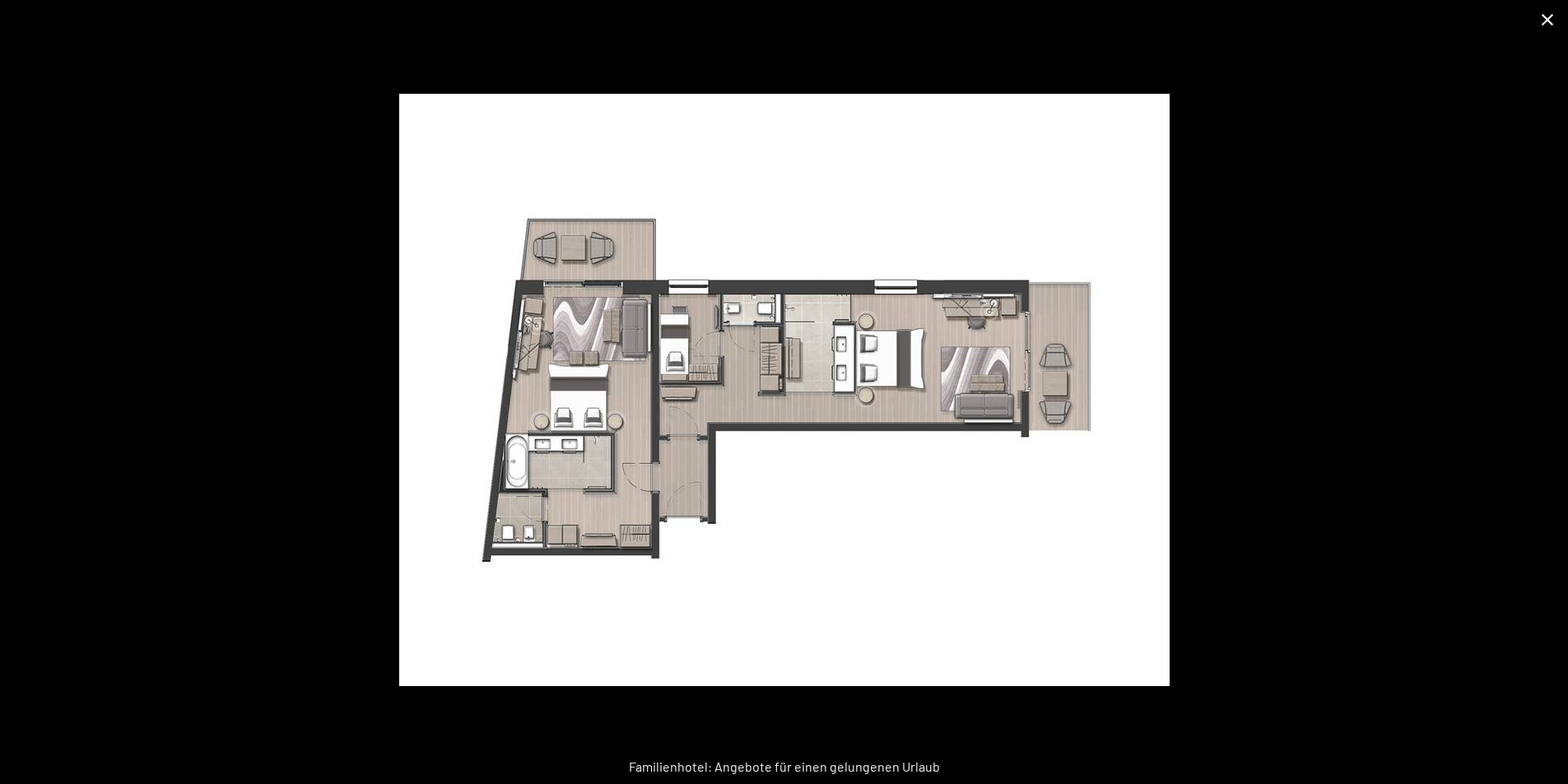
click at [1540, 21] on button "Close gallery" at bounding box center [1547, 19] width 41 height 39
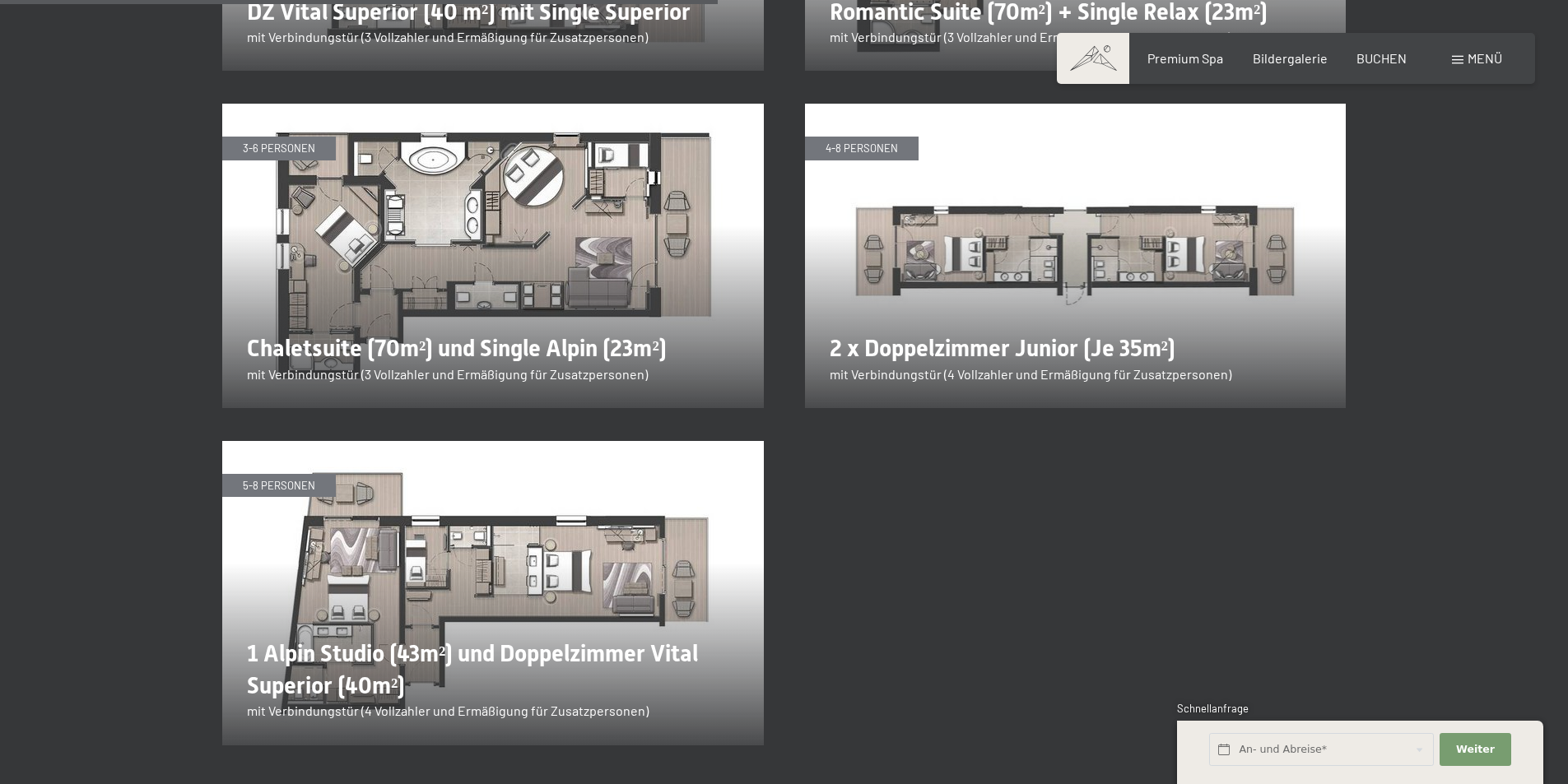
click at [563, 536] on img at bounding box center [493, 594] width 542 height 305
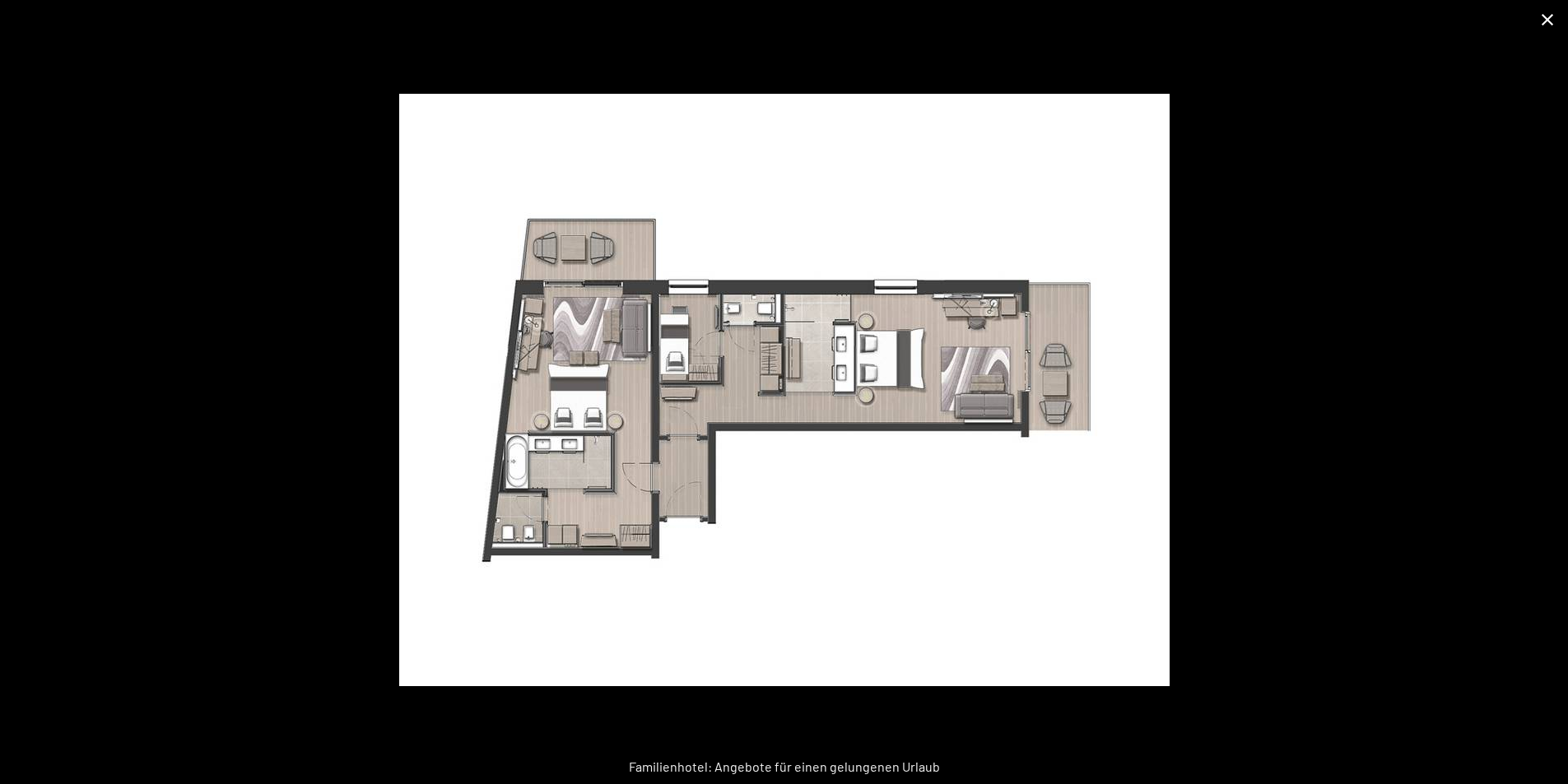
click at [1551, 25] on button "Close gallery" at bounding box center [1547, 19] width 41 height 39
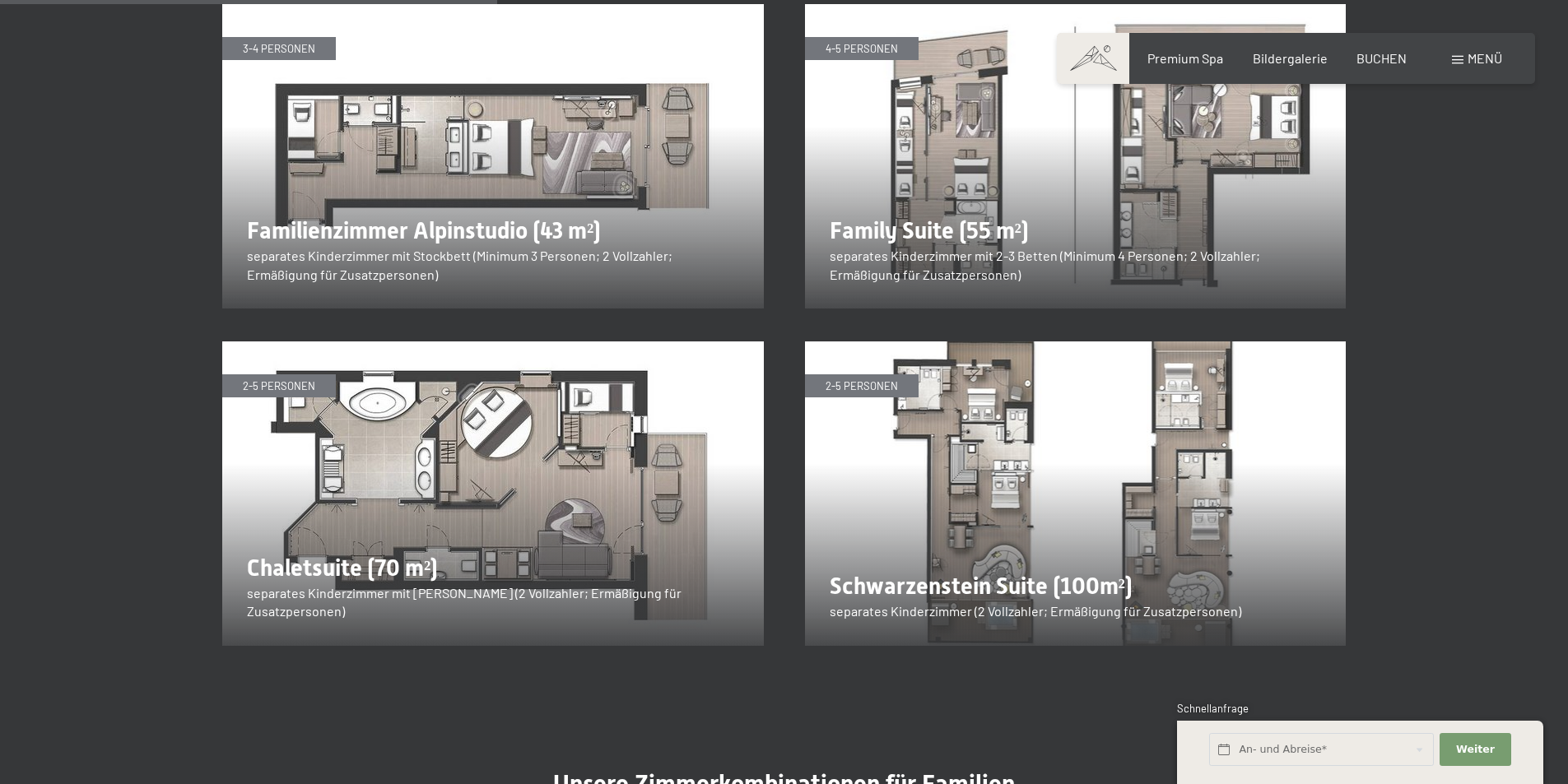
scroll to position [2057, 0]
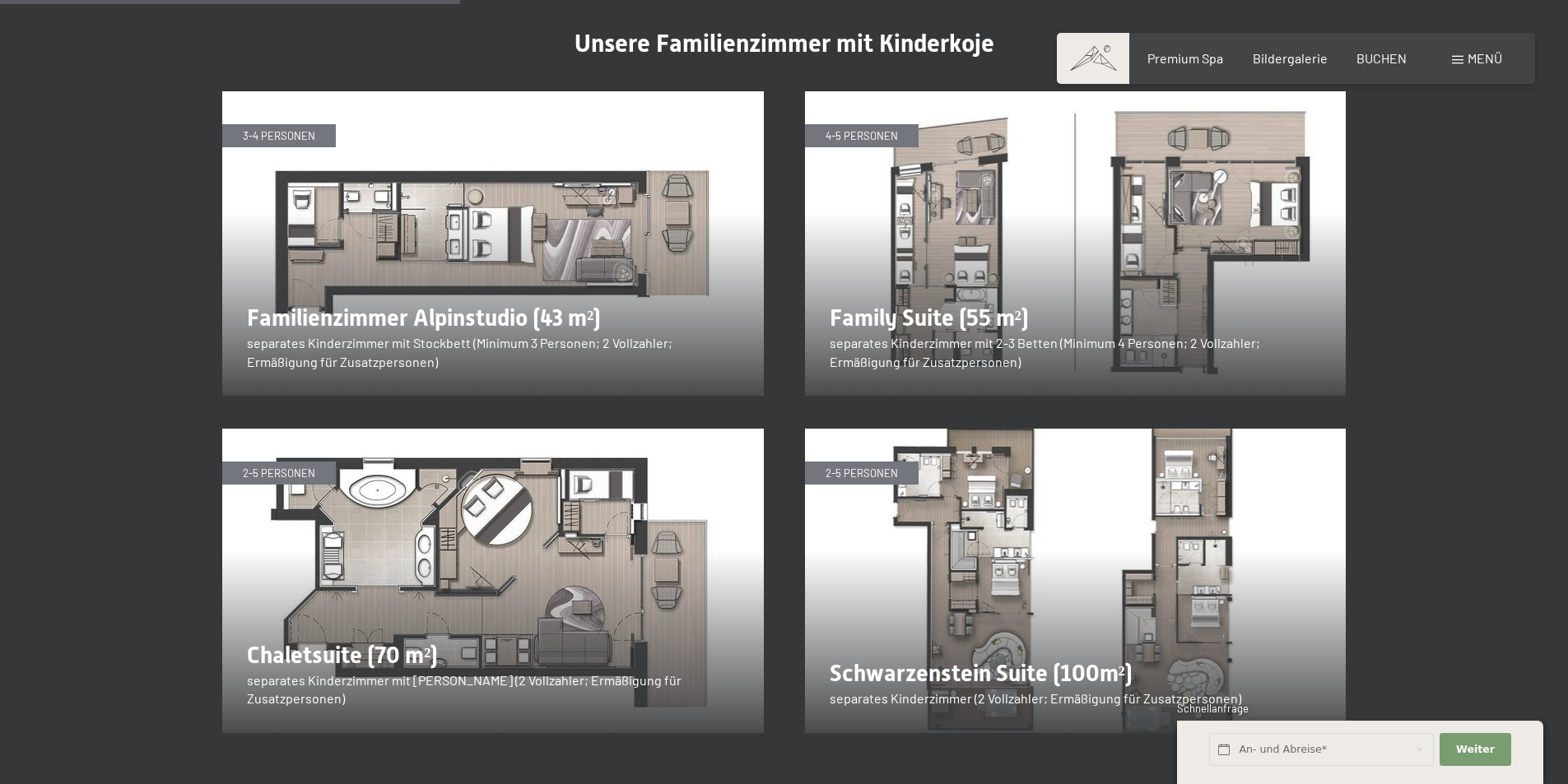
click at [996, 258] on img at bounding box center [1076, 244] width 542 height 305
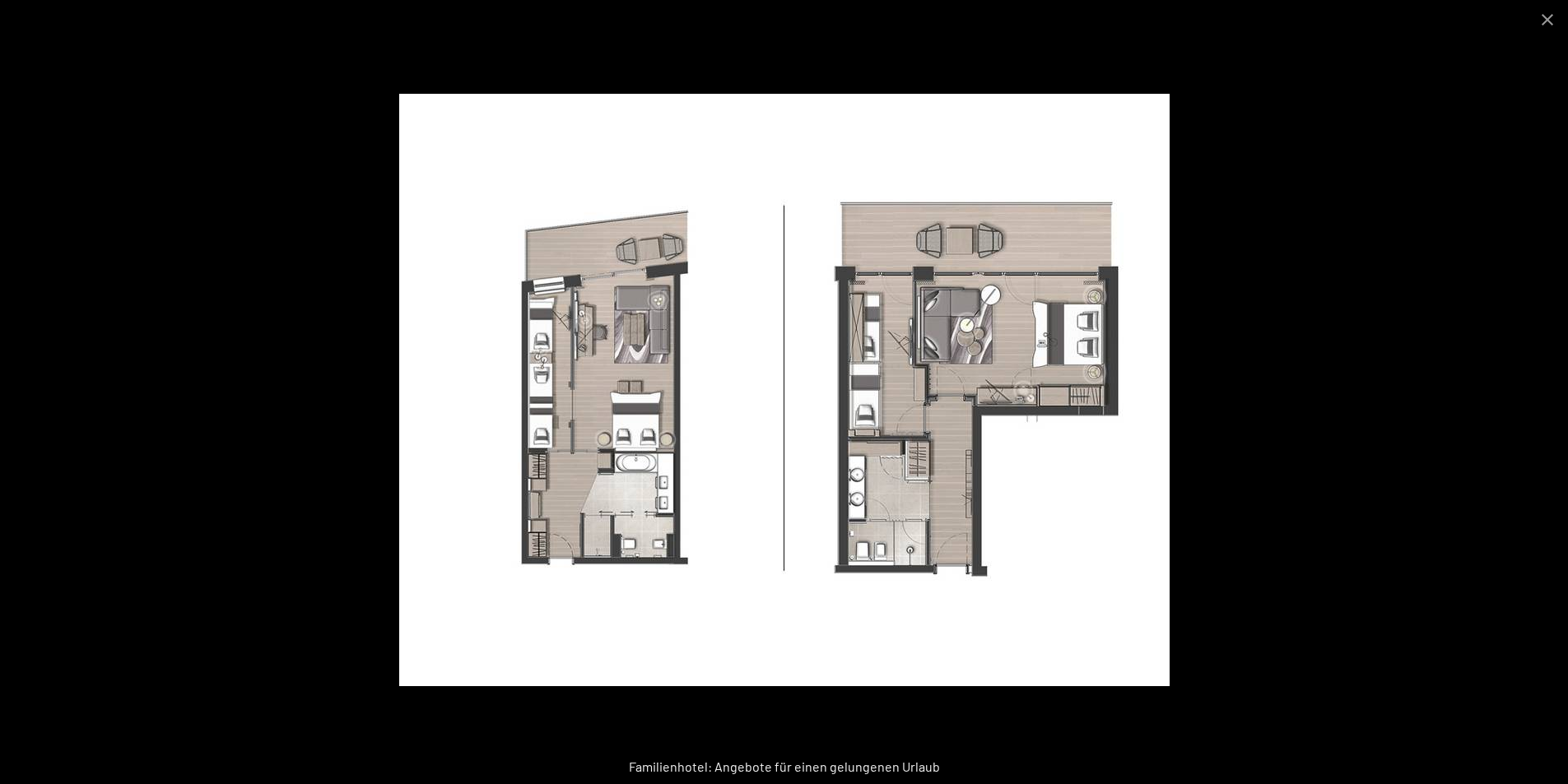
click at [638, 426] on img at bounding box center [784, 390] width 770 height 593
click at [1546, 19] on button "Close gallery" at bounding box center [1547, 19] width 41 height 39
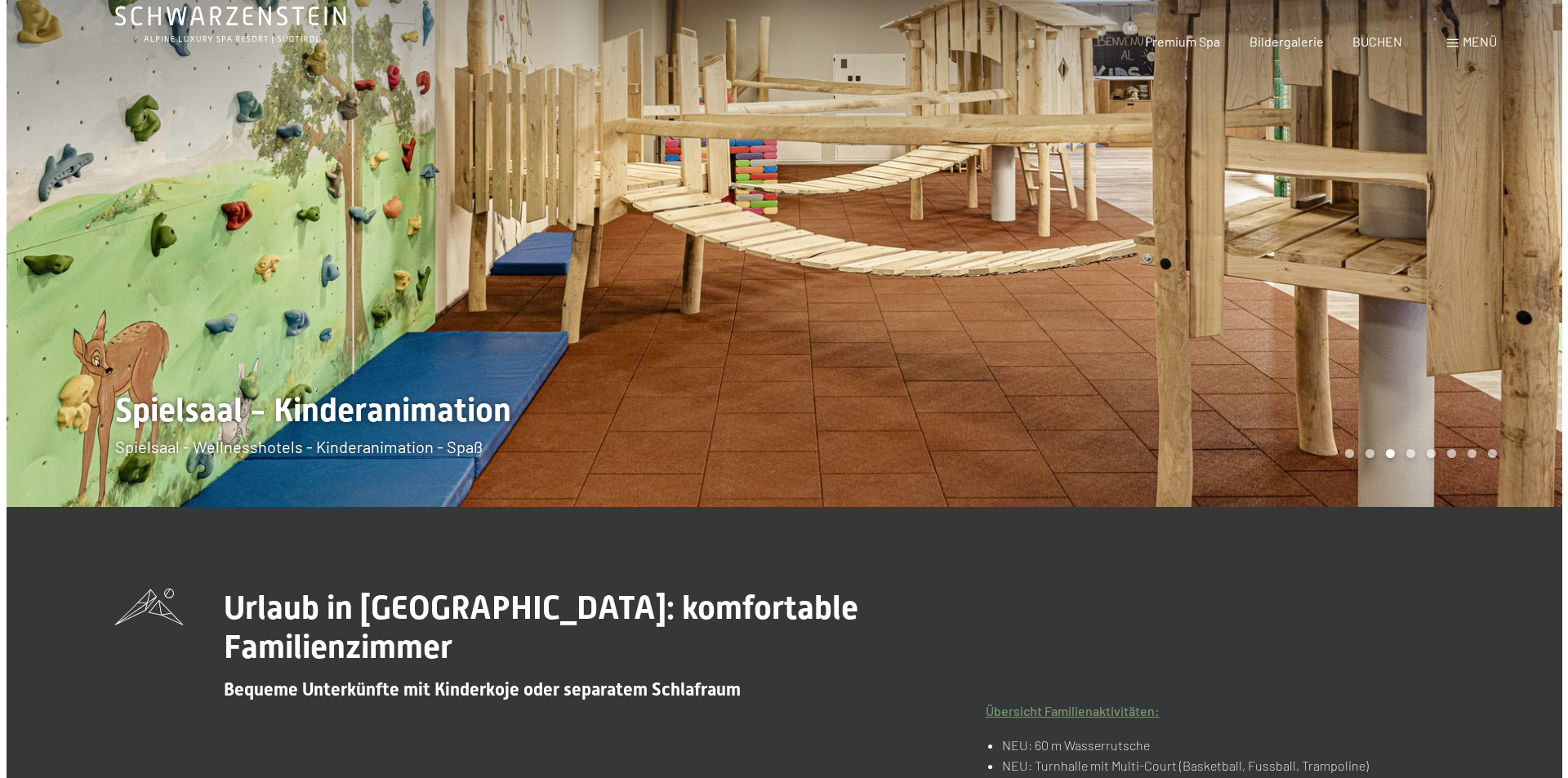
scroll to position [0, 0]
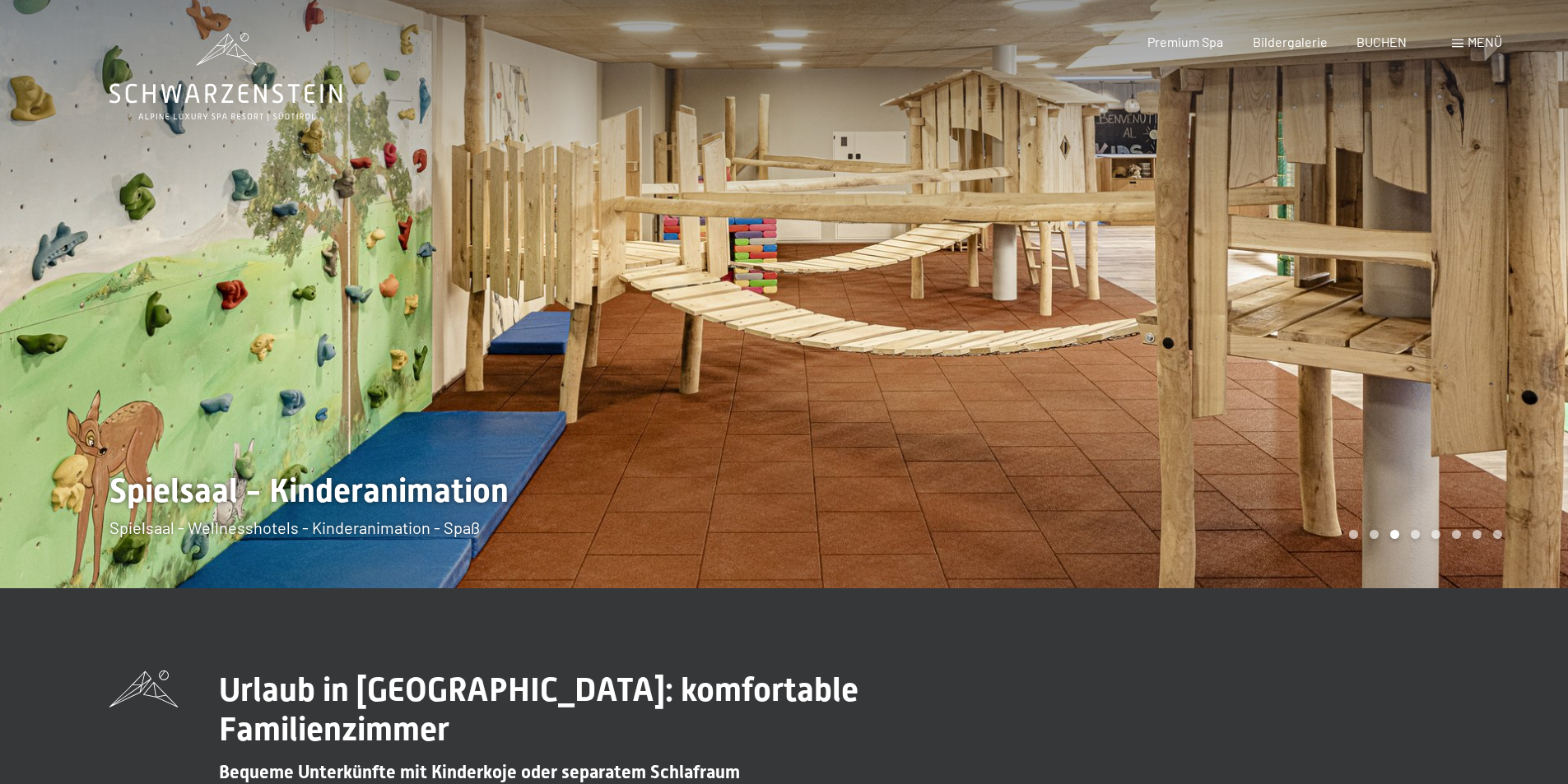
click at [1478, 39] on span "Menü" at bounding box center [1484, 42] width 35 height 16
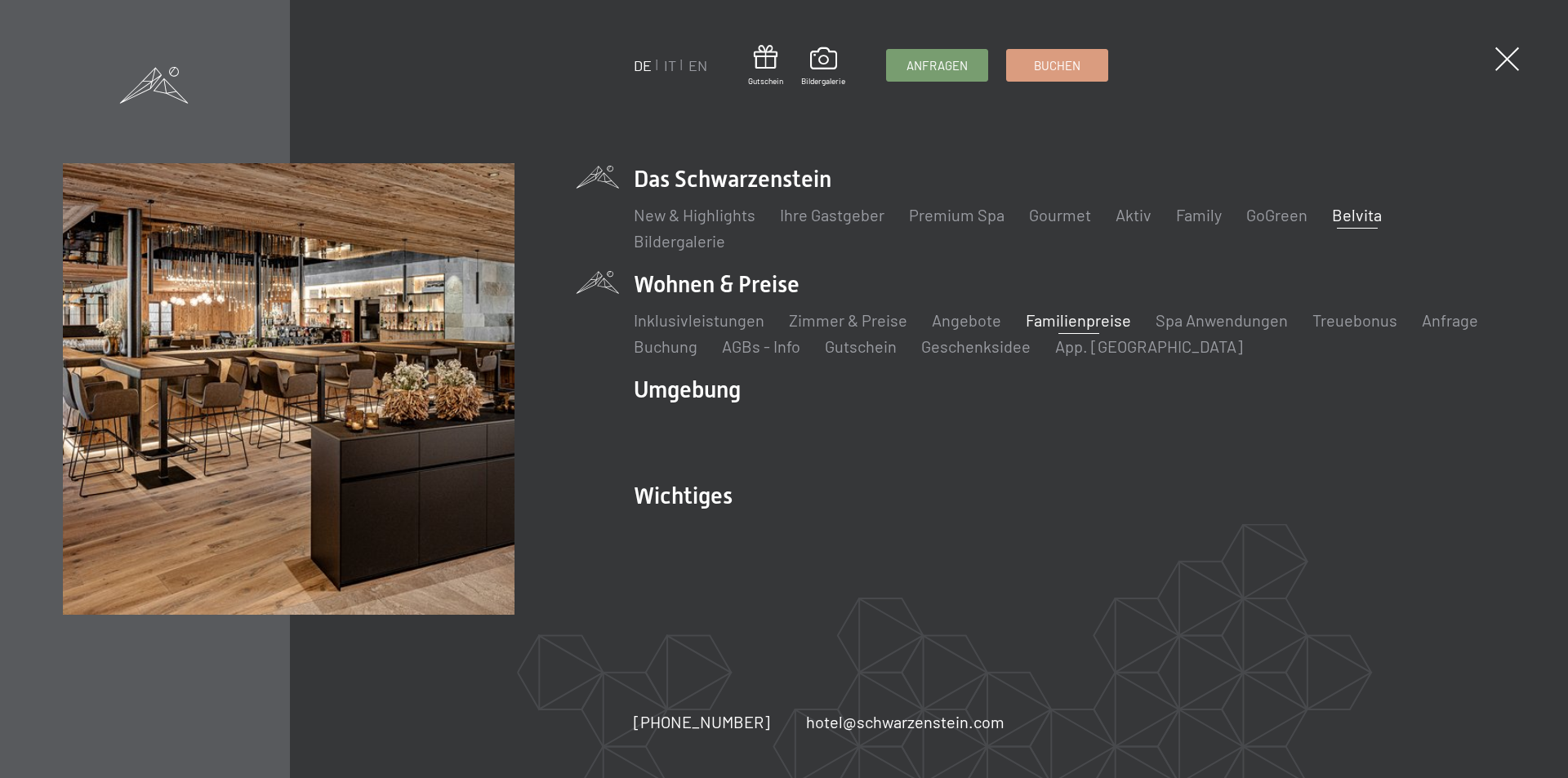
click at [1355, 210] on link "Belvita" at bounding box center [1357, 215] width 49 height 20
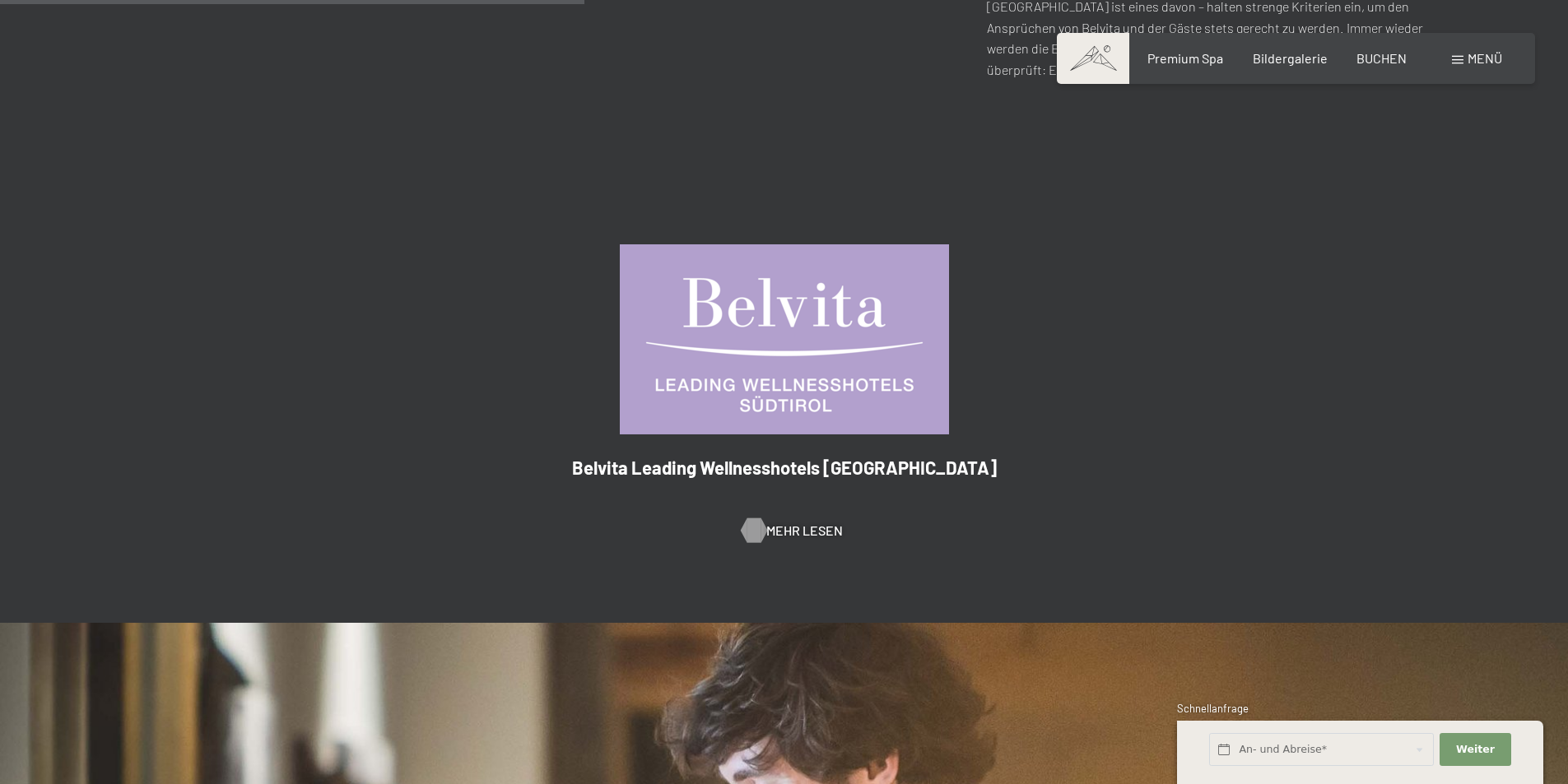
scroll to position [1070, 0]
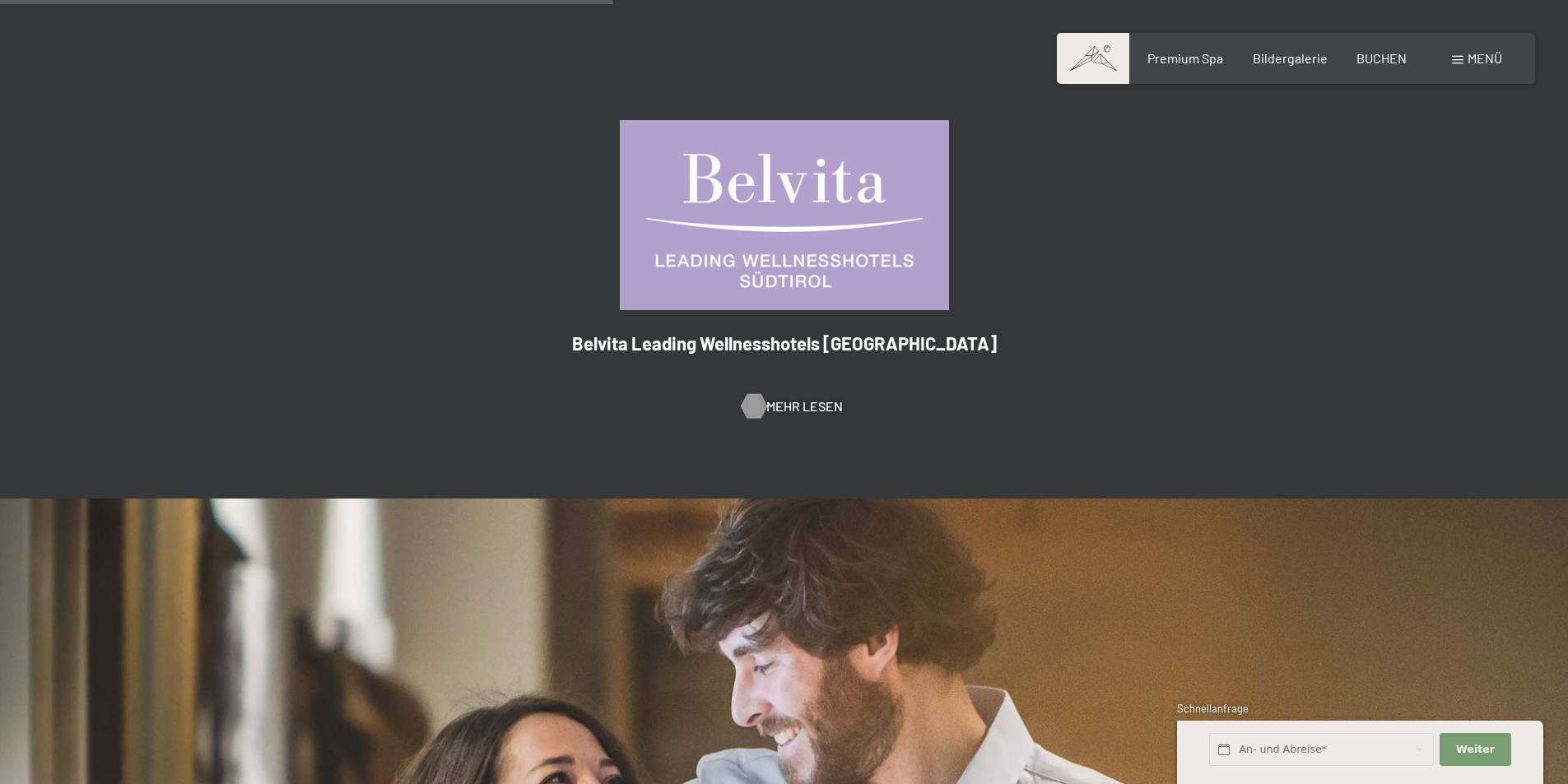
click at [794, 397] on span "Mehr Lesen" at bounding box center [804, 406] width 77 height 18
